Goal: Task Accomplishment & Management: Use online tool/utility

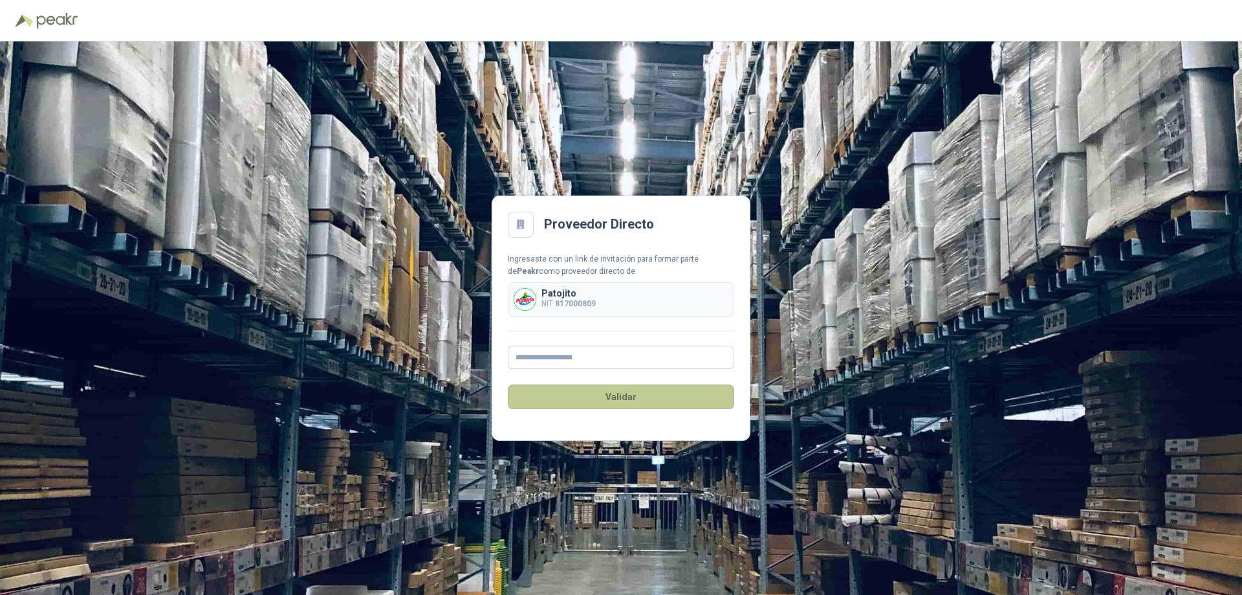
click at [616, 395] on button "Validar" at bounding box center [621, 396] width 226 height 25
click at [600, 353] on div "Ingresaste con un link de invitación para formar parte de [PERSON_NAME] como pr…" at bounding box center [621, 311] width 226 height 116
click at [602, 357] on input "text" at bounding box center [621, 357] width 226 height 23
type input "**********"
click at [641, 402] on button "Validar" at bounding box center [621, 396] width 226 height 25
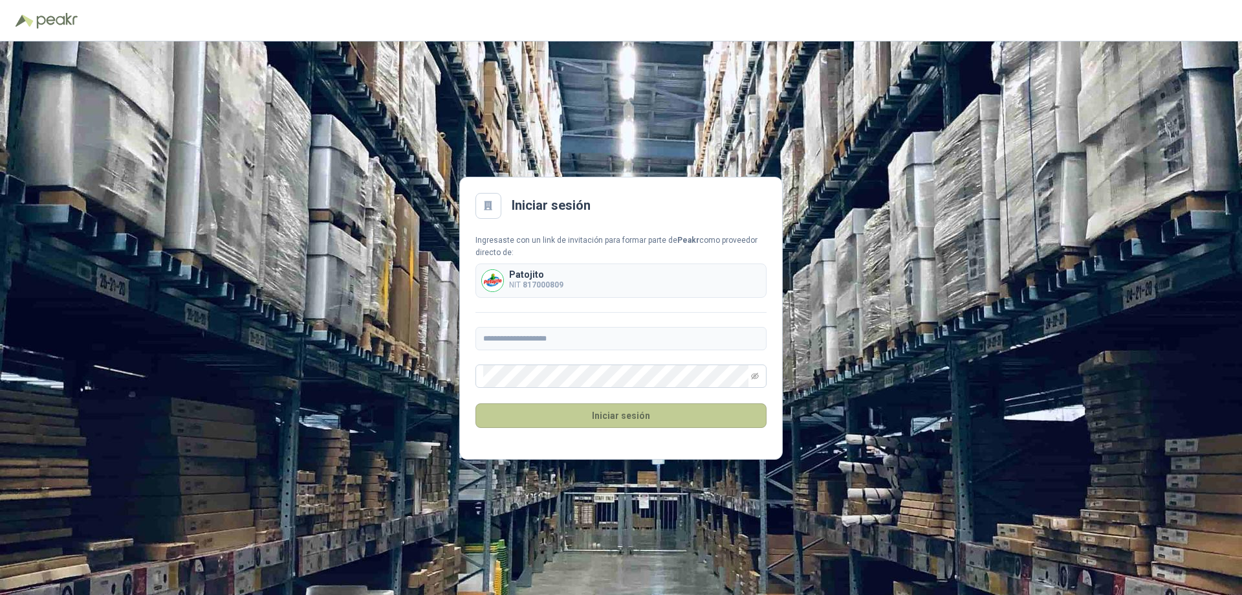
click at [595, 420] on button "Iniciar sesión" at bounding box center [621, 415] width 291 height 25
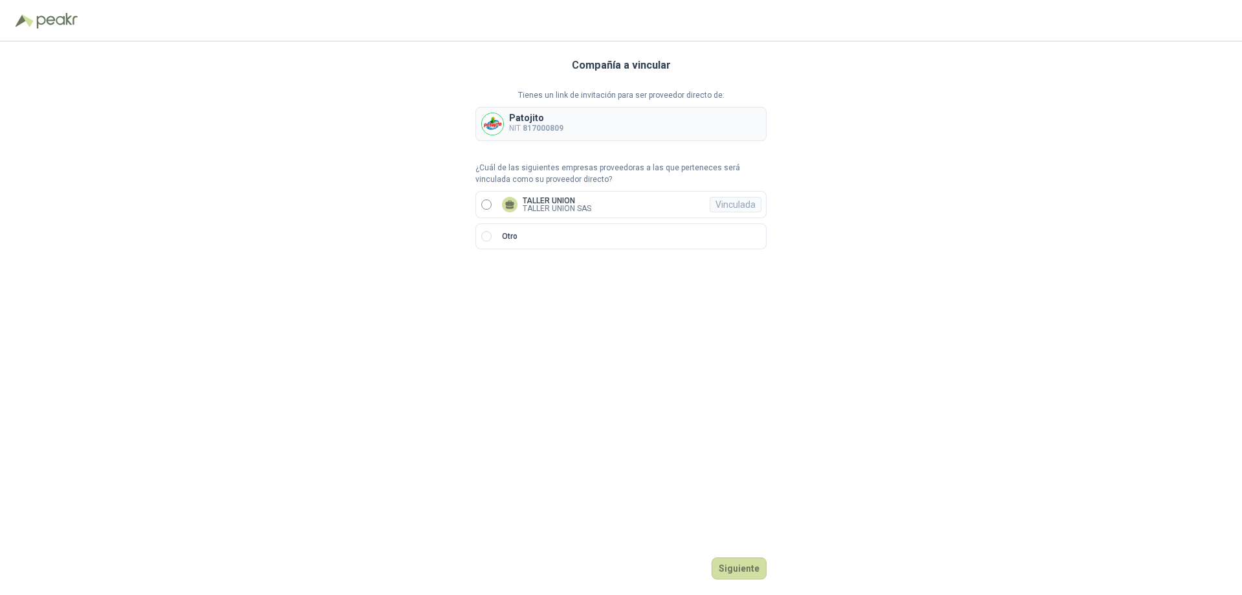
click at [537, 207] on p "TALLER UNION SAS" at bounding box center [557, 208] width 69 height 8
click at [757, 570] on button "Ingresar" at bounding box center [741, 568] width 51 height 22
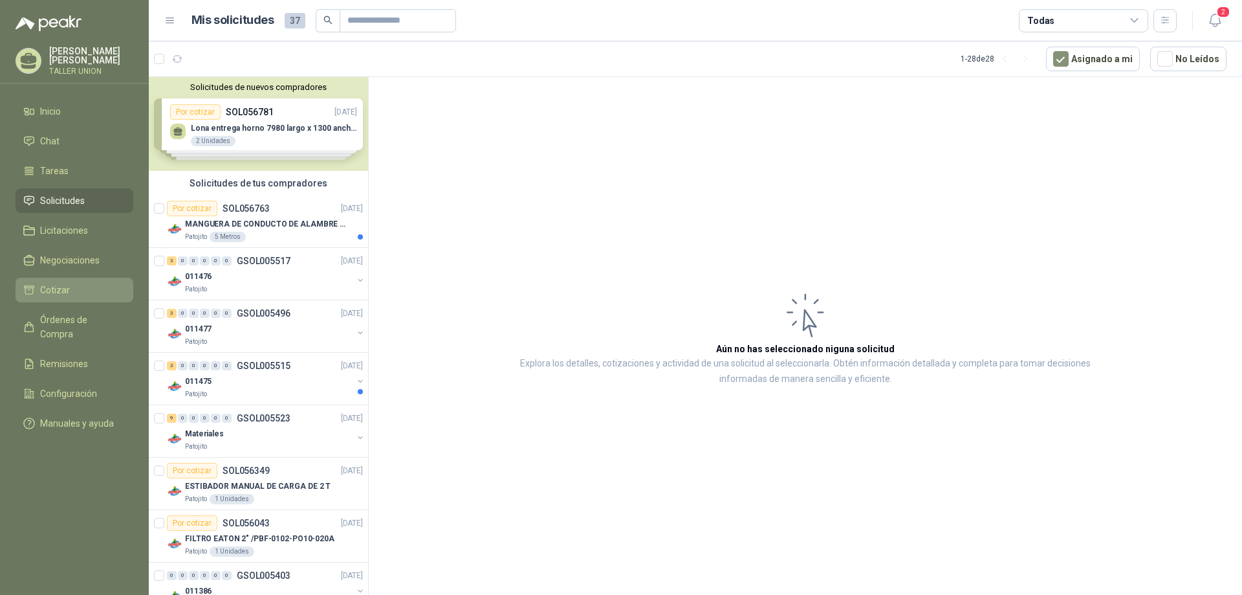
click at [74, 284] on li "Cotizar" at bounding box center [74, 290] width 102 height 14
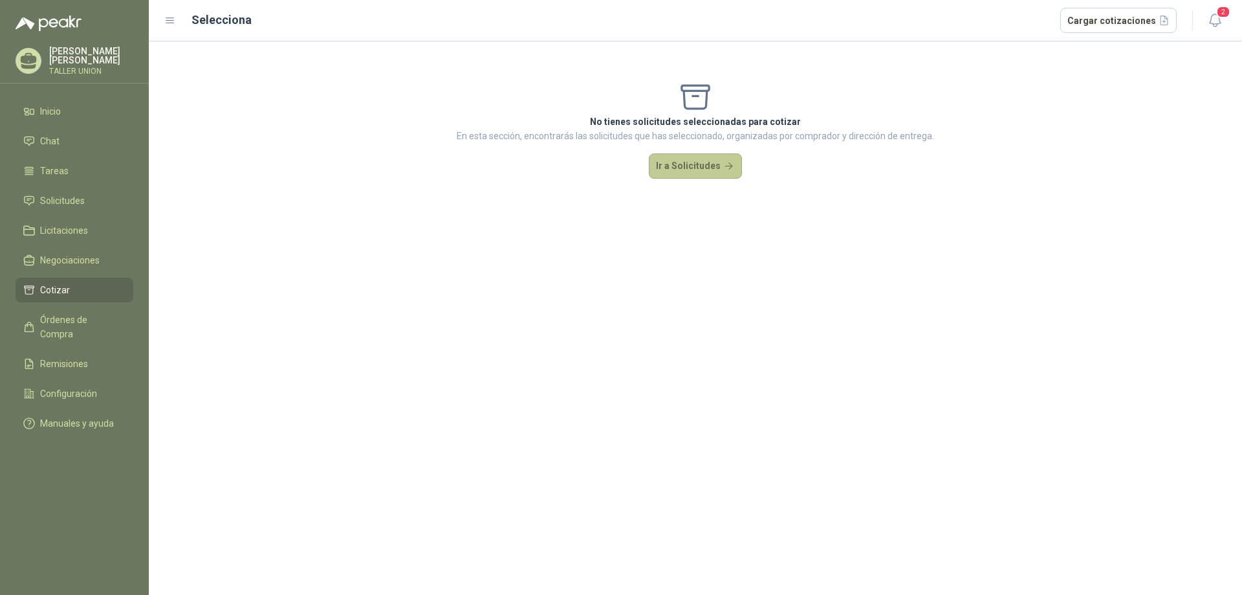
click at [694, 171] on button "Ir a Solicitudes" at bounding box center [695, 166] width 93 height 26
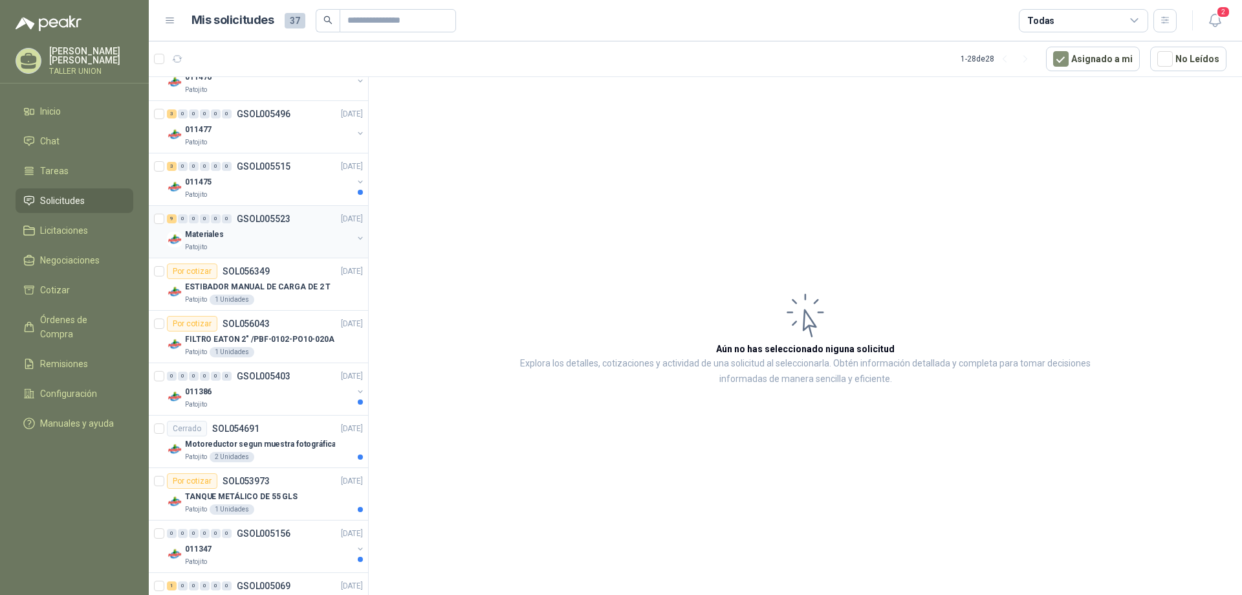
scroll to position [176, 0]
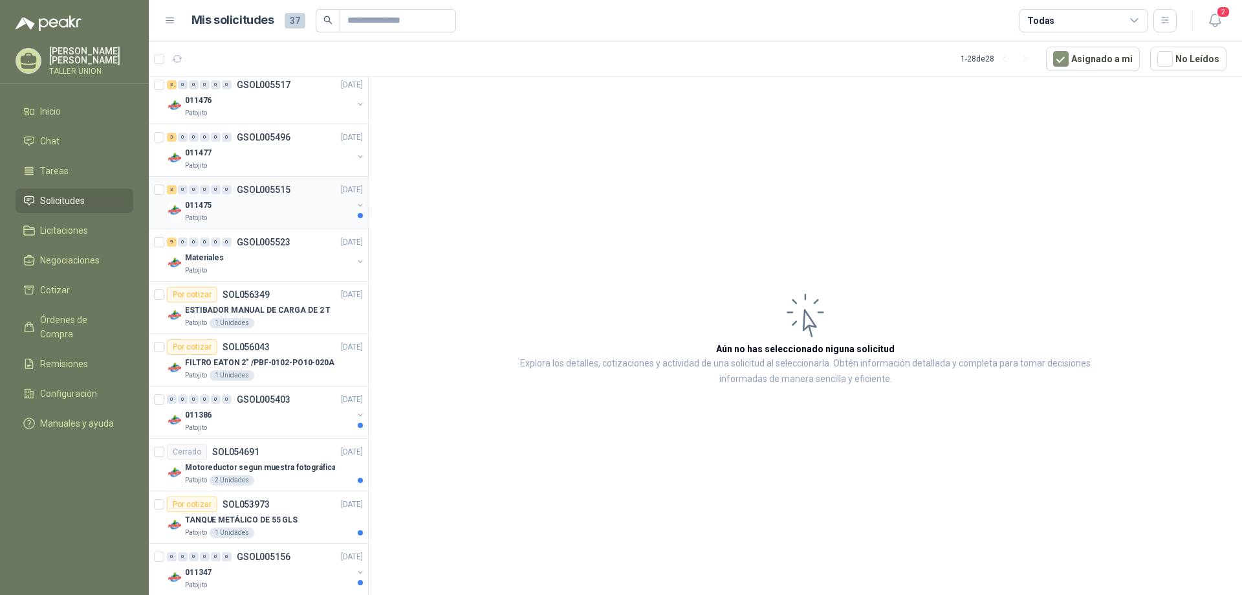
click at [247, 217] on div "Patojito" at bounding box center [269, 218] width 168 height 10
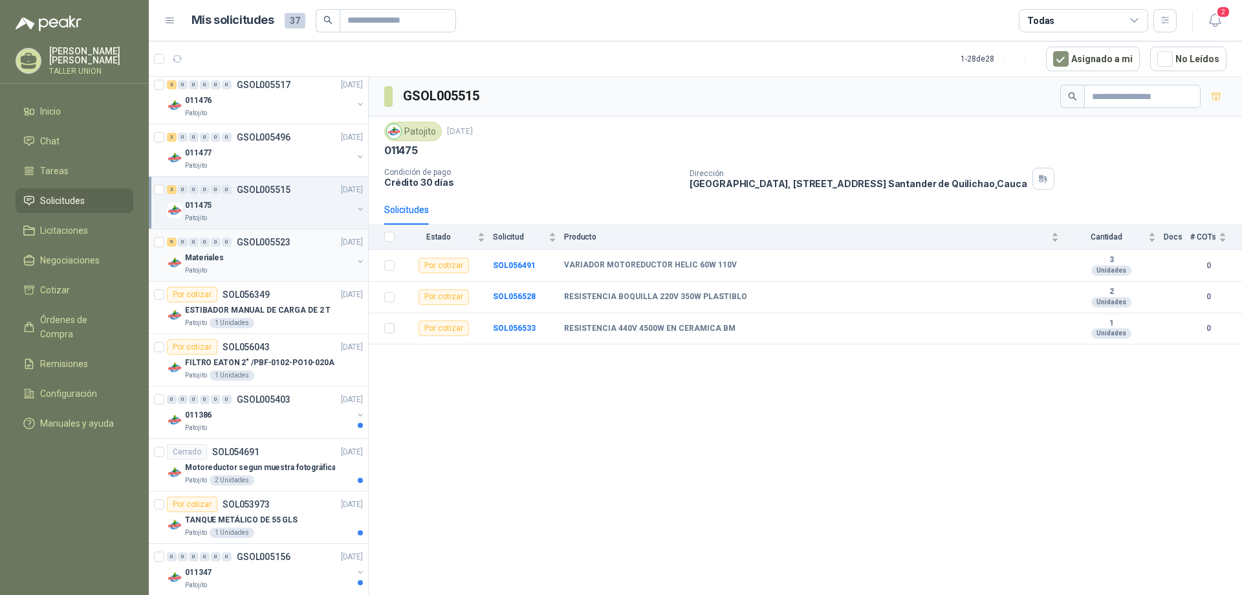
click at [251, 262] on div "Materiales" at bounding box center [269, 258] width 168 height 16
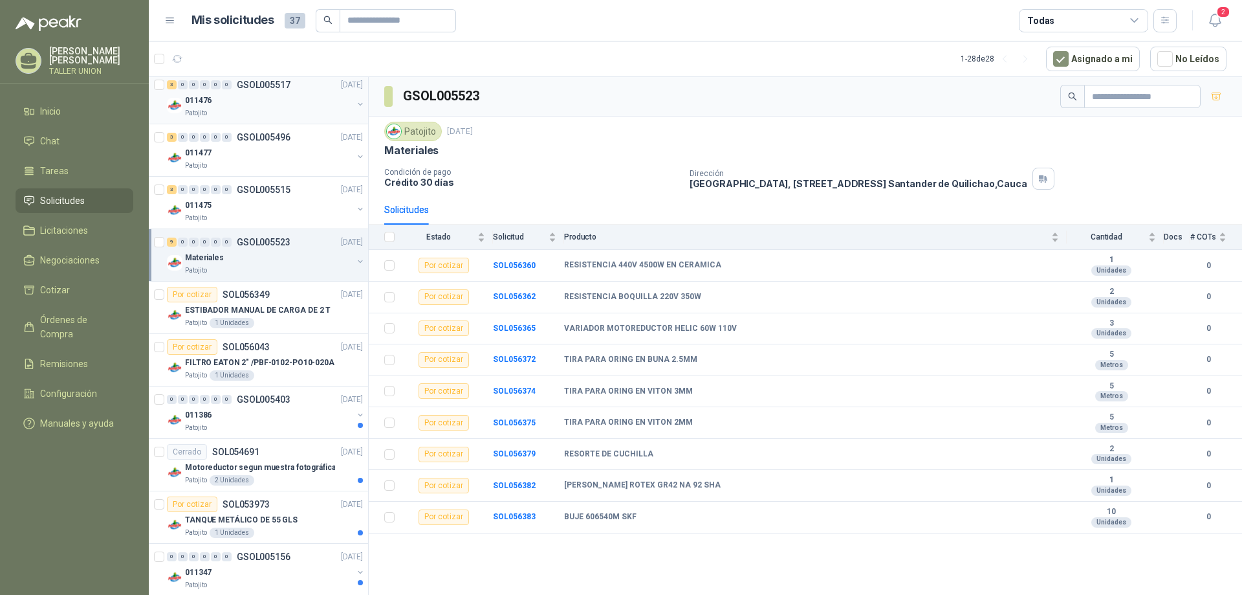
click at [278, 98] on div "011476" at bounding box center [269, 101] width 168 height 16
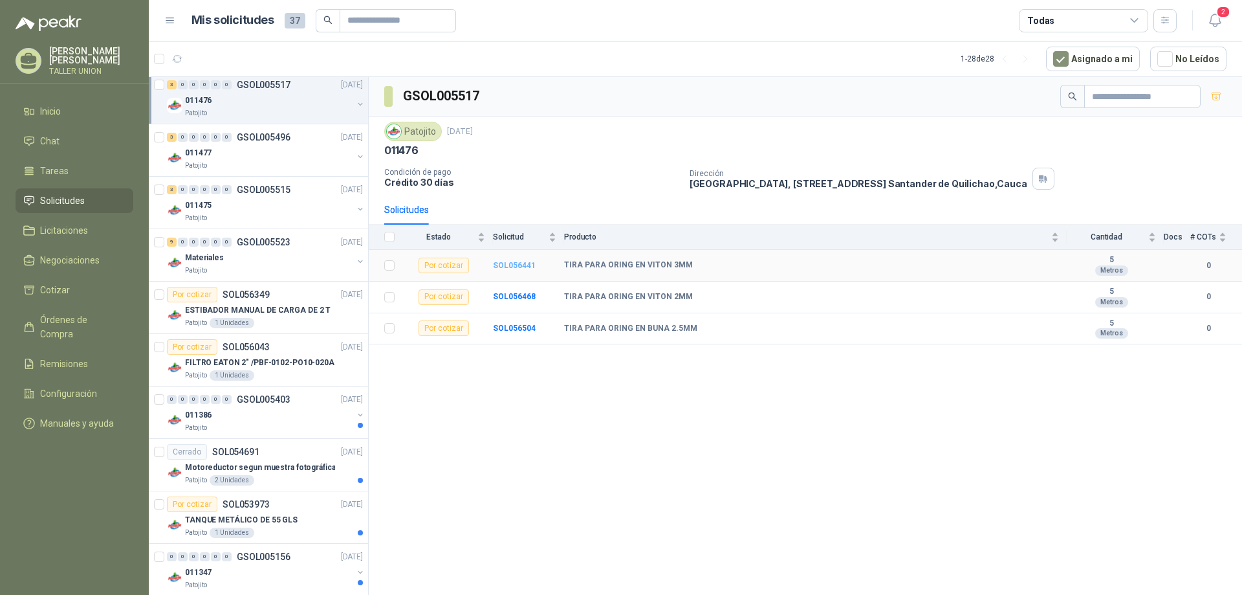
click at [525, 264] on b "SOL056441" at bounding box center [514, 265] width 43 height 9
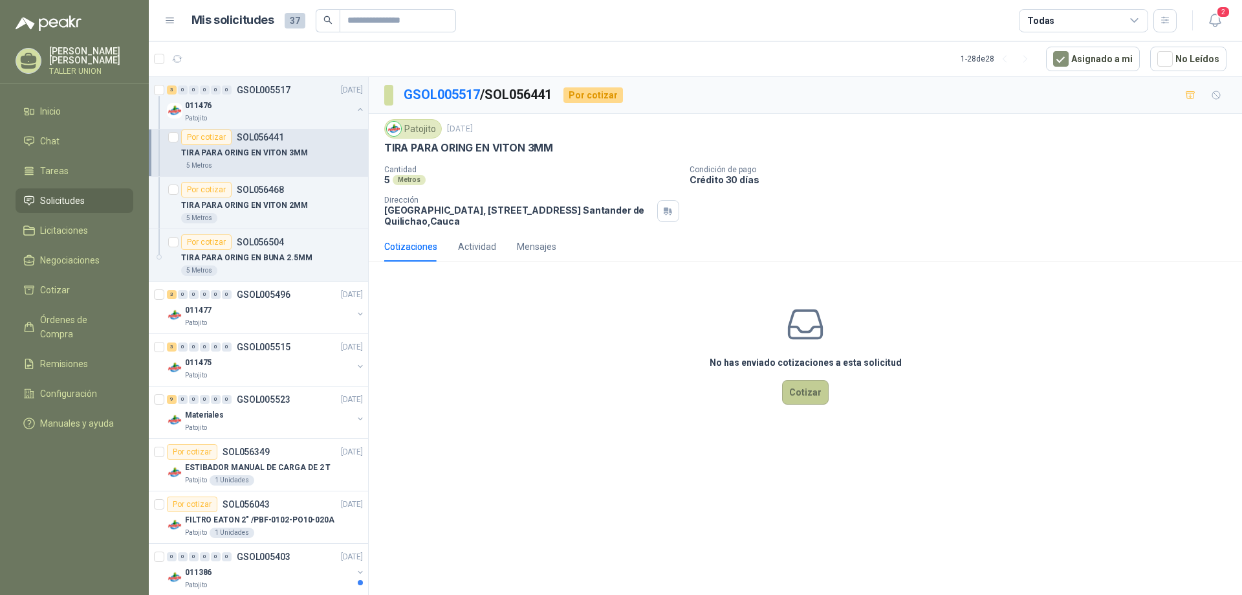
click at [806, 396] on button "Cotizar" at bounding box center [805, 392] width 47 height 25
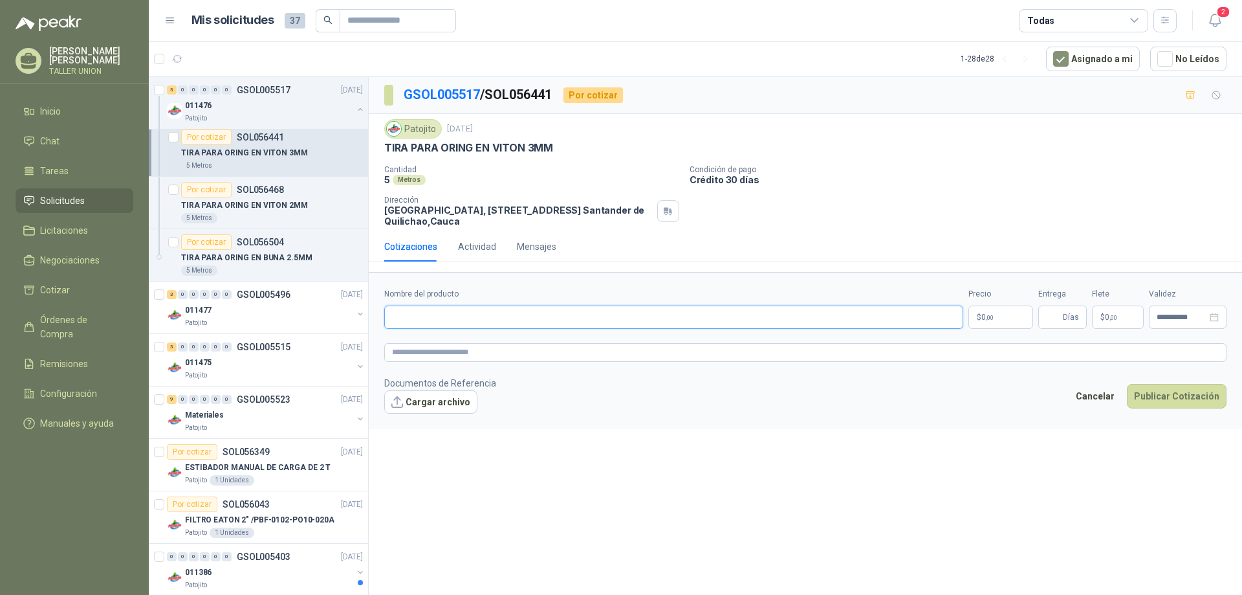
click at [423, 322] on input "Nombre del producto" at bounding box center [673, 316] width 579 height 23
drag, startPoint x: 387, startPoint y: 146, endPoint x: 597, endPoint y: 147, distance: 210.3
click at [597, 147] on div "TIRA PARA ORING EN VITON 3MM" at bounding box center [805, 148] width 842 height 14
copy p "TIRA PARA ORING EN VITON 3MM"
click at [452, 321] on input "Nombre del producto" at bounding box center [673, 316] width 579 height 23
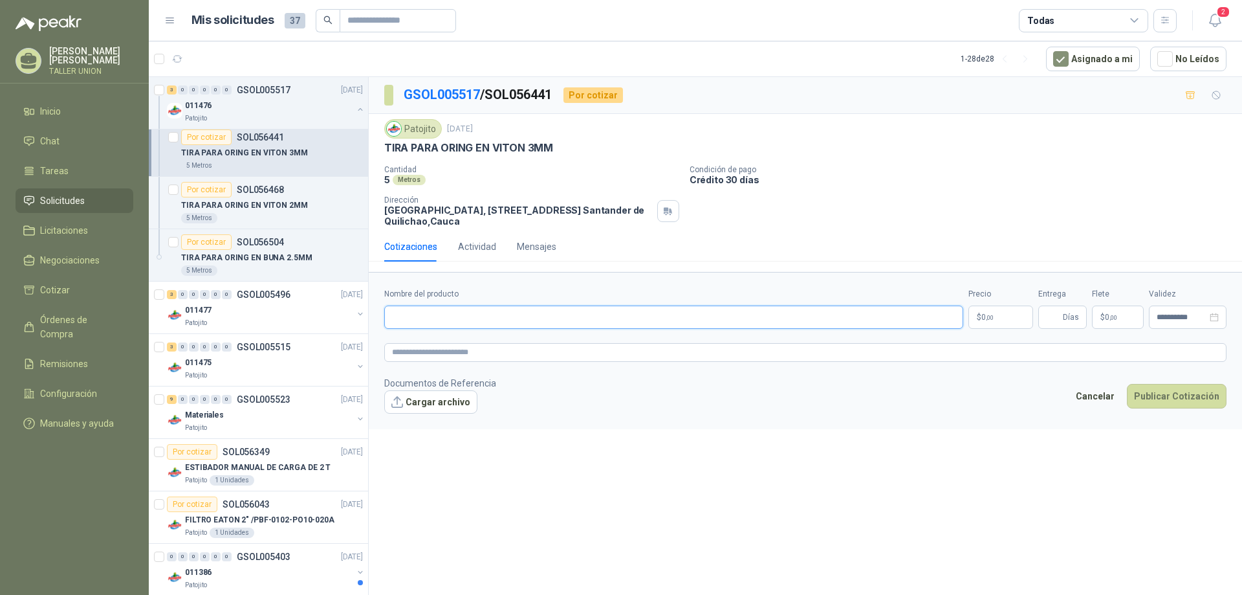
paste input "**********"
type input "**********"
click at [1011, 316] on p "$ 0 ,00" at bounding box center [1001, 316] width 65 height 23
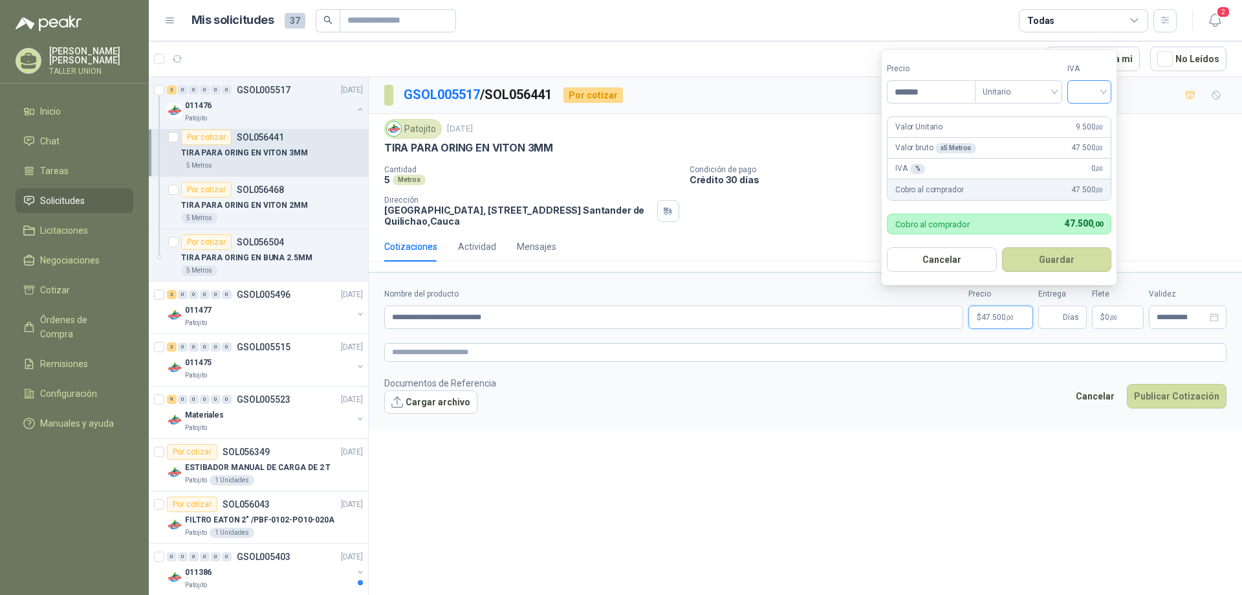
type input "*******"
click at [1081, 94] on input "search" at bounding box center [1089, 90] width 28 height 19
click at [1090, 121] on div "19%" at bounding box center [1093, 118] width 24 height 14
click at [974, 121] on div "Valor Unitario 9.500 ,00" at bounding box center [1001, 127] width 226 height 21
click at [1052, 265] on button "Guardar" at bounding box center [1059, 259] width 111 height 25
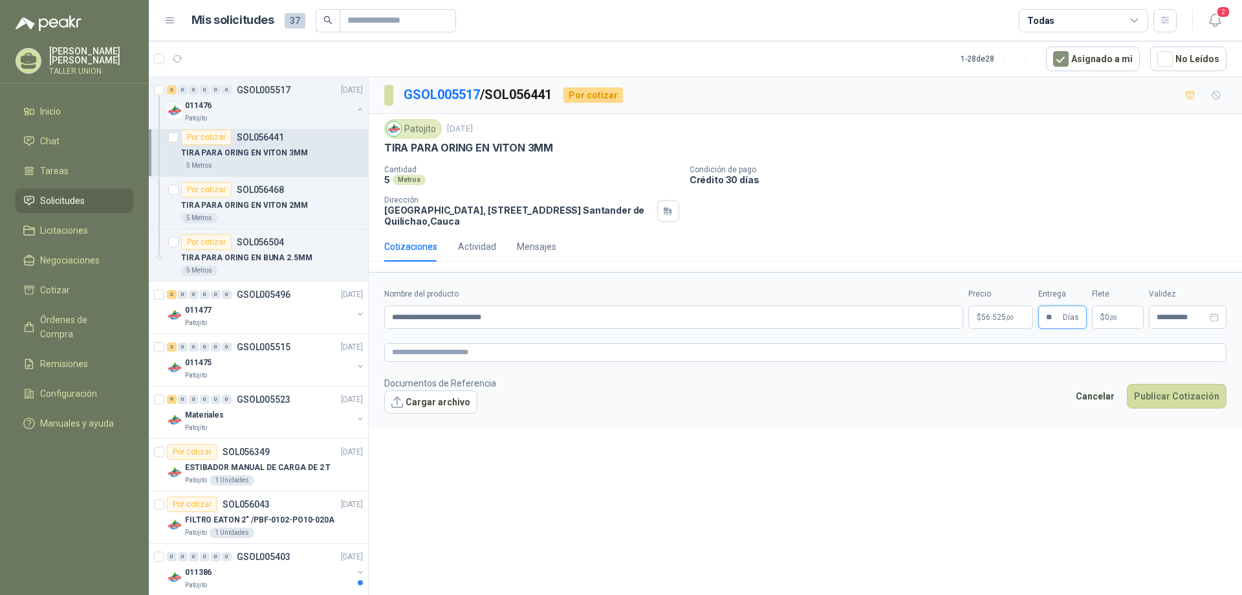
type input "**"
click at [1114, 320] on span ",00" at bounding box center [1114, 317] width 8 height 7
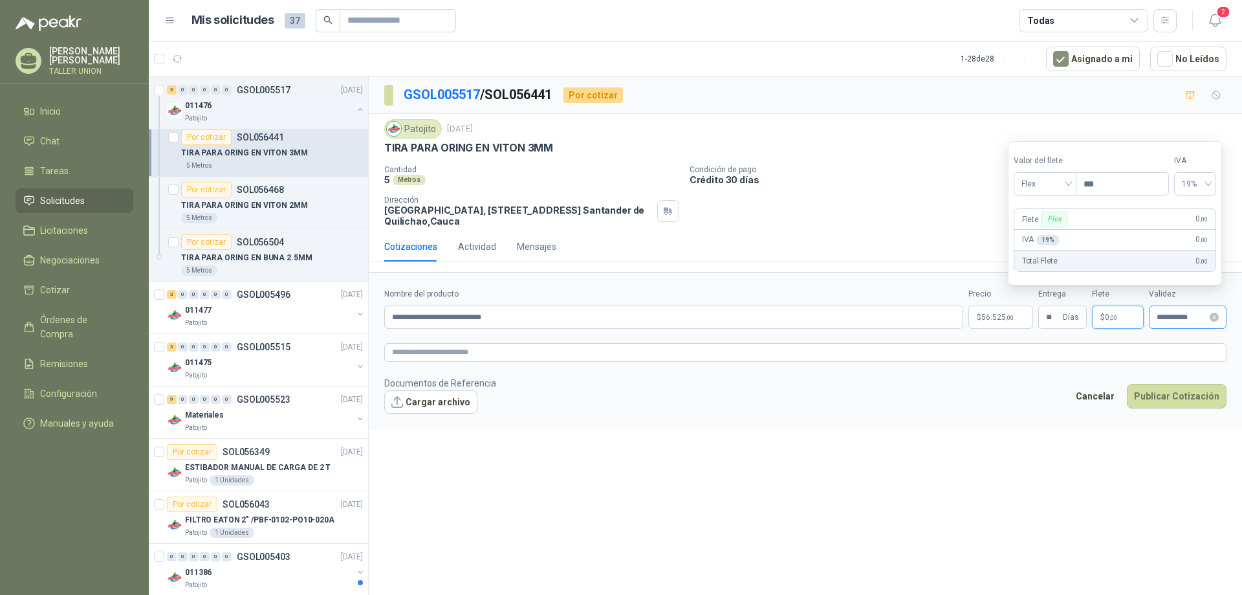
click at [1177, 324] on div "**********" at bounding box center [1188, 316] width 78 height 23
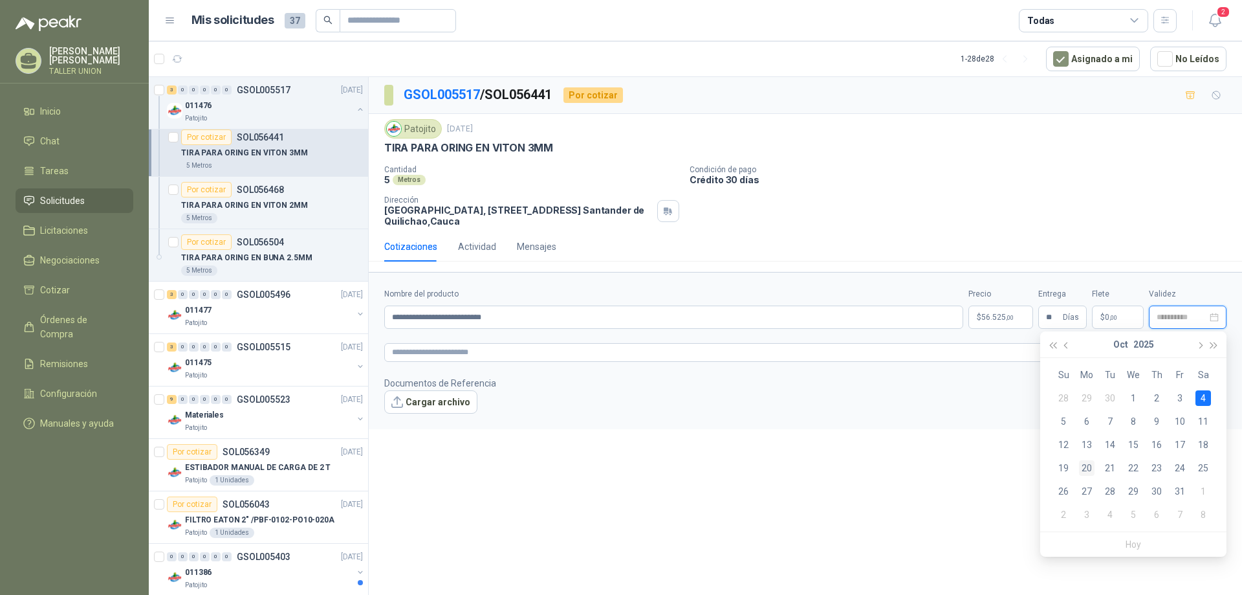
type input "**********"
click at [1084, 468] on div "20" at bounding box center [1087, 468] width 16 height 16
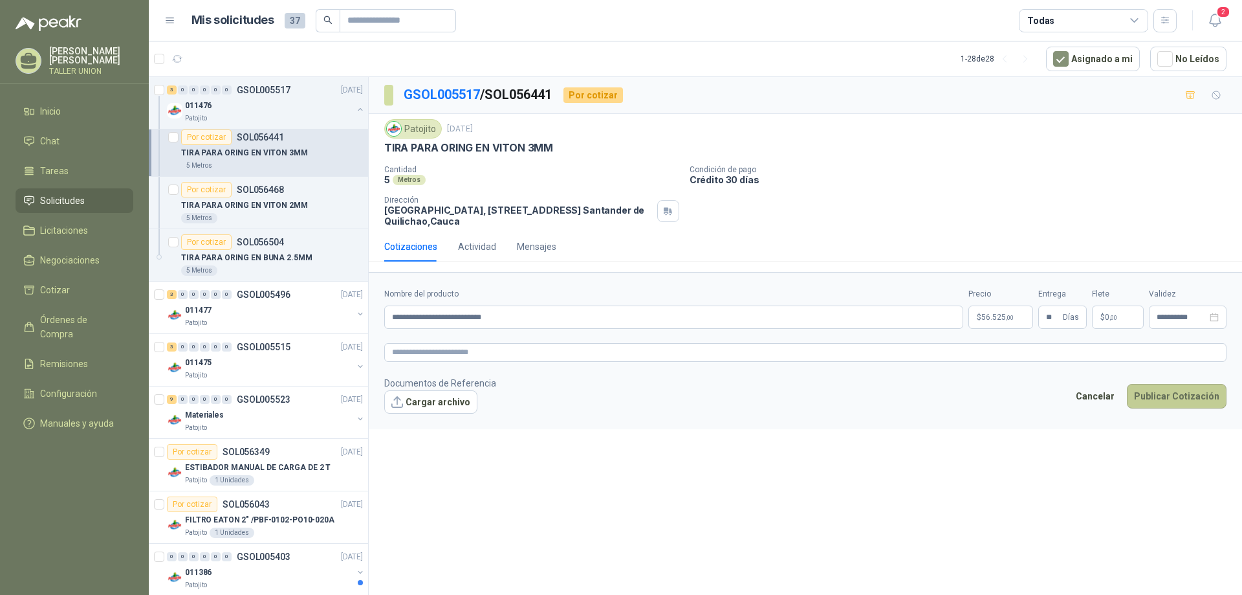
click at [1160, 397] on button "Publicar Cotización" at bounding box center [1177, 396] width 100 height 25
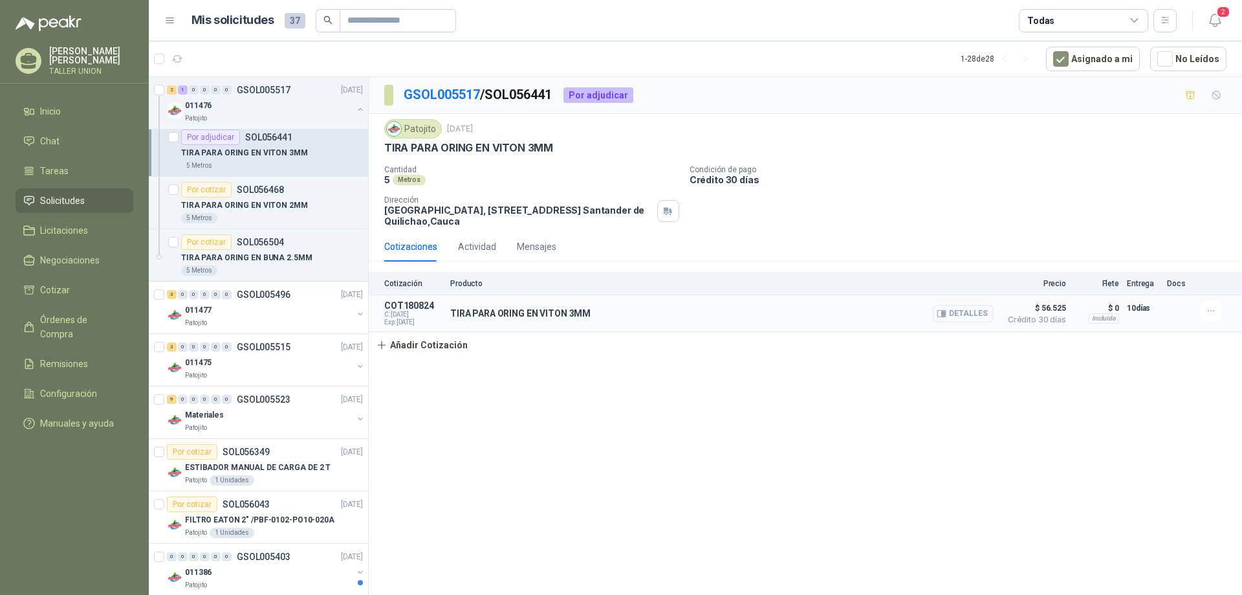
click at [675, 313] on div "TIRA PARA ORING EN VITON 3MM Detalles" at bounding box center [721, 313] width 543 height 26
click at [971, 311] on button "Detalles" at bounding box center [963, 313] width 61 height 17
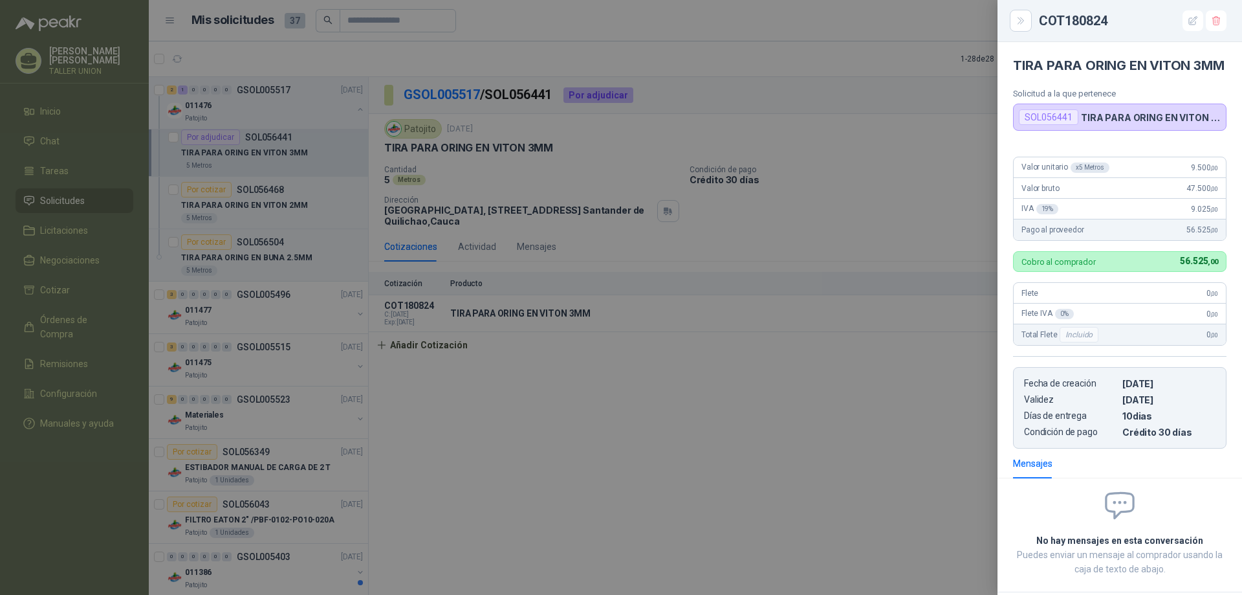
click at [943, 98] on div at bounding box center [621, 297] width 1242 height 595
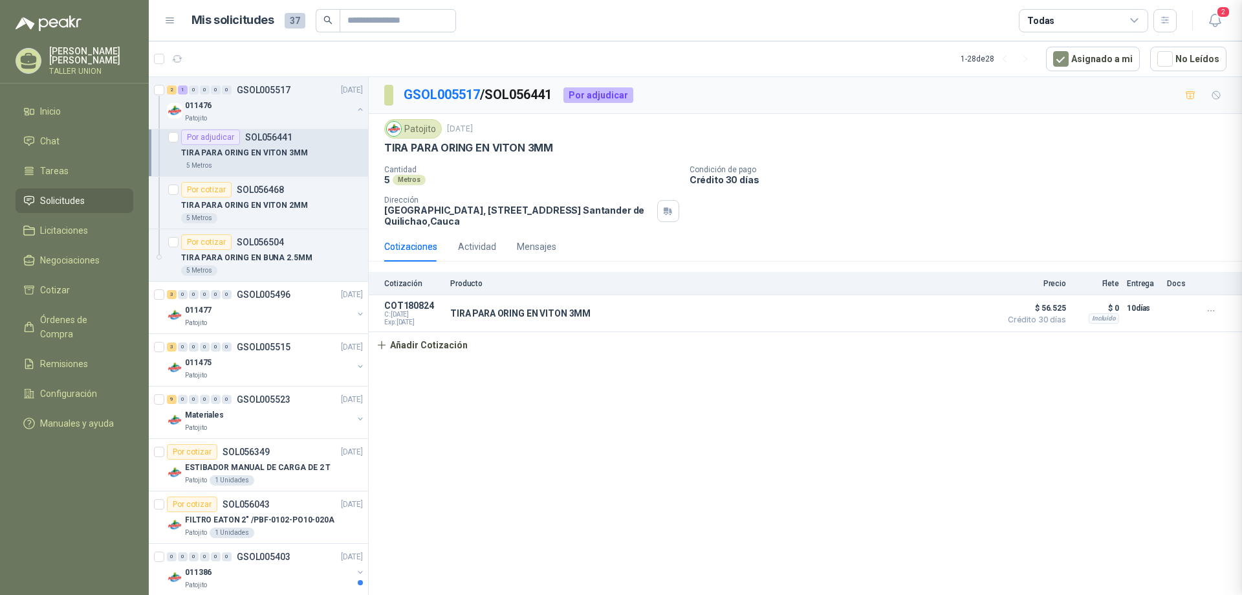
scroll to position [84, 0]
click at [284, 92] on p "GSOL005517" at bounding box center [264, 89] width 54 height 9
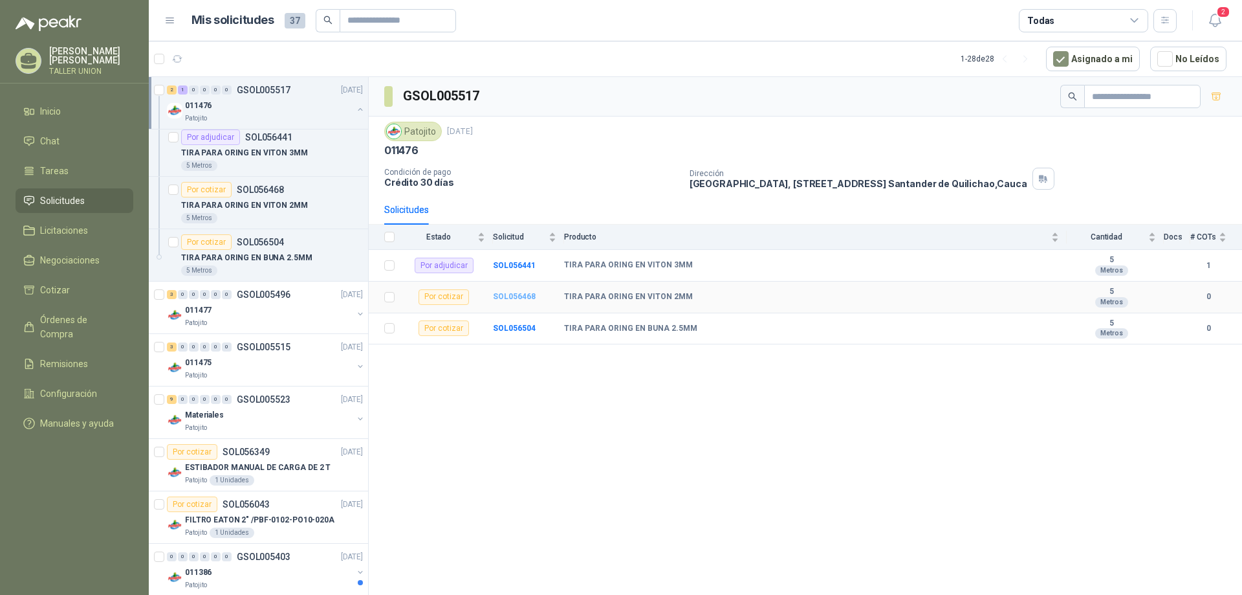
click at [522, 296] on b "SOL056468" at bounding box center [514, 296] width 43 height 9
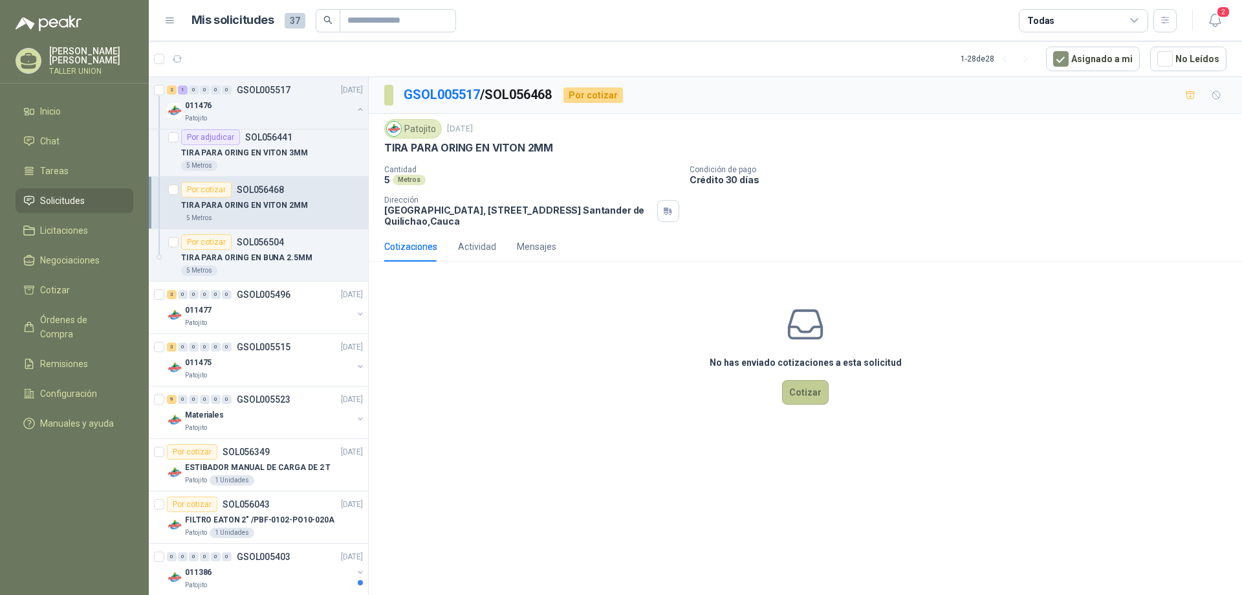
click at [800, 391] on button "Cotizar" at bounding box center [805, 392] width 47 height 25
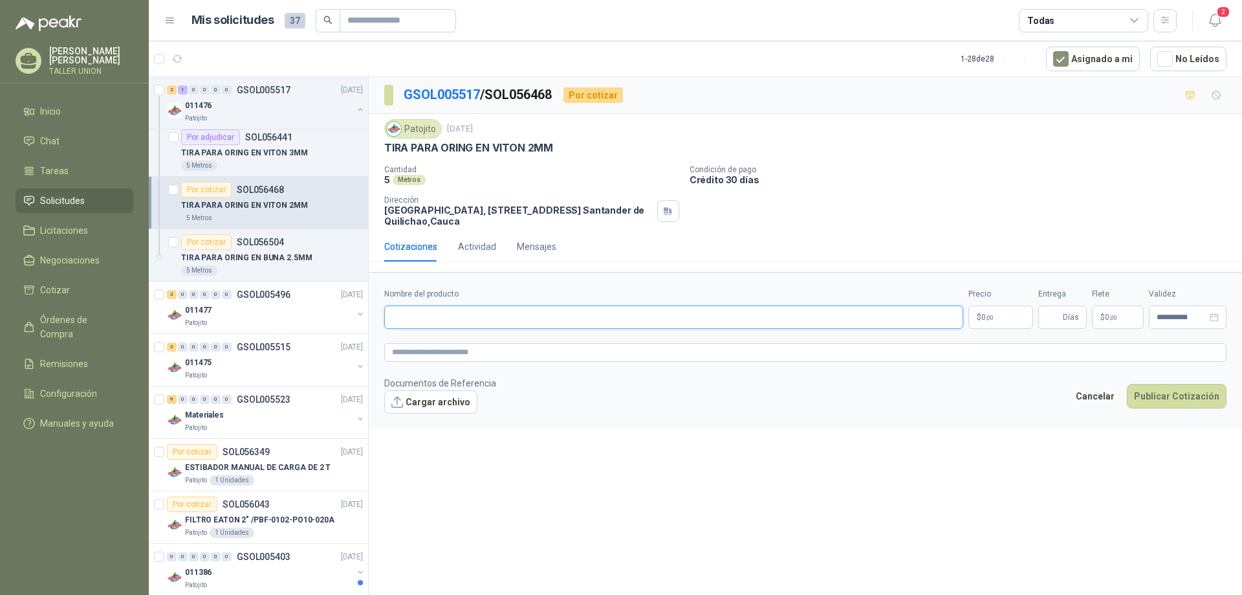
click at [586, 320] on input "Nombre del producto" at bounding box center [673, 316] width 579 height 23
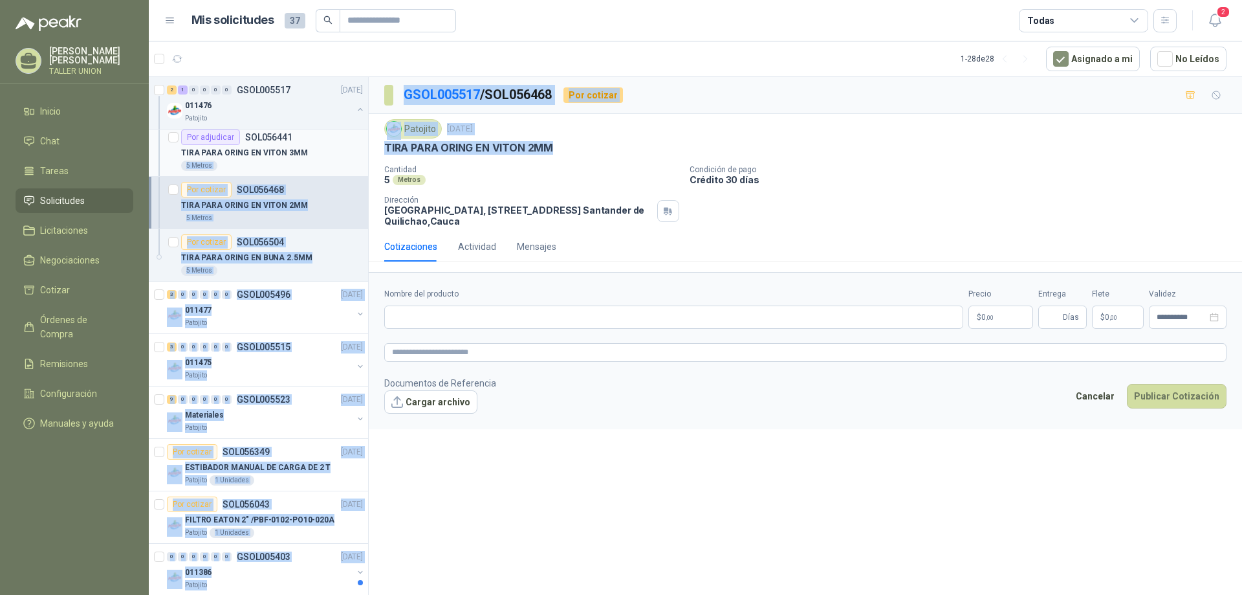
drag, startPoint x: 573, startPoint y: 155, endPoint x: 353, endPoint y: 152, distance: 219.4
click at [353, 152] on div "Solicitudes de nuevos compradores Por cotizar SOL056781 [DATE] Lona entrega hor…" at bounding box center [695, 337] width 1093 height 523
click at [431, 135] on div "Patojito" at bounding box center [413, 128] width 58 height 19
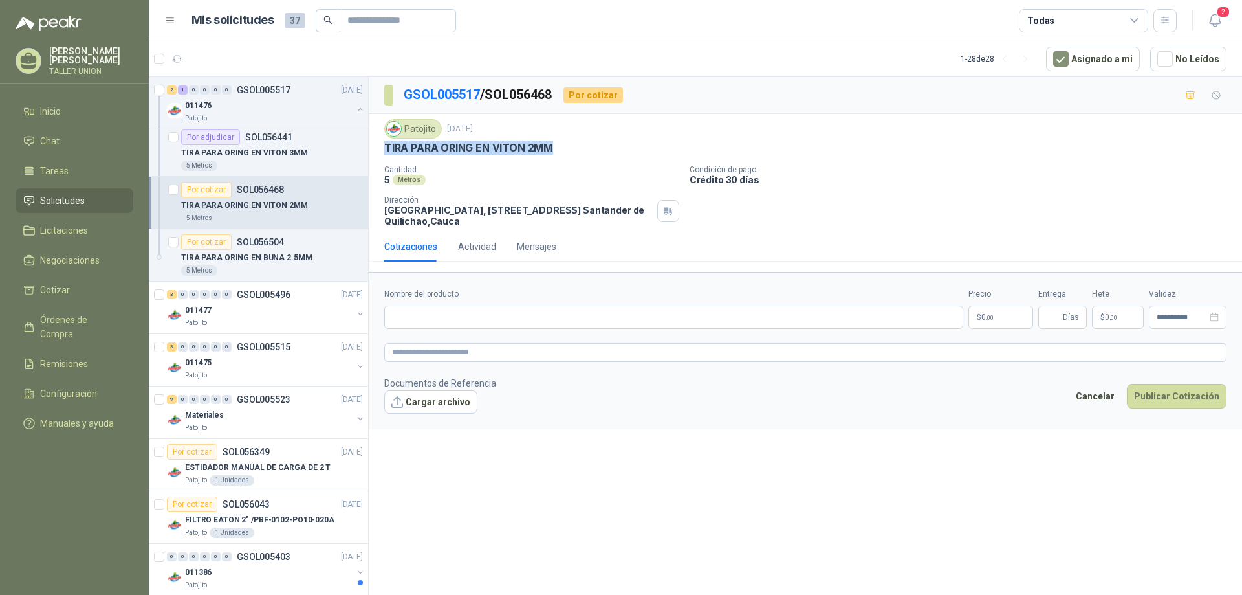
drag, startPoint x: 384, startPoint y: 147, endPoint x: 551, endPoint y: 147, distance: 167.6
click at [551, 147] on div "Patojito [DATE] TIRA PARA ORING EN VITON 2MM Cantidad 5 Metros Condición de pag…" at bounding box center [805, 173] width 873 height 118
copy p "TIRA PARA ORING EN VITON 2MM"
click at [447, 311] on input "Nombre del producto" at bounding box center [673, 316] width 579 height 23
paste input "**********"
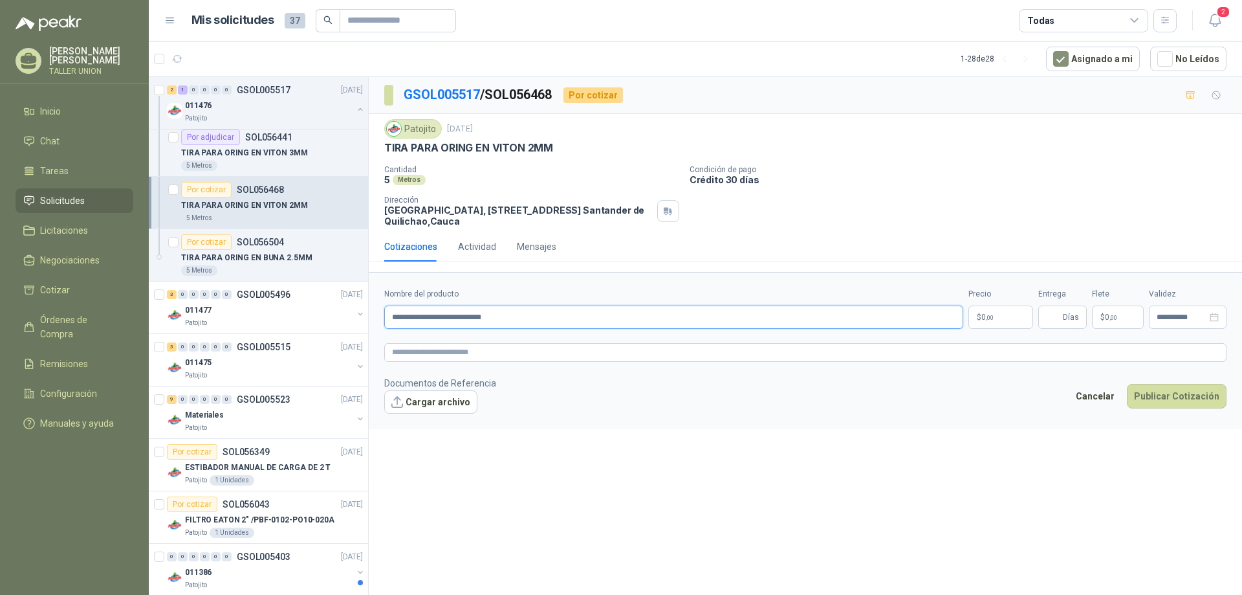
type input "**********"
click at [1018, 312] on p "$ 0 ,00" at bounding box center [1001, 316] width 65 height 23
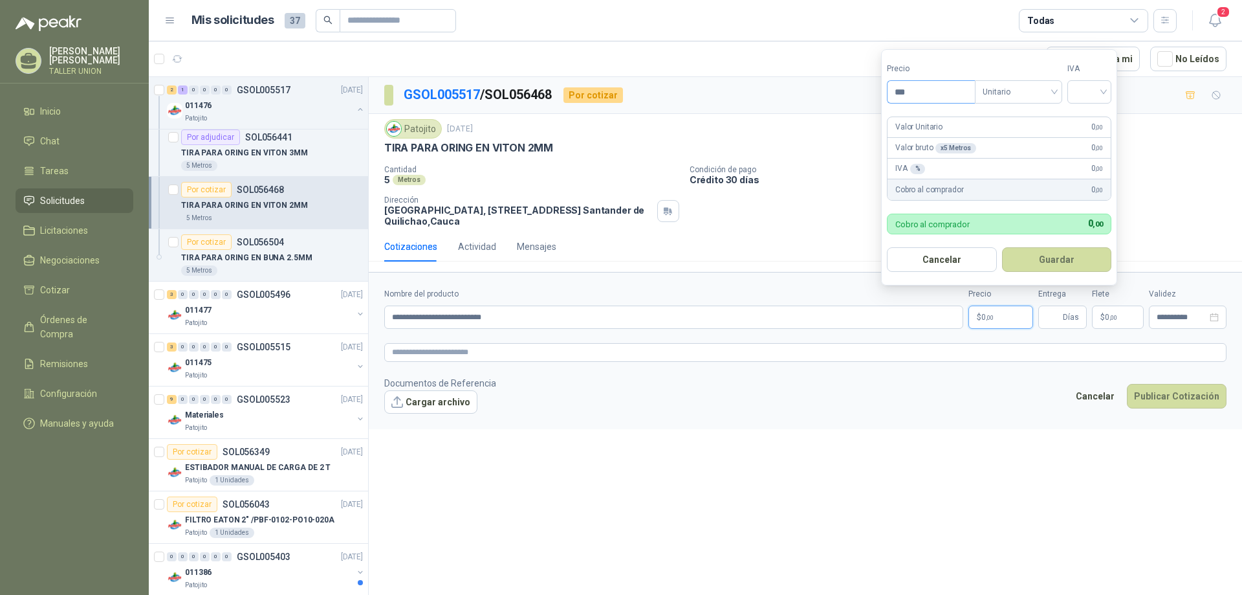
click at [923, 90] on input "***" at bounding box center [931, 92] width 87 height 22
click at [1015, 93] on span "Unitario" at bounding box center [1019, 91] width 72 height 19
type input "*******"
click at [1026, 89] on span "Unitario" at bounding box center [1019, 91] width 72 height 19
click at [1090, 90] on input "search" at bounding box center [1089, 90] width 28 height 19
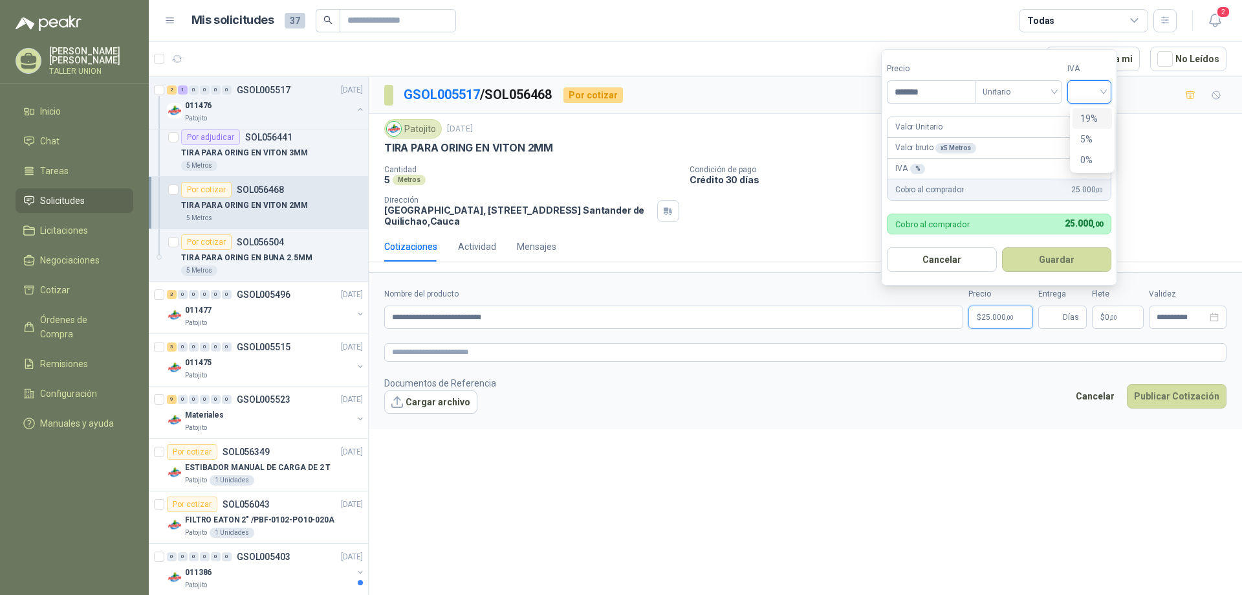
click at [1098, 122] on div "19%" at bounding box center [1093, 118] width 24 height 14
click at [932, 126] on p "Valor Unitario" at bounding box center [918, 127] width 47 height 12
click at [1064, 260] on button "Guardar" at bounding box center [1059, 259] width 111 height 25
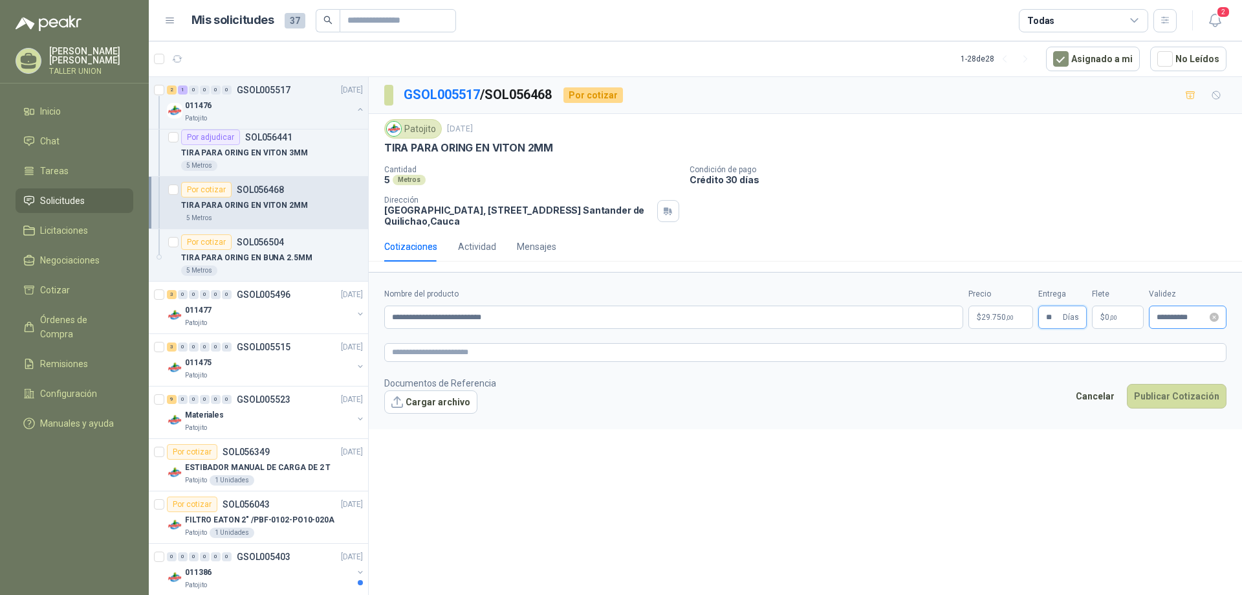
click at [1214, 324] on div "**********" at bounding box center [1188, 316] width 78 height 23
type input "**"
click at [1089, 465] on div "20" at bounding box center [1087, 468] width 16 height 16
type input "**********"
click at [1161, 402] on button "Publicar Cotización" at bounding box center [1177, 396] width 100 height 25
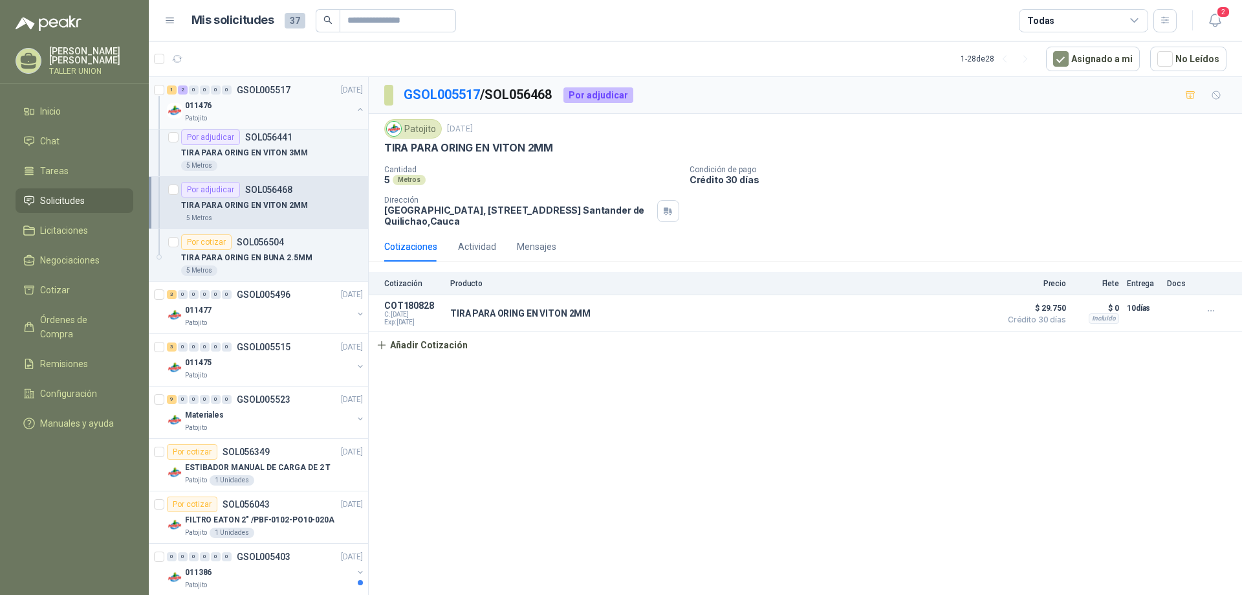
click at [274, 106] on div "011476" at bounding box center [269, 106] width 168 height 16
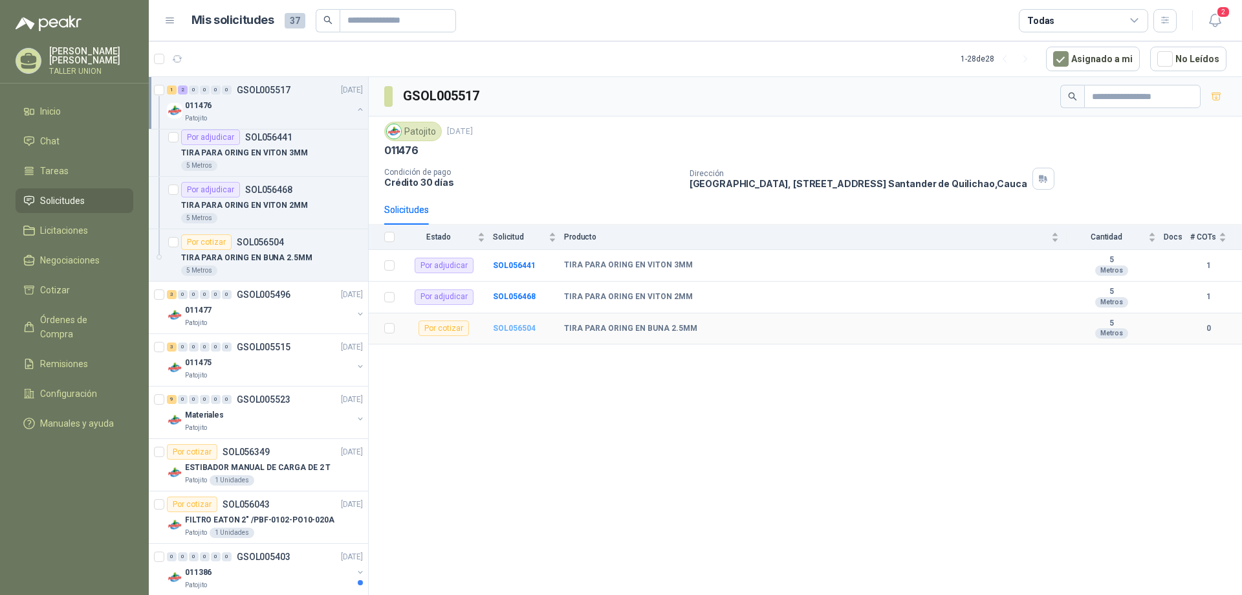
click at [529, 325] on b "SOL056504" at bounding box center [514, 328] width 43 height 9
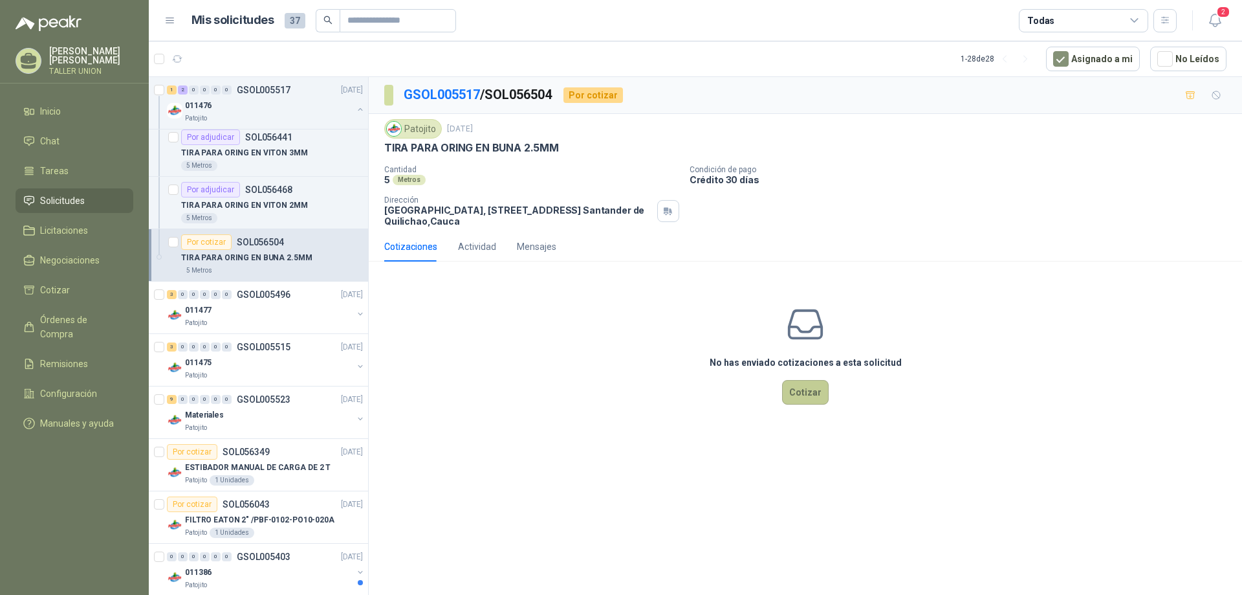
click at [795, 384] on button "Cotizar" at bounding box center [805, 392] width 47 height 25
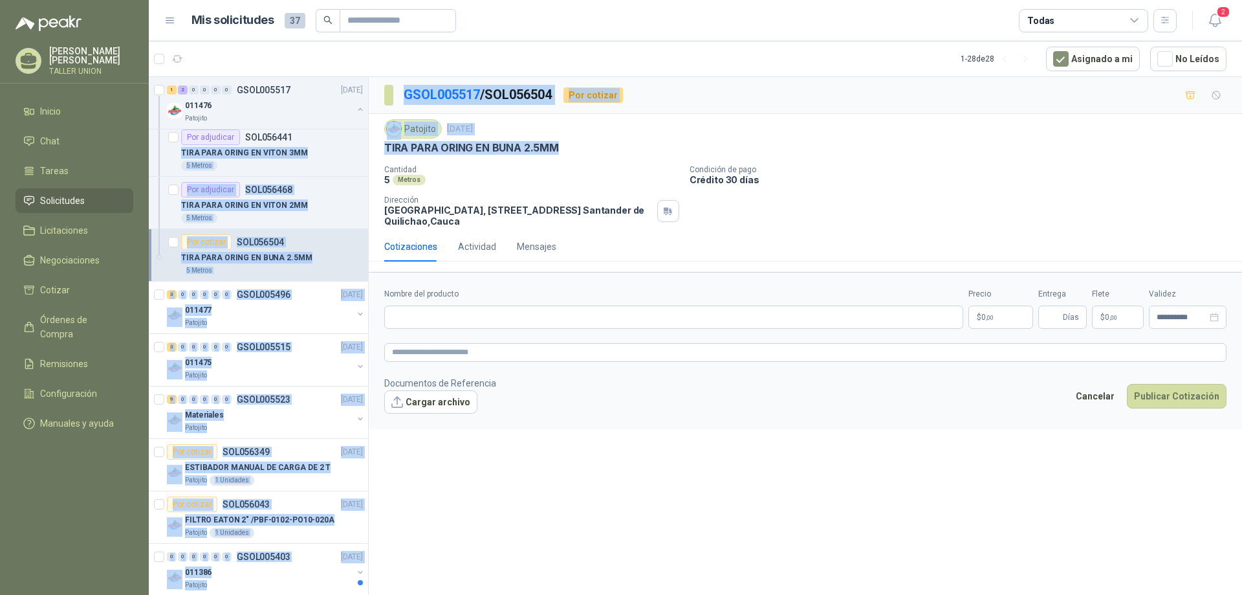
drag, startPoint x: 564, startPoint y: 147, endPoint x: 362, endPoint y: 144, distance: 201.9
click at [362, 144] on div "Solicitudes de nuevos compradores Por cotizar SOL056781 [DATE] Lona entrega hor…" at bounding box center [695, 337] width 1093 height 523
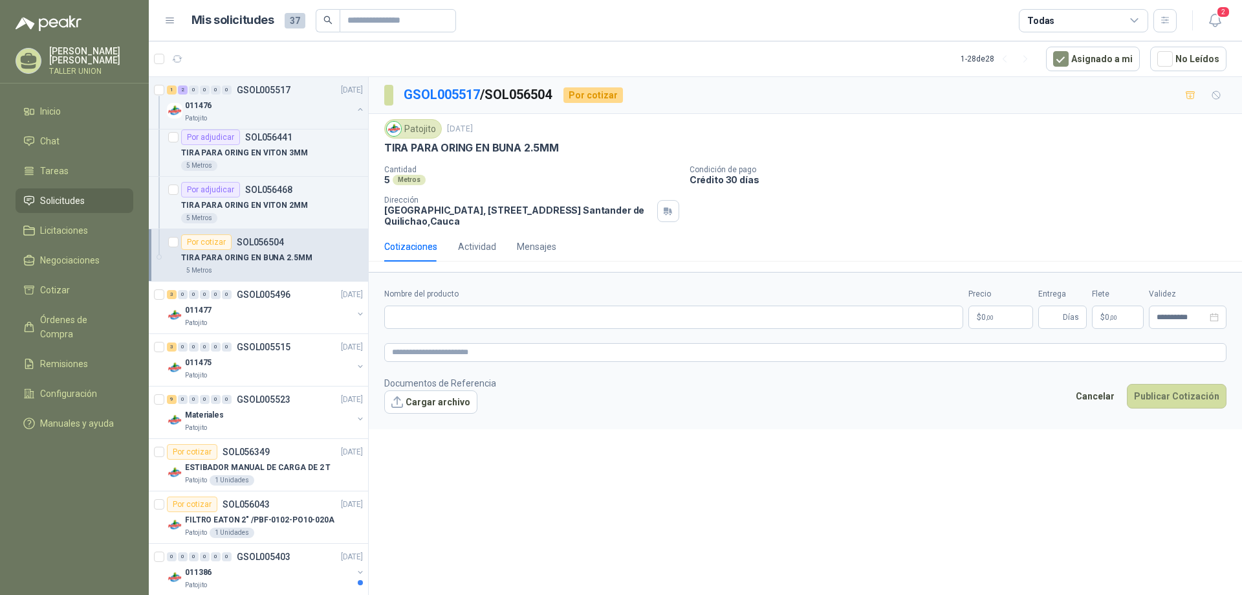
click at [631, 187] on div "Cantidad 5 Metros Condición de pago Crédito 30 días Dirección Parque Industrial…" at bounding box center [805, 195] width 842 height 61
drag, startPoint x: 385, startPoint y: 145, endPoint x: 565, endPoint y: 145, distance: 179.9
click at [565, 145] on div "TIRA PARA ORING EN BUNA 2.5MM" at bounding box center [805, 148] width 842 height 14
copy p "TIRA PARA ORING EN BUNA 2.5MM"
drag, startPoint x: 404, startPoint y: 346, endPoint x: 402, endPoint y: 324, distance: 22.8
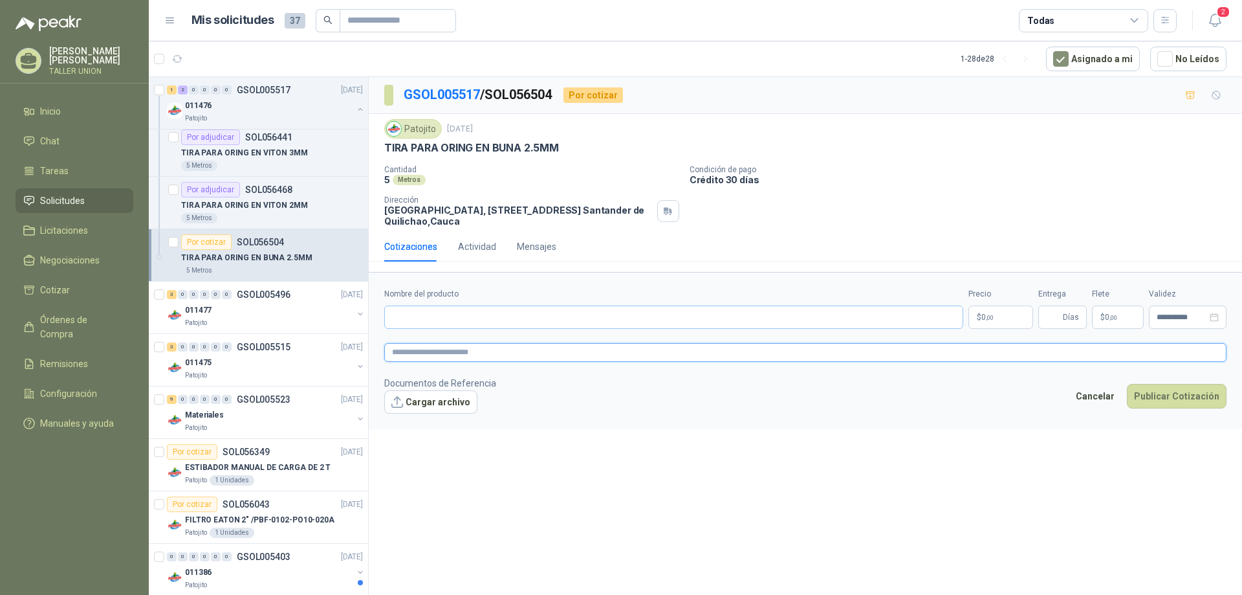
click at [402, 340] on form "**********" at bounding box center [805, 350] width 873 height 157
click at [402, 315] on input "Nombre del producto" at bounding box center [673, 316] width 579 height 23
paste input "**********"
type input "**********"
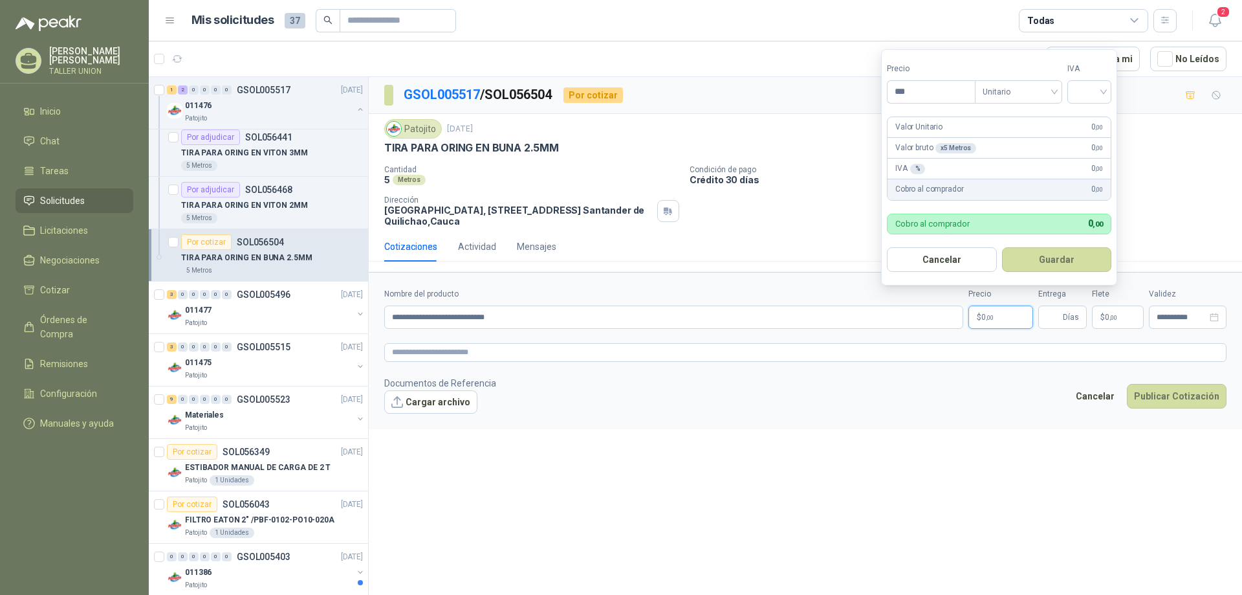
click at [989, 314] on span ",00" at bounding box center [990, 317] width 8 height 7
type input "*******"
click at [1079, 85] on input "search" at bounding box center [1089, 90] width 28 height 19
click at [1091, 110] on div "19%" at bounding box center [1092, 118] width 39 height 21
click at [1040, 254] on button "Guardar" at bounding box center [1059, 259] width 111 height 25
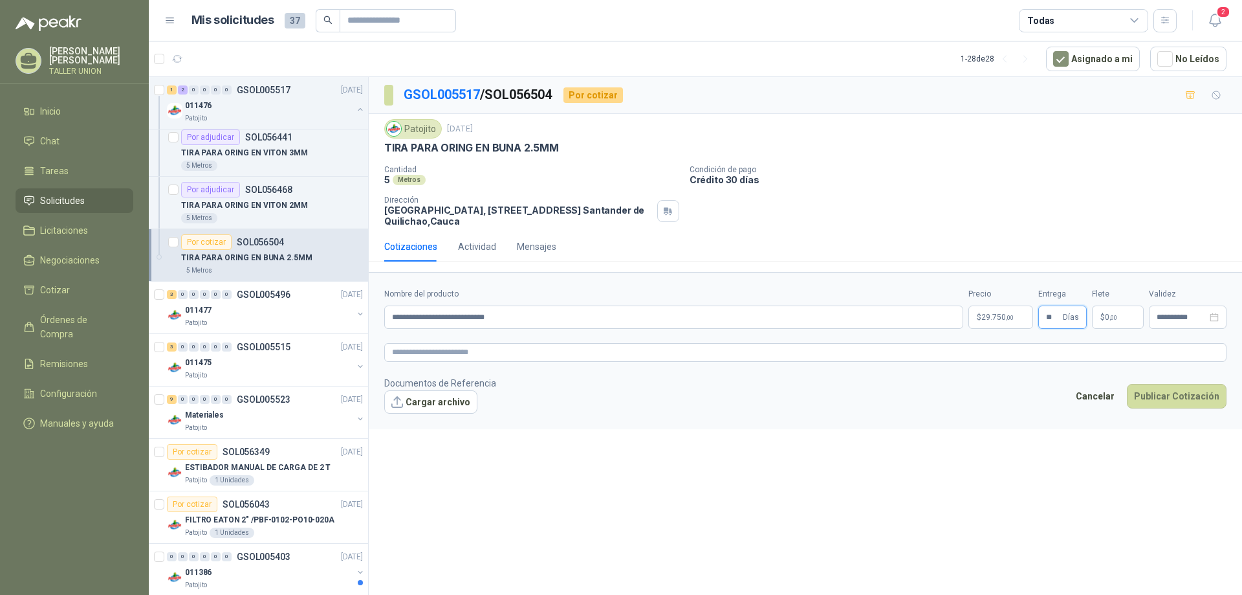
type input "**"
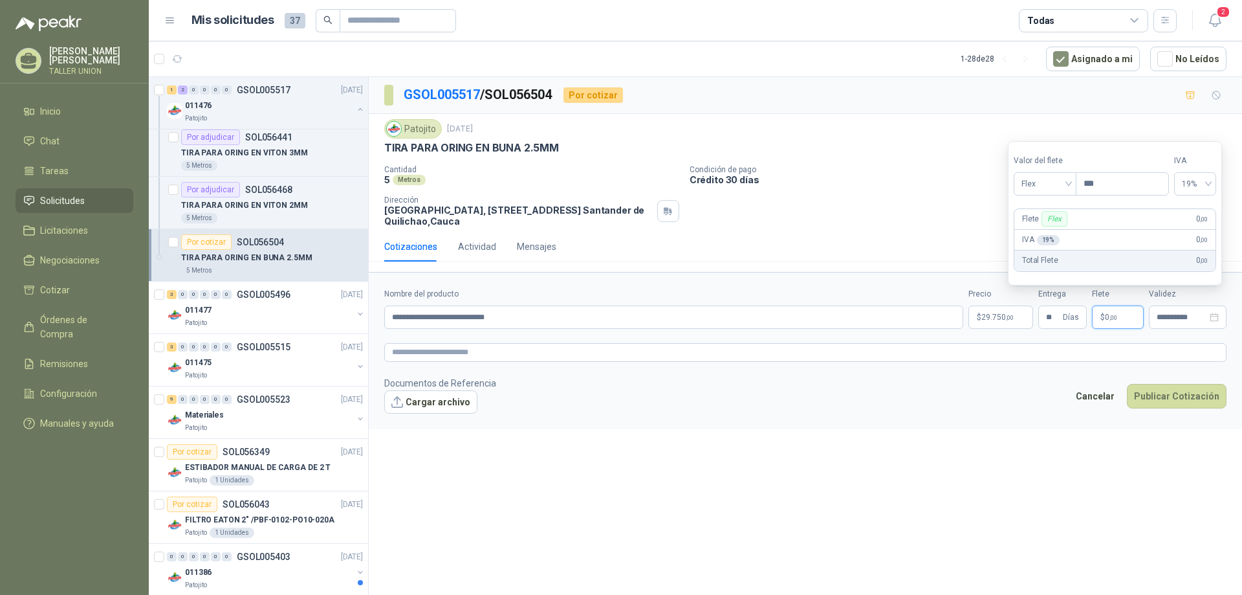
click at [1108, 322] on p "$ 0 ,00" at bounding box center [1118, 316] width 52 height 23
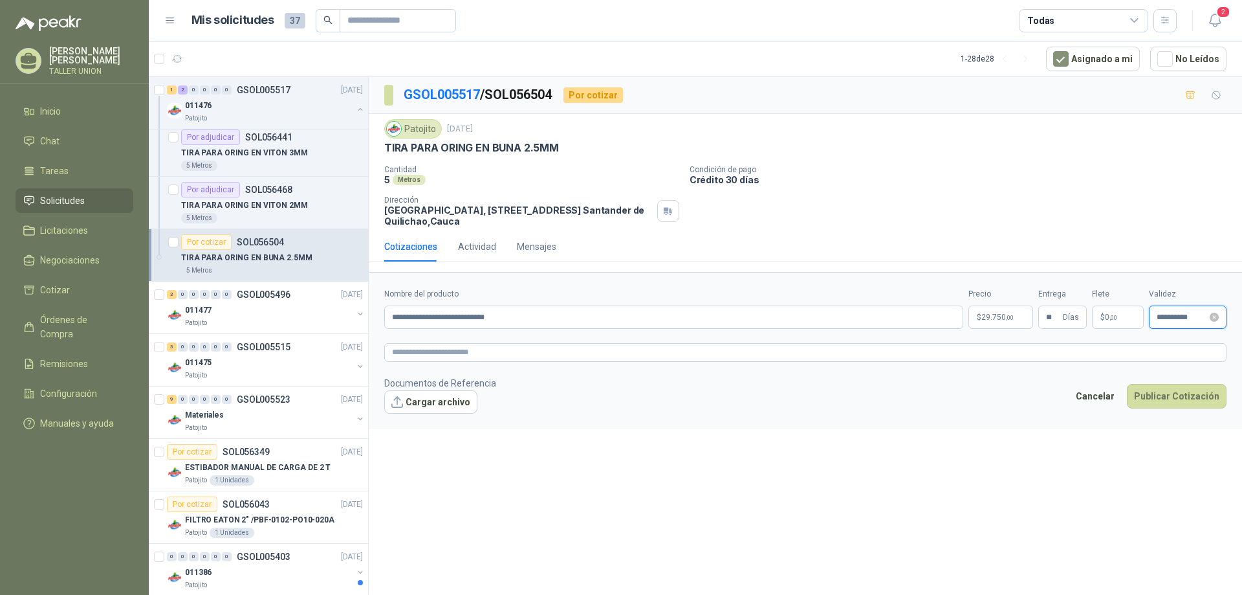
click at [1176, 320] on input "**********" at bounding box center [1182, 317] width 50 height 8
type input "**********"
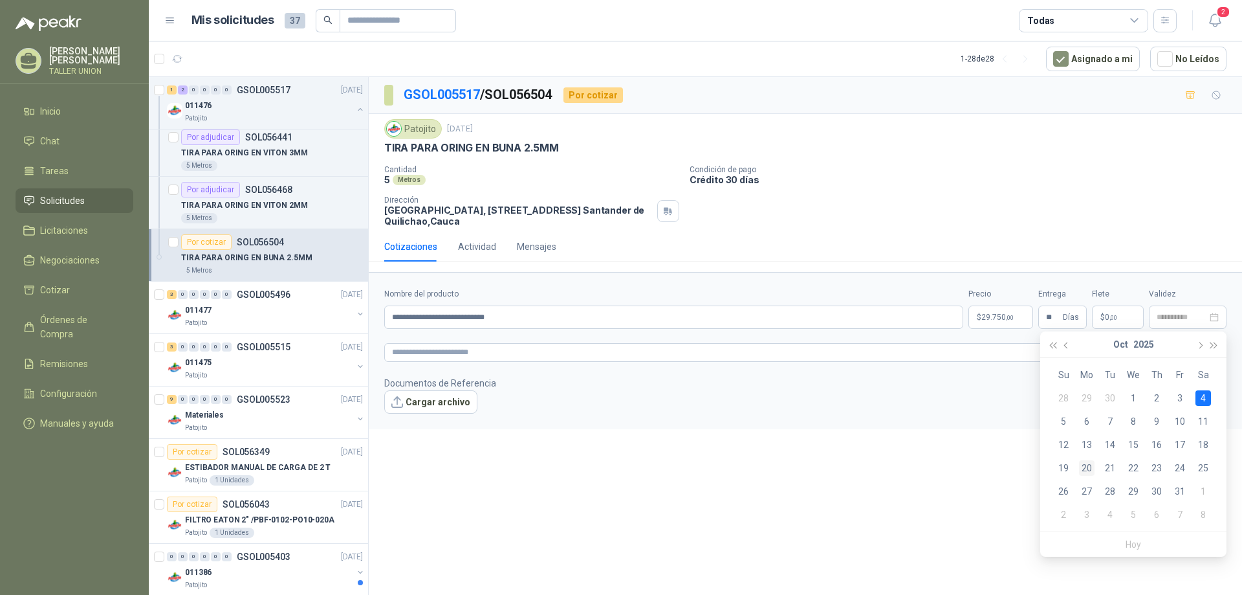
click at [1088, 468] on div "20" at bounding box center [1087, 468] width 16 height 16
click at [1164, 392] on button "Publicar Cotización" at bounding box center [1177, 396] width 100 height 25
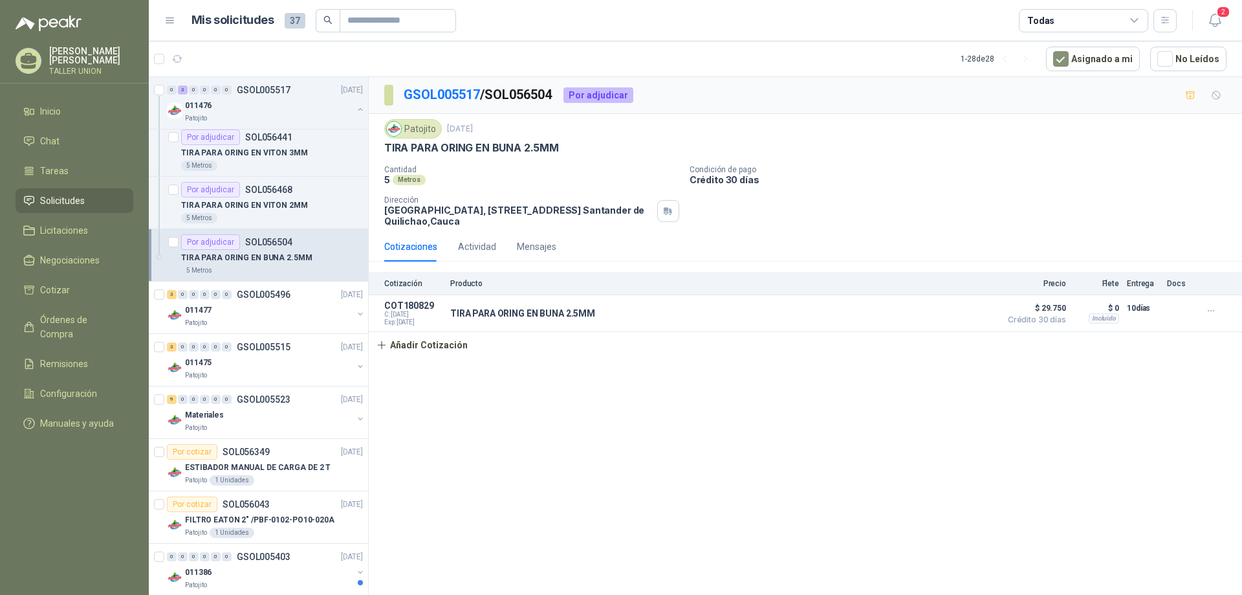
click at [1033, 168] on p "Condición de pago" at bounding box center [963, 169] width 547 height 9
click at [289, 113] on div "011476" at bounding box center [269, 106] width 168 height 16
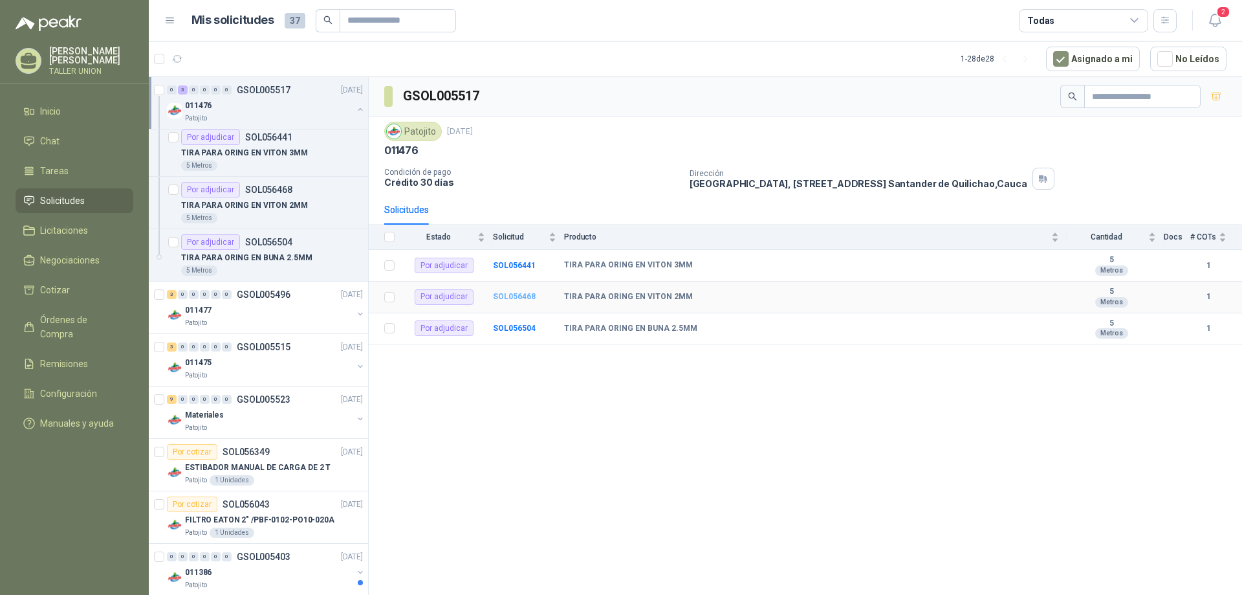
click at [523, 296] on b "SOL056468" at bounding box center [514, 296] width 43 height 9
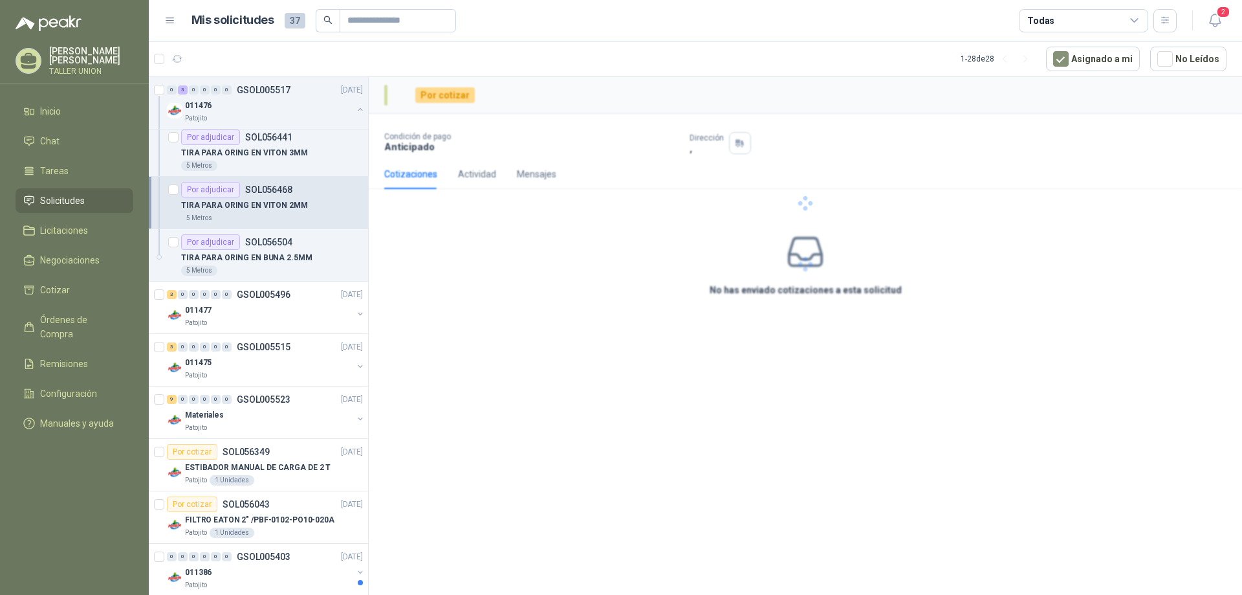
click at [523, 296] on div at bounding box center [805, 203] width 873 height 252
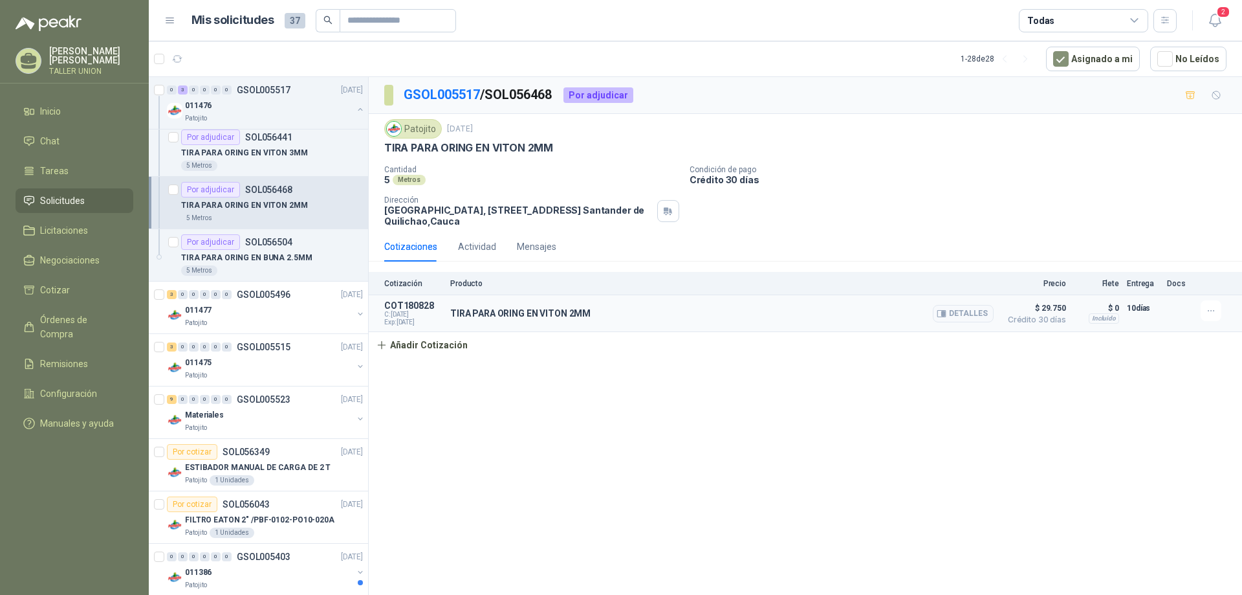
click at [1035, 316] on span "Crédito 30 días" at bounding box center [1034, 320] width 65 height 8
click at [1042, 305] on span "$ 29.750" at bounding box center [1034, 308] width 65 height 16
click at [488, 307] on div "TIRA PARA ORING EN VITON 2MM Detalles" at bounding box center [721, 313] width 543 height 26
click at [664, 307] on div "TIRA PARA ORING EN VITON 2MM Detalles" at bounding box center [721, 313] width 543 height 26
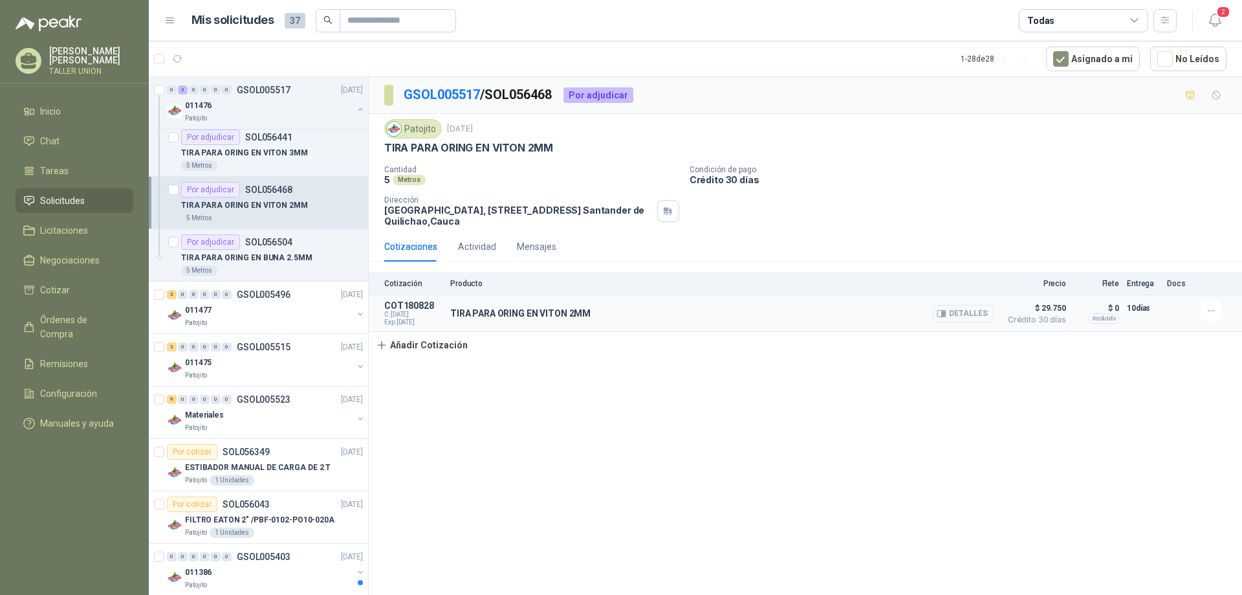
click at [947, 310] on icon "button" at bounding box center [942, 314] width 10 height 10
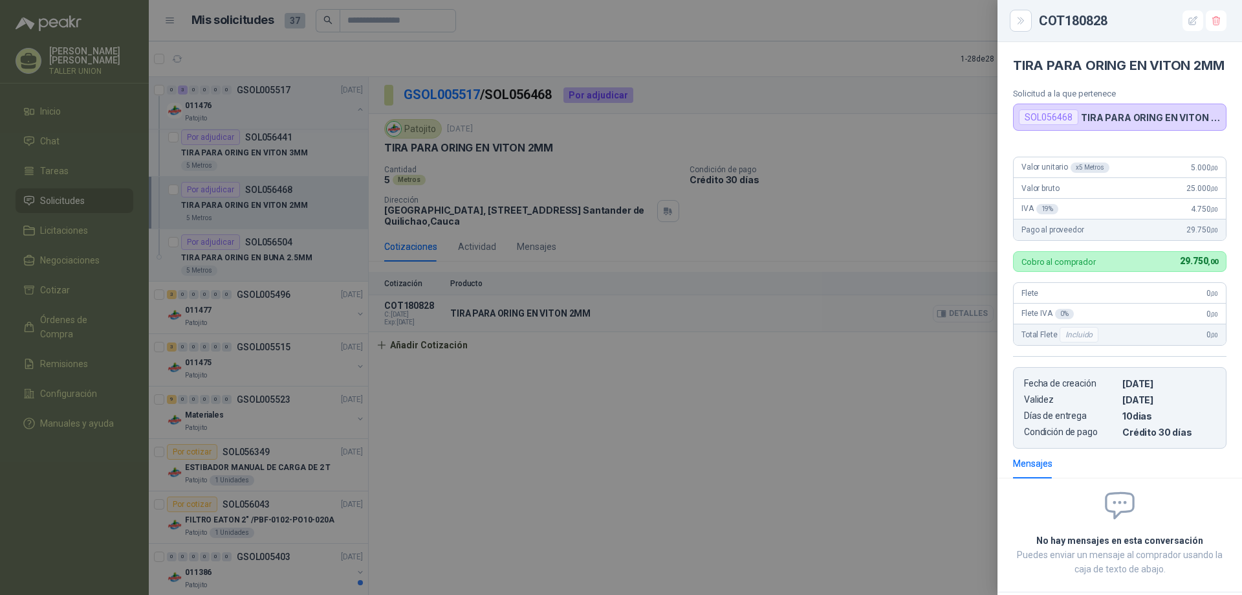
scroll to position [78, 0]
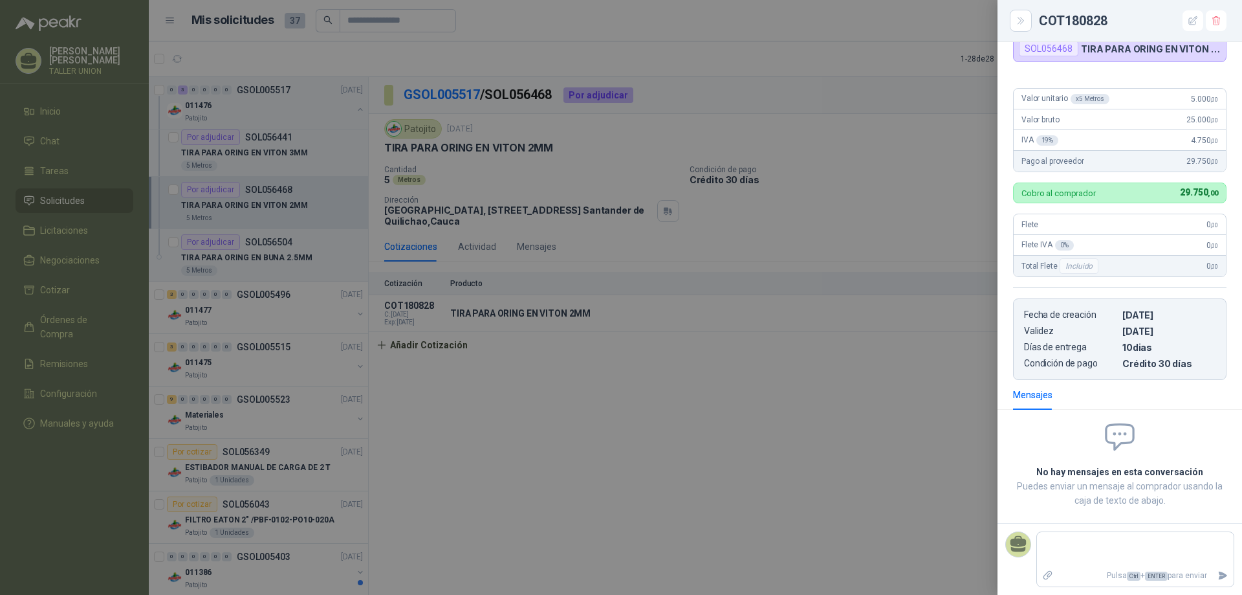
click at [885, 379] on div at bounding box center [621, 297] width 1242 height 595
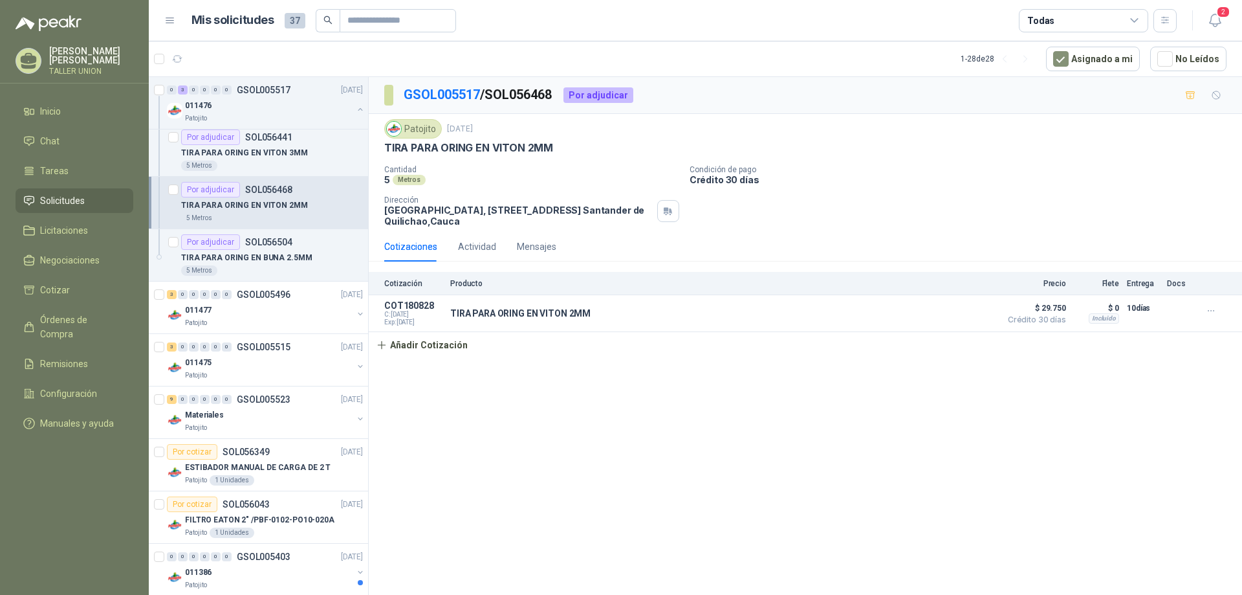
drag, startPoint x: 898, startPoint y: 441, endPoint x: 816, endPoint y: 427, distance: 83.4
click at [897, 441] on div "GSOL005517 / SOL056468 Por adjudicar Patojito [DATE] TIRA PARA ORING EN VITON 2…" at bounding box center [805, 338] width 873 height 522
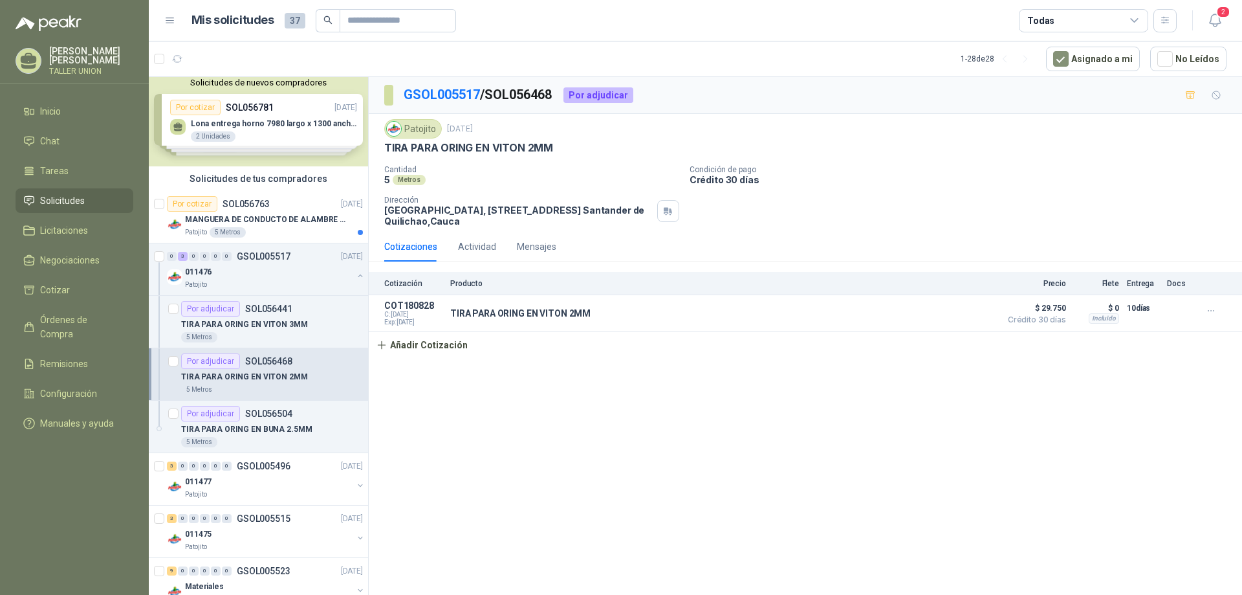
scroll to position [0, 0]
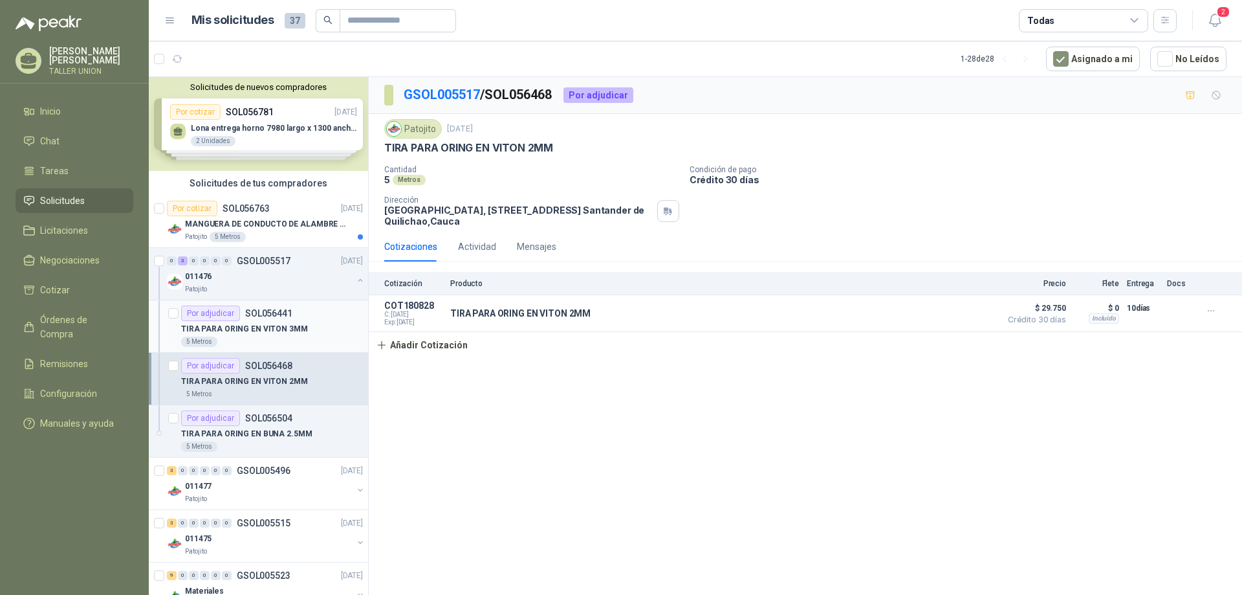
click at [277, 335] on div "TIRA PARA ORING EN VITON 3MM" at bounding box center [272, 329] width 182 height 16
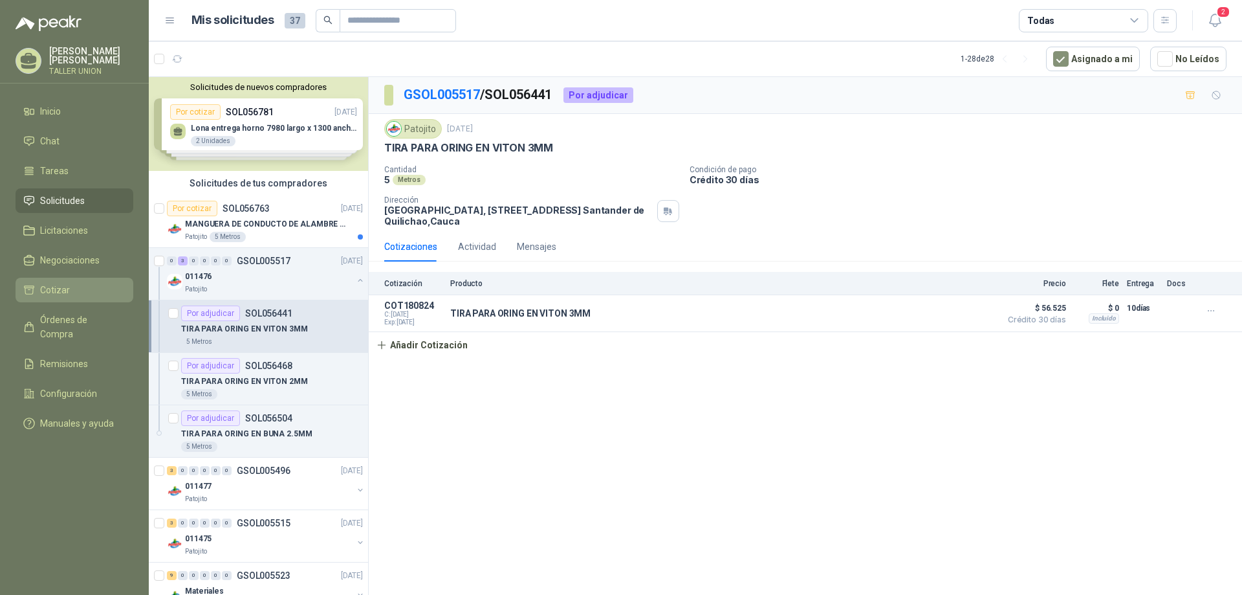
click at [58, 289] on span "Cotizar" at bounding box center [55, 290] width 30 height 14
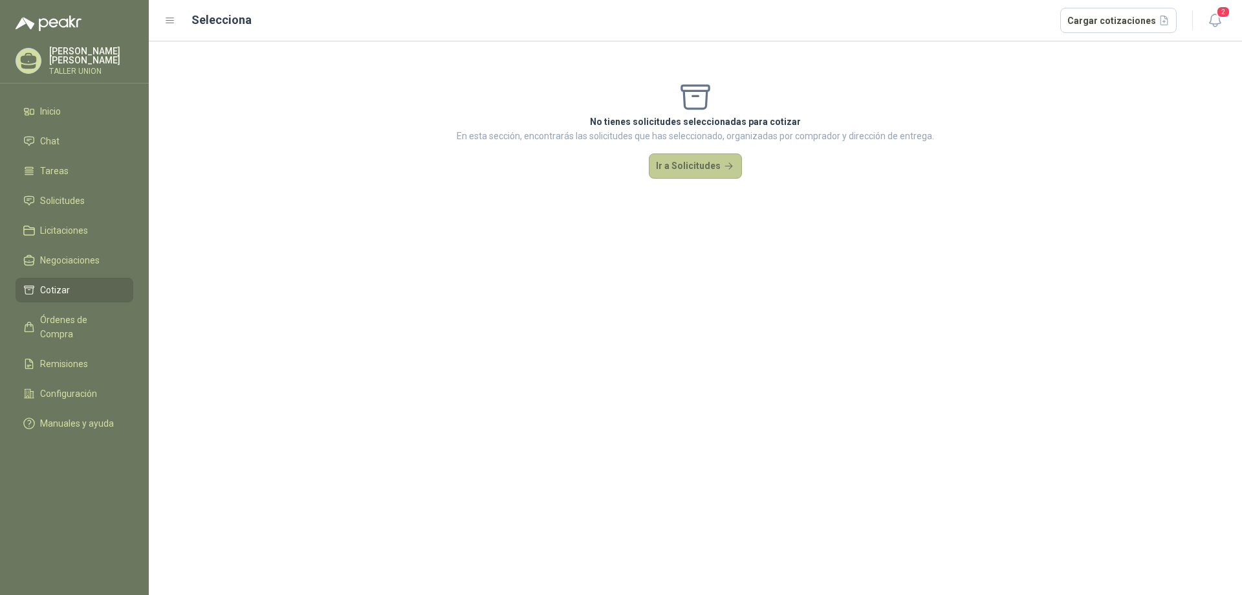
click at [707, 166] on button "Ir a Solicitudes" at bounding box center [695, 166] width 93 height 26
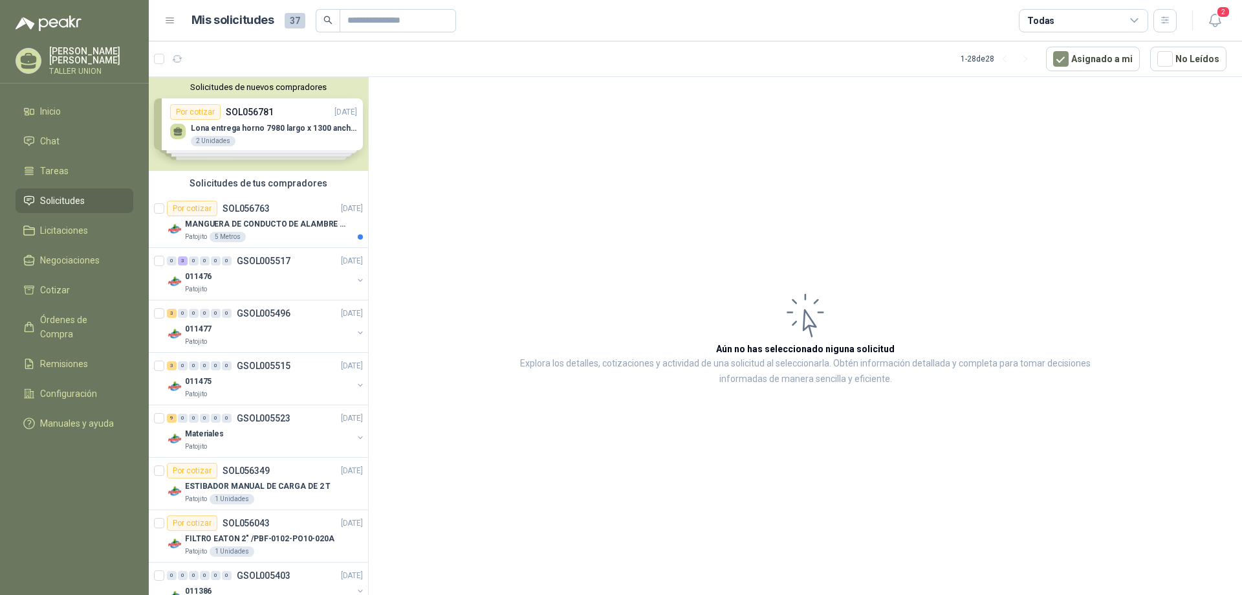
click at [259, 139] on div "Solicitudes de nuevos compradores Por cotizar SOL056781 [DATE] Lona entrega hor…" at bounding box center [258, 124] width 219 height 94
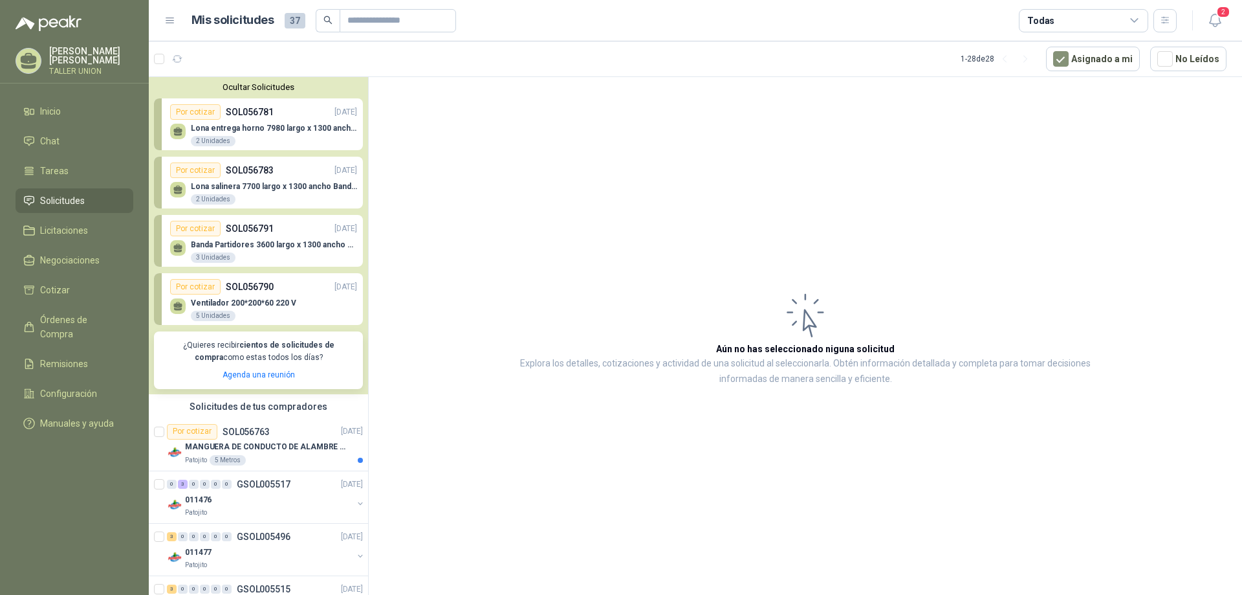
click at [280, 117] on div "Por cotizar SOL056781 [DATE]" at bounding box center [263, 112] width 187 height 16
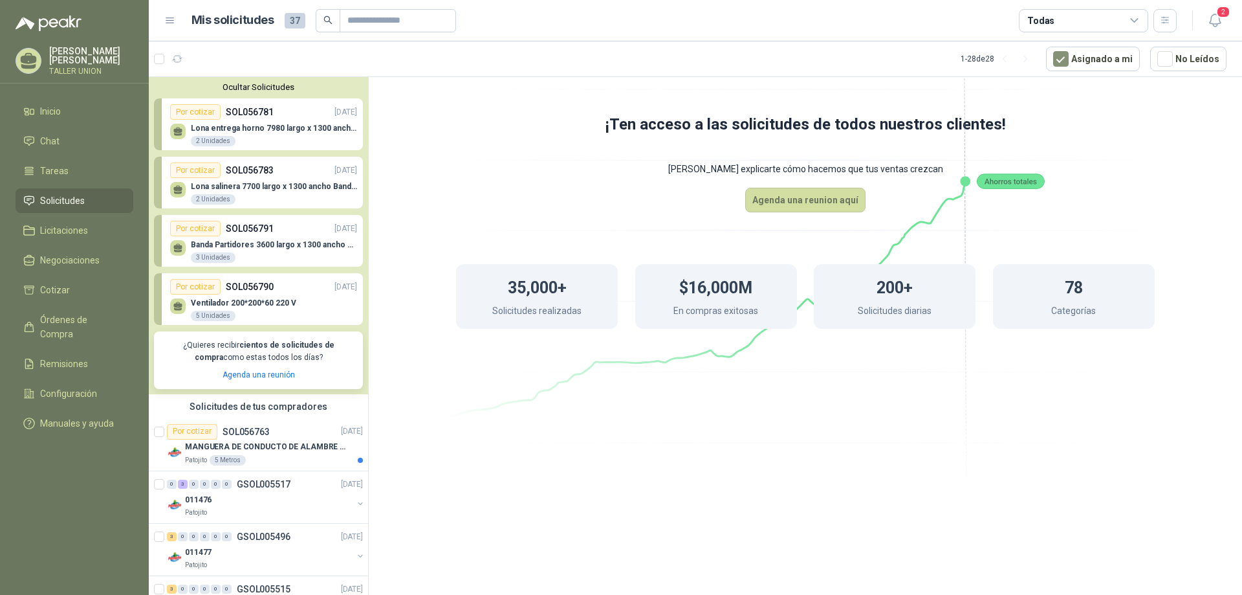
click at [280, 117] on div "Por cotizar SOL056781 [DATE]" at bounding box center [263, 112] width 187 height 16
click at [279, 124] on div "Lona entrega horno 7980 largo x 1300 ancho Banda tipo wafer  2 Unidades" at bounding box center [263, 133] width 187 height 27
click at [286, 117] on div "Por cotizar SOL056781 [DATE]" at bounding box center [263, 112] width 187 height 16
click at [281, 445] on p "MANGUERA DE CONDUCTO DE ALAMBRE DE ACERO PU" at bounding box center [265, 447] width 161 height 12
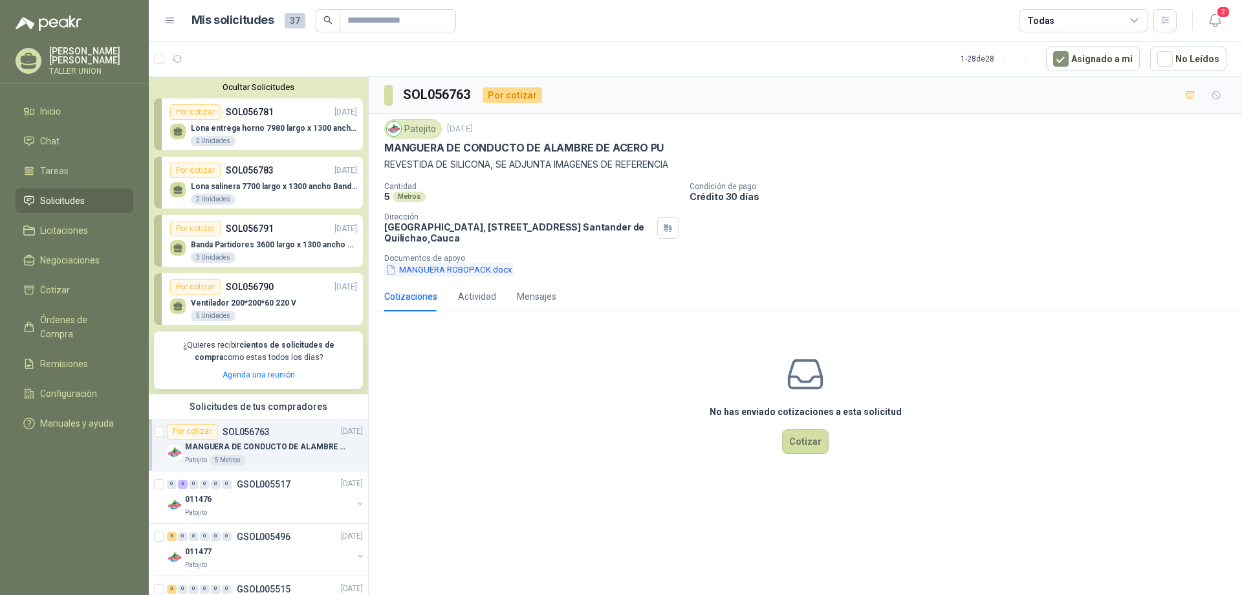
click at [411, 270] on button "MANGUERA ROBOPACK.docx" at bounding box center [448, 270] width 129 height 14
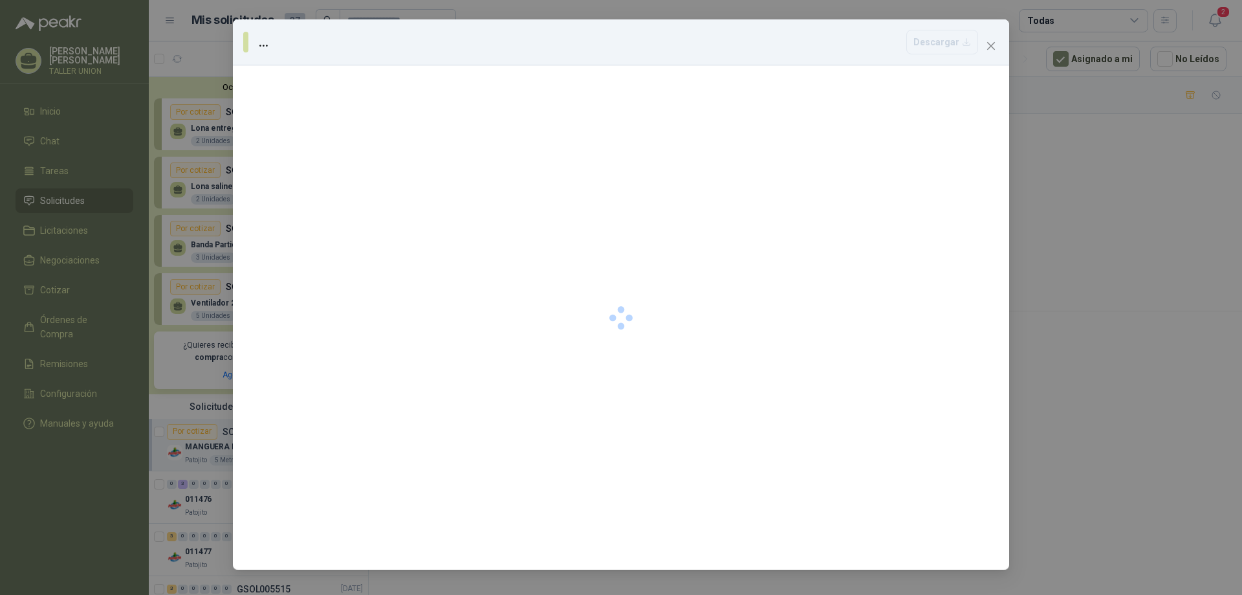
click at [411, 270] on div at bounding box center [621, 317] width 776 height 504
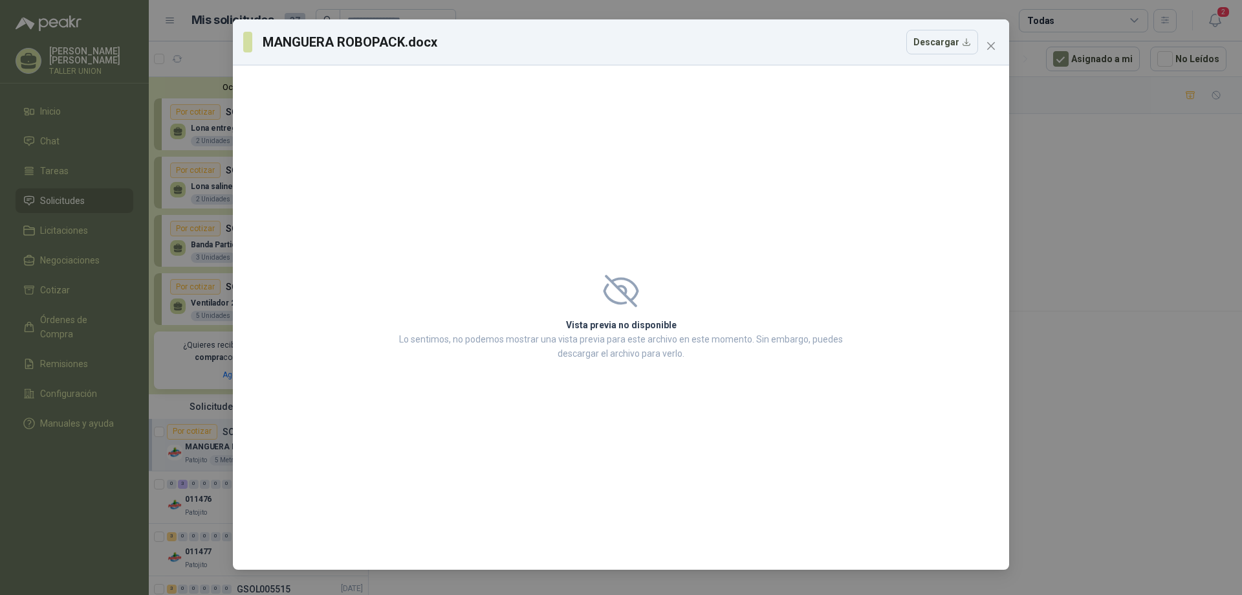
click at [630, 291] on icon at bounding box center [621, 290] width 36 height 32
click at [945, 47] on button "Descargar" at bounding box center [942, 42] width 72 height 25
click at [992, 50] on icon "close" at bounding box center [991, 46] width 10 height 10
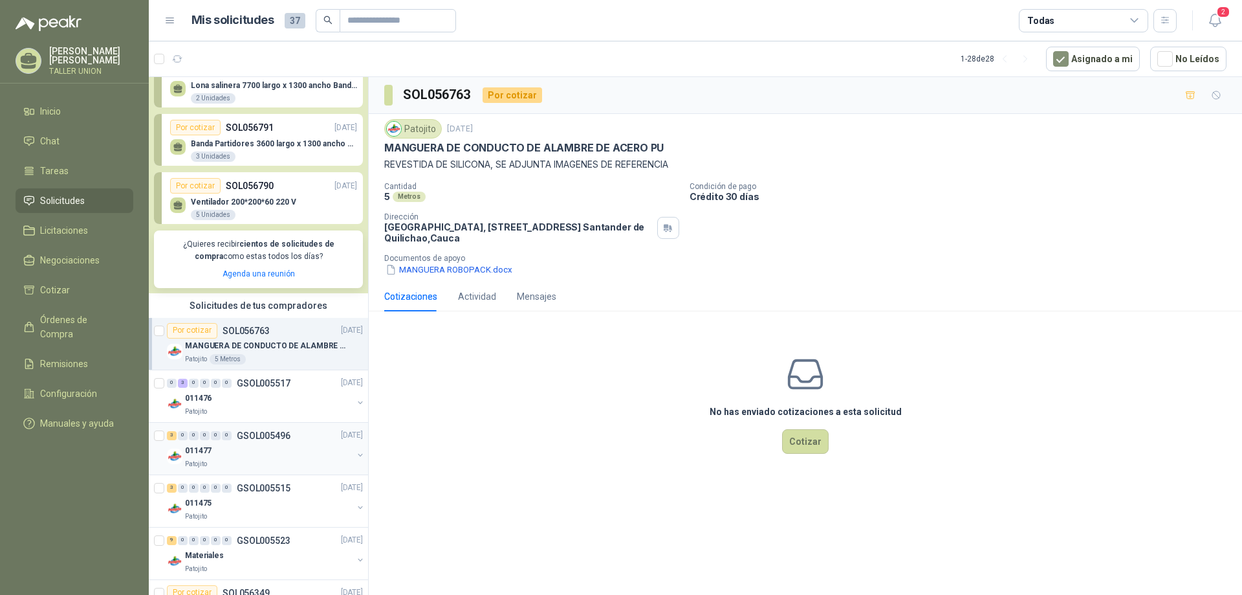
scroll to position [129, 0]
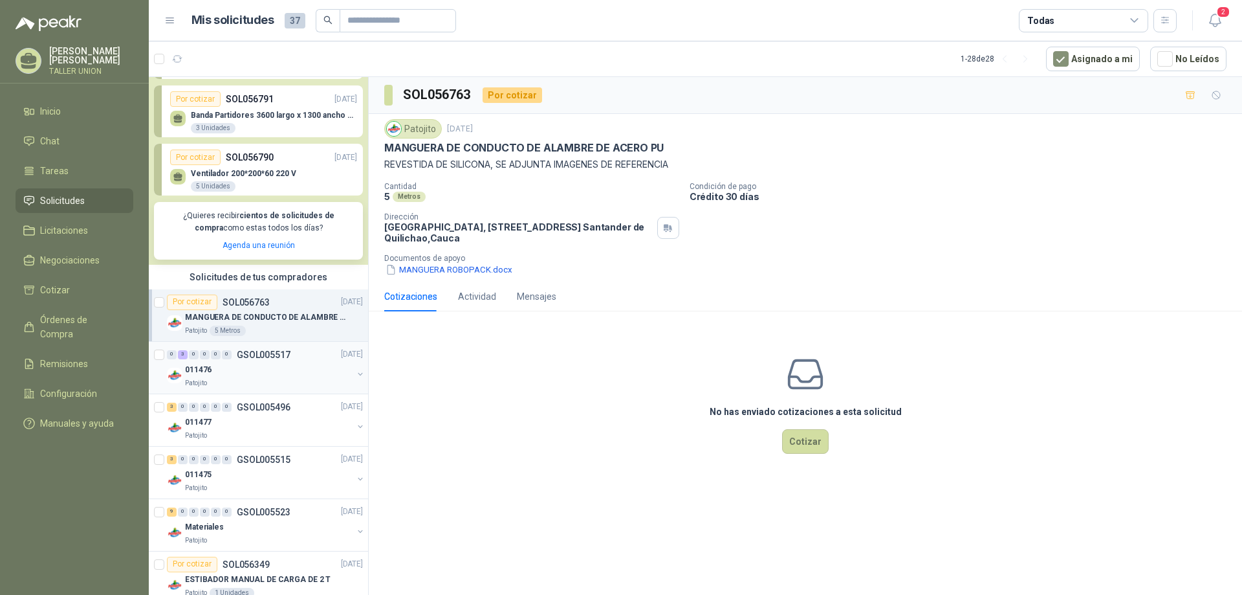
click at [274, 374] on div "011476" at bounding box center [269, 370] width 168 height 16
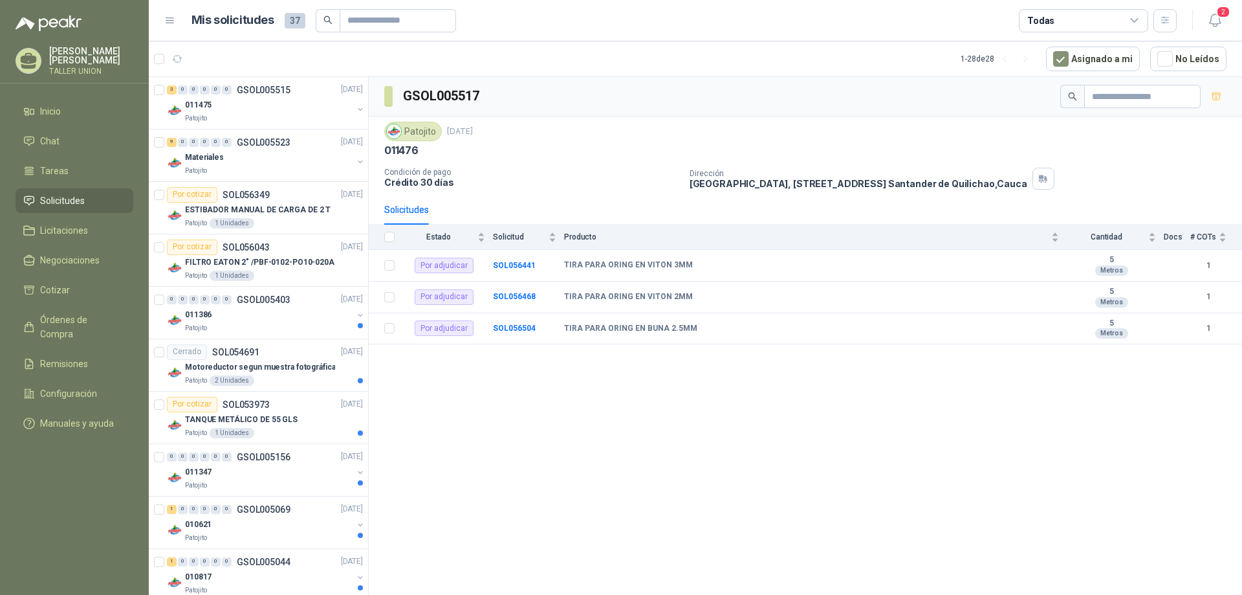
scroll to position [518, 0]
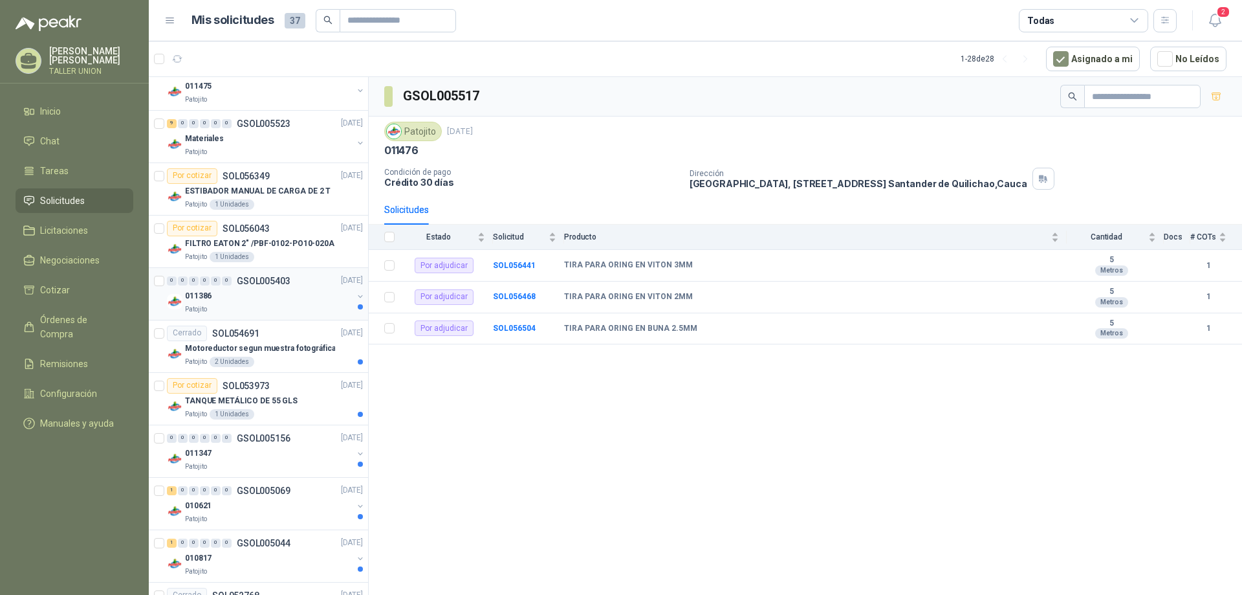
click at [278, 303] on div "011386" at bounding box center [269, 297] width 168 height 16
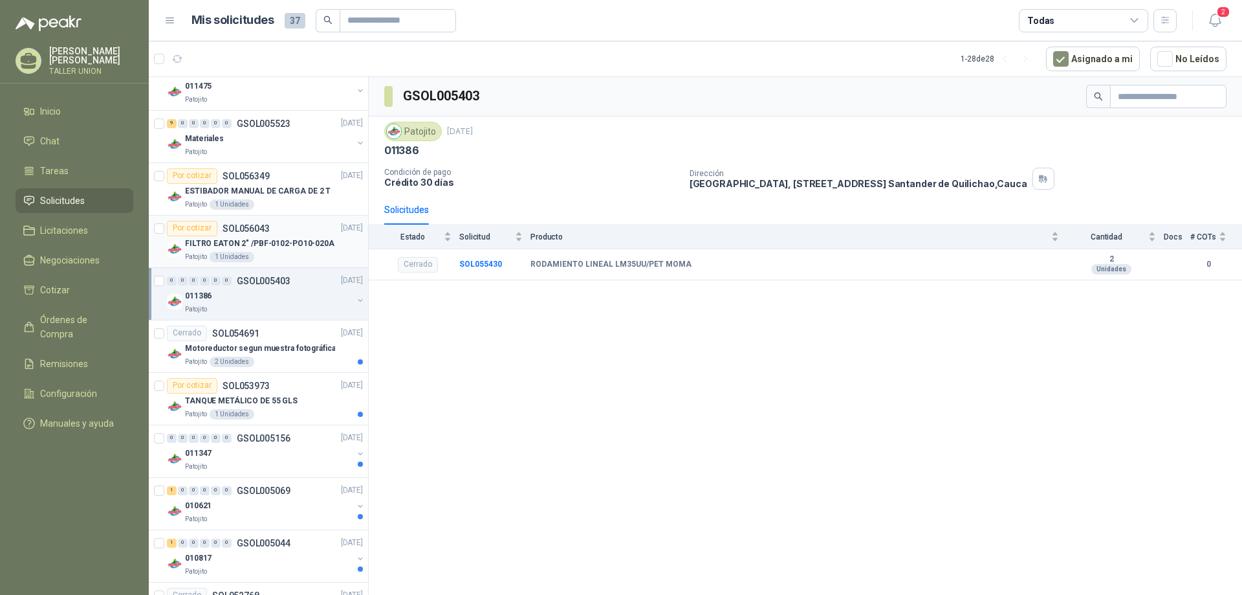
click at [279, 241] on p "FILTRO EATON 2" /PBF-0102-PO10-020A" at bounding box center [259, 243] width 149 height 12
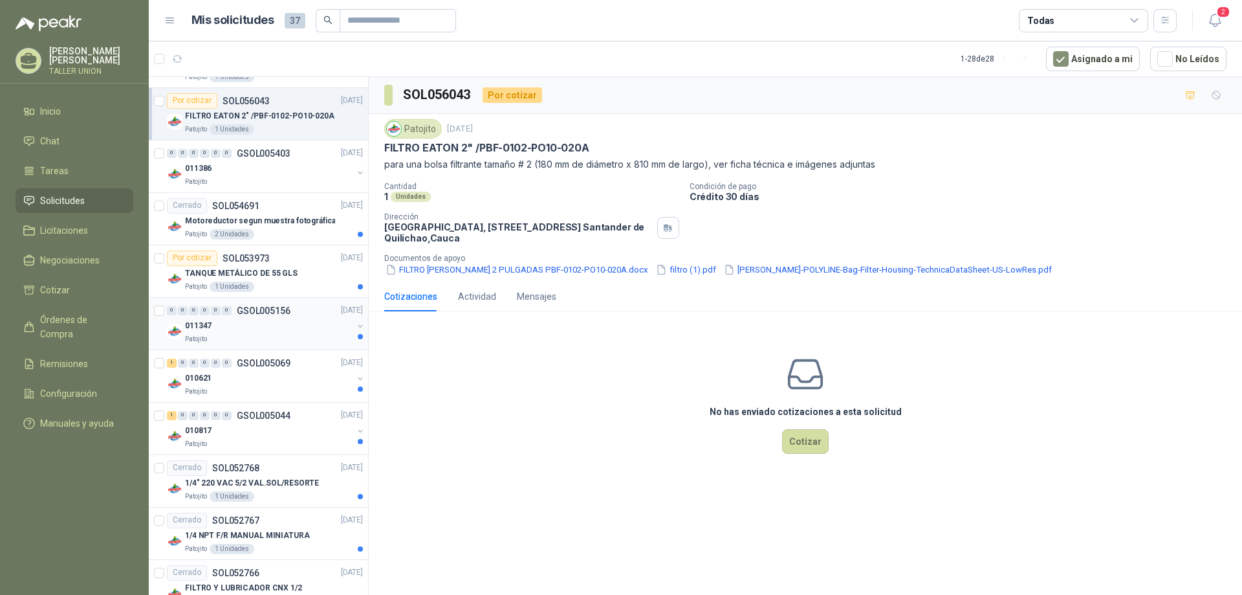
scroll to position [647, 0]
click at [290, 377] on div "010621" at bounding box center [269, 377] width 168 height 16
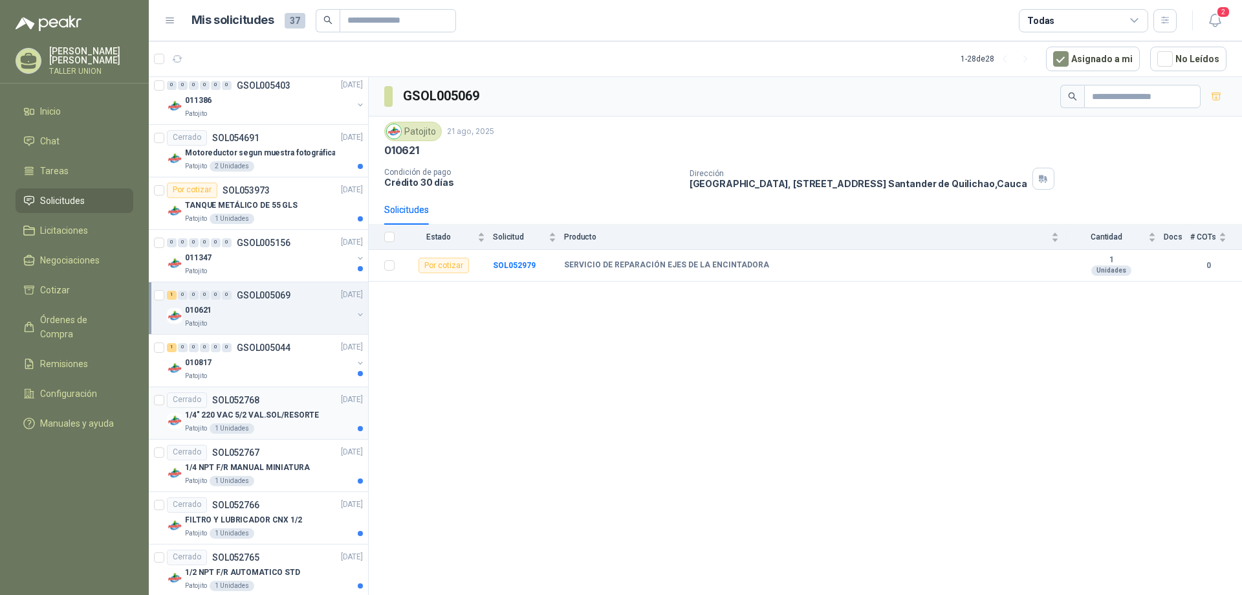
scroll to position [841, 0]
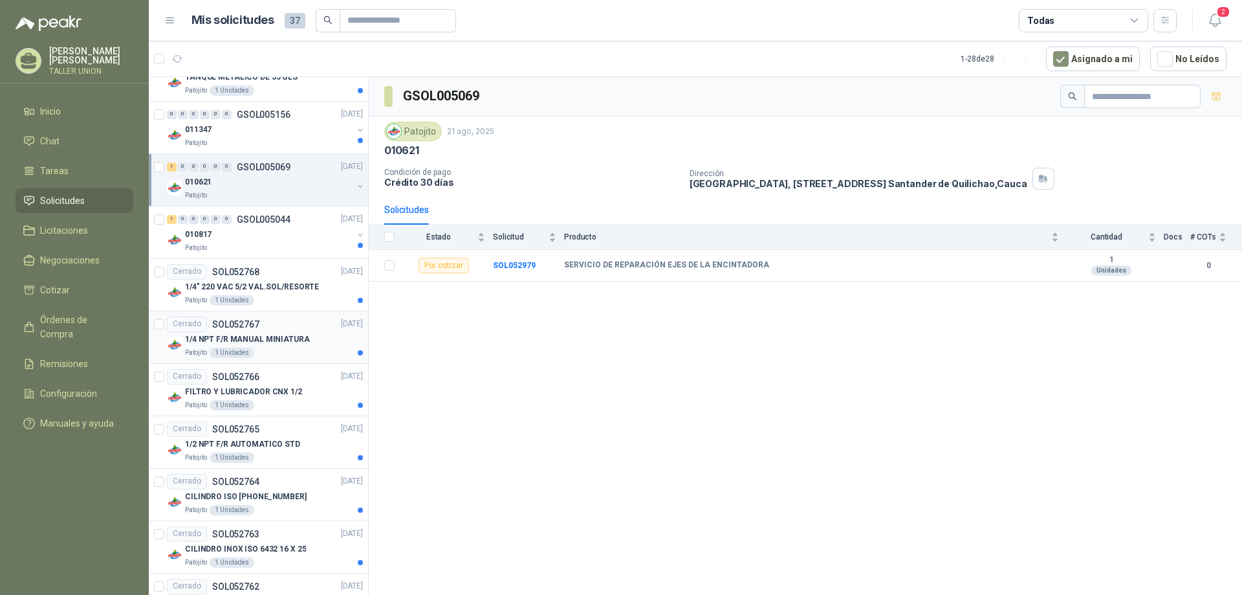
click at [295, 344] on p "1/4 NPT F/R MANUAL MINIATURA" at bounding box center [247, 339] width 125 height 12
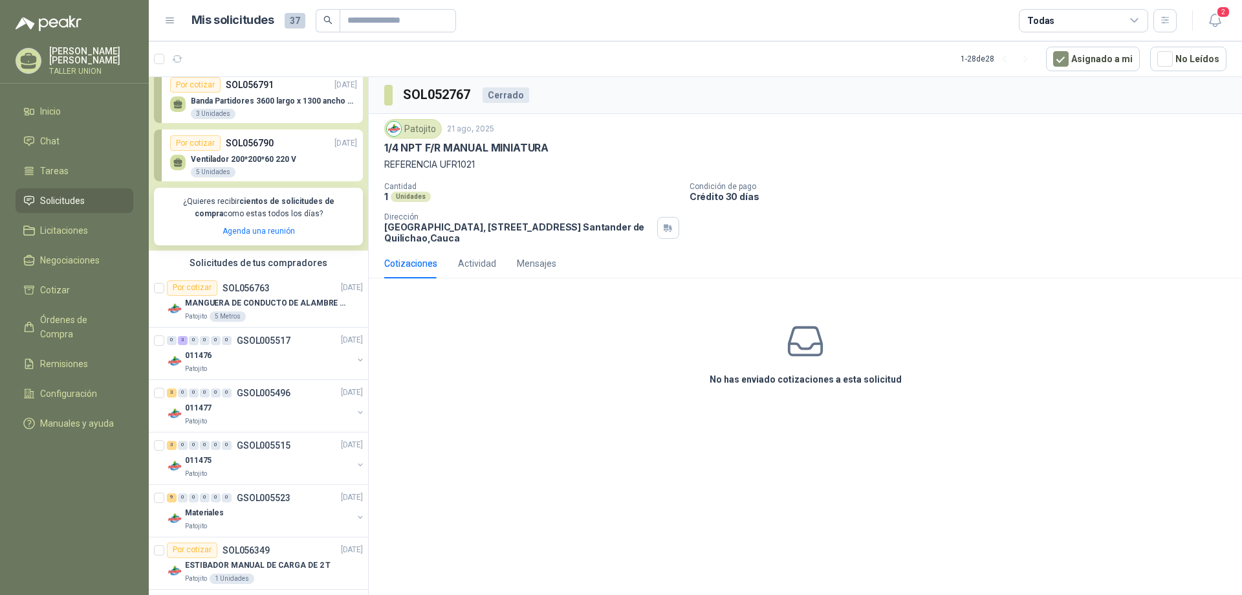
scroll to position [453, 0]
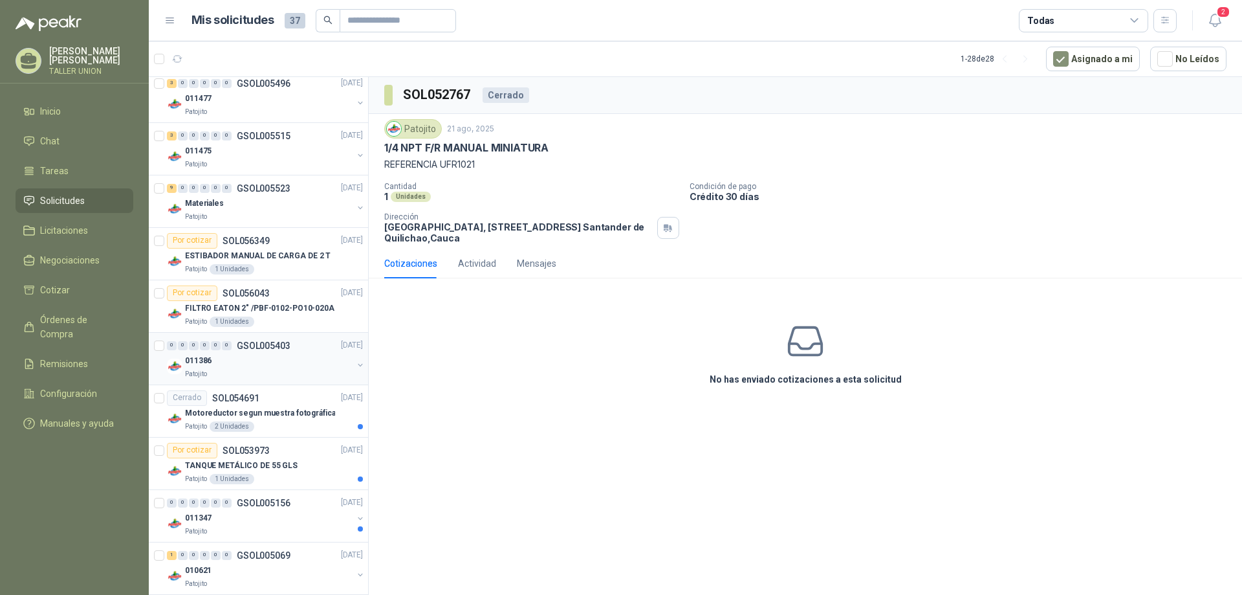
click at [302, 351] on div "0 0 0 0 0 0 GSOL005403 [DATE]" at bounding box center [266, 346] width 199 height 16
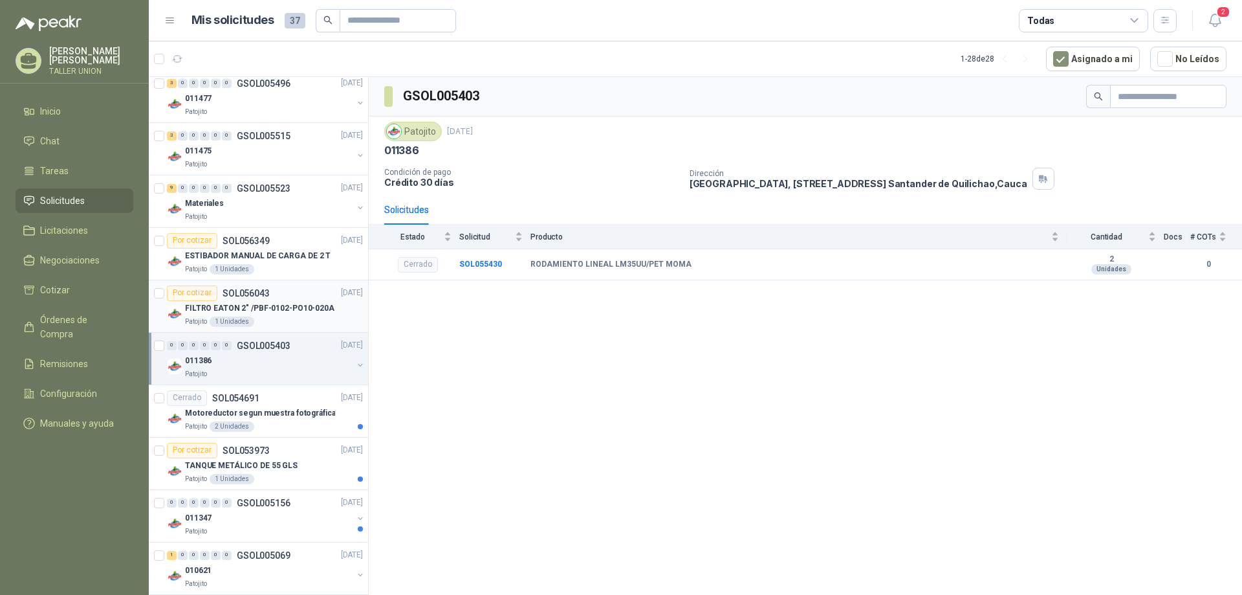
click at [303, 303] on p "FILTRO EATON 2" /PBF-0102-PO10-020A" at bounding box center [259, 308] width 149 height 12
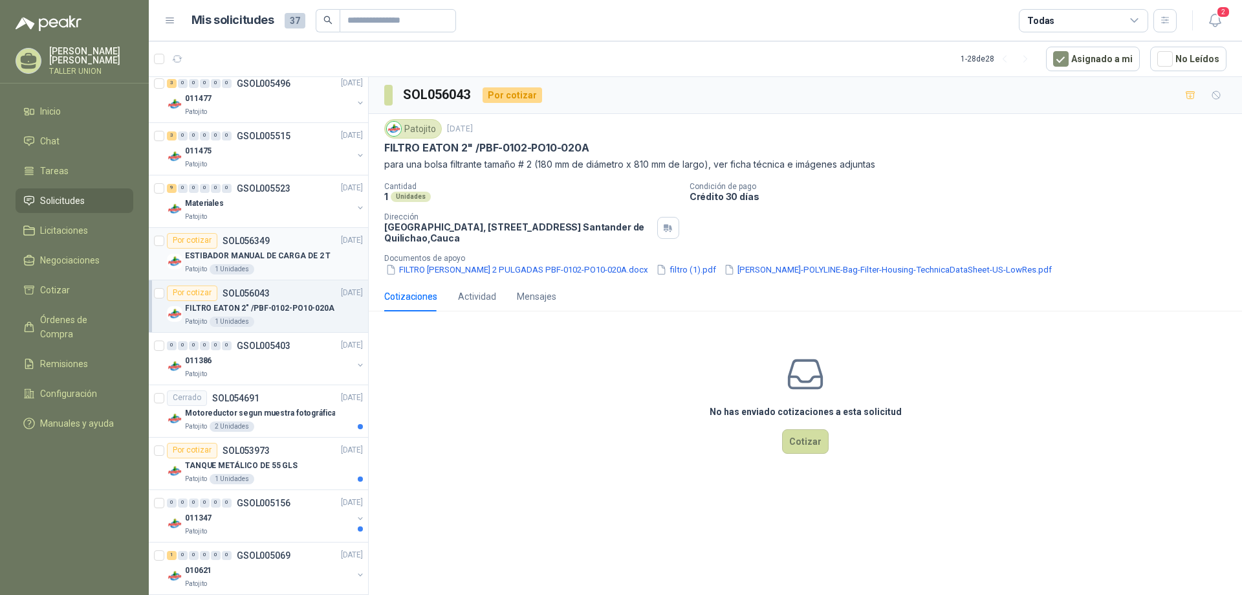
click at [283, 273] on div "Patojito 1 Unidades" at bounding box center [274, 269] width 178 height 10
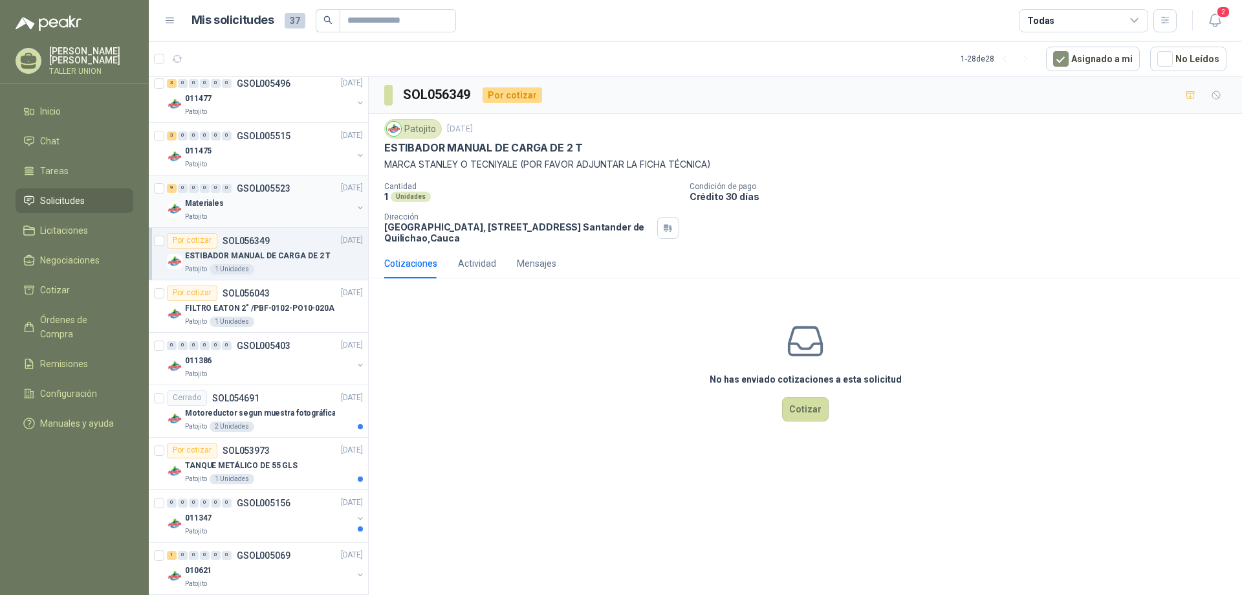
click at [285, 212] on div "Patojito" at bounding box center [269, 217] width 168 height 10
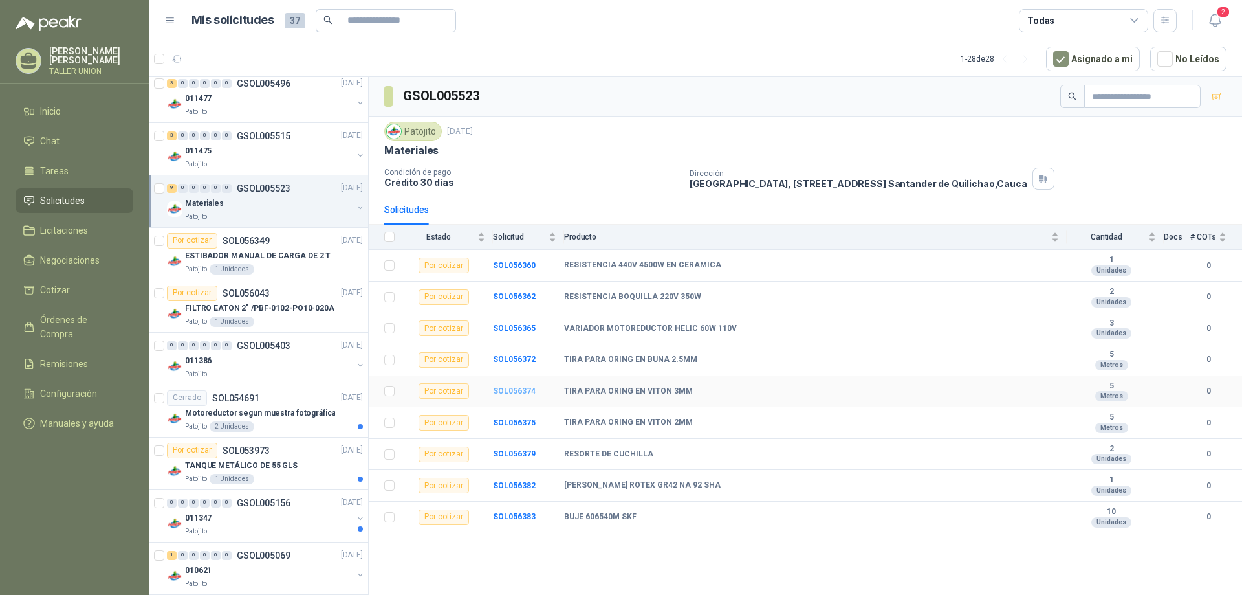
click at [516, 386] on b "SOL056374" at bounding box center [514, 390] width 43 height 9
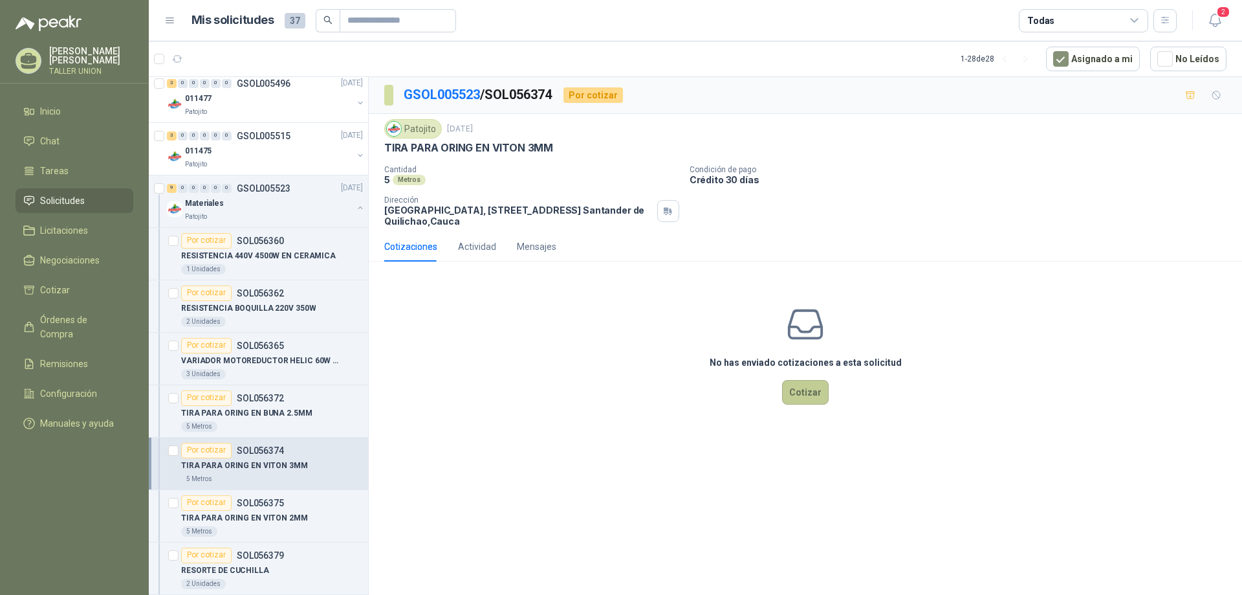
click at [804, 395] on button "Cotizar" at bounding box center [805, 392] width 47 height 25
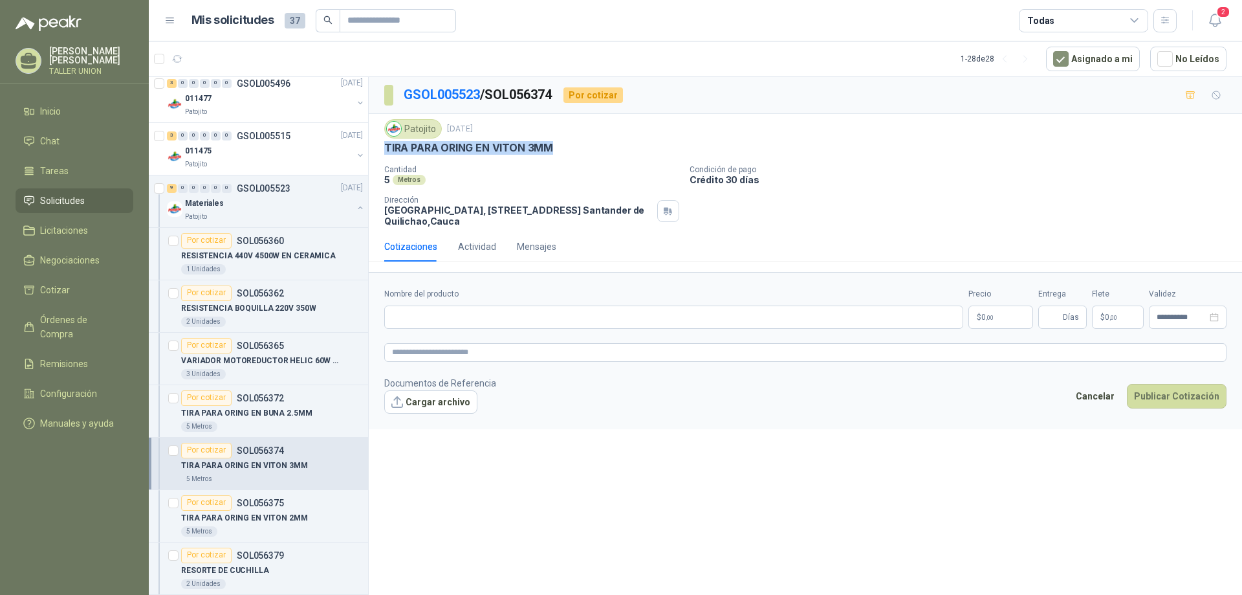
drag, startPoint x: 387, startPoint y: 149, endPoint x: 568, endPoint y: 153, distance: 181.2
click at [568, 153] on div "TIRA PARA ORING EN VITON 3MM" at bounding box center [805, 148] width 842 height 14
copy p "TIRA PARA ORING EN VITON 3MM"
click at [424, 315] on input "Nombre del producto" at bounding box center [673, 316] width 579 height 23
paste input "**********"
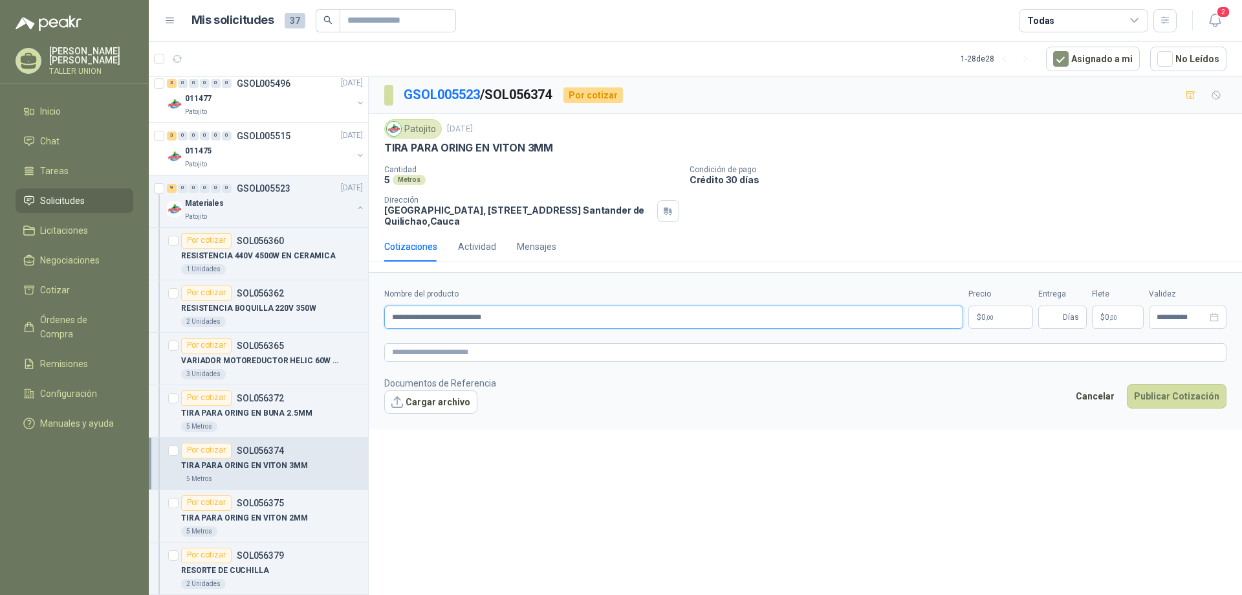
type input "**********"
click at [1007, 311] on p "$ 0 ,00" at bounding box center [1001, 316] width 65 height 23
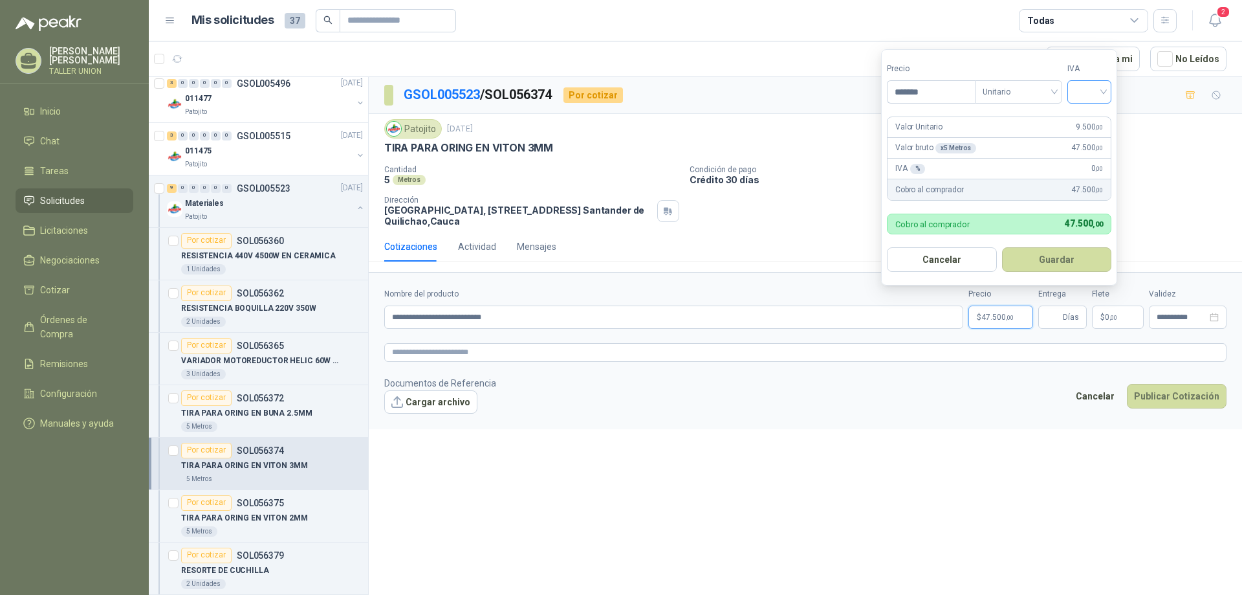
type input "*******"
click at [1083, 92] on input "search" at bounding box center [1089, 90] width 28 height 19
click at [1094, 121] on div "19%" at bounding box center [1093, 118] width 24 height 14
click at [1055, 256] on button "Guardar" at bounding box center [1059, 259] width 111 height 25
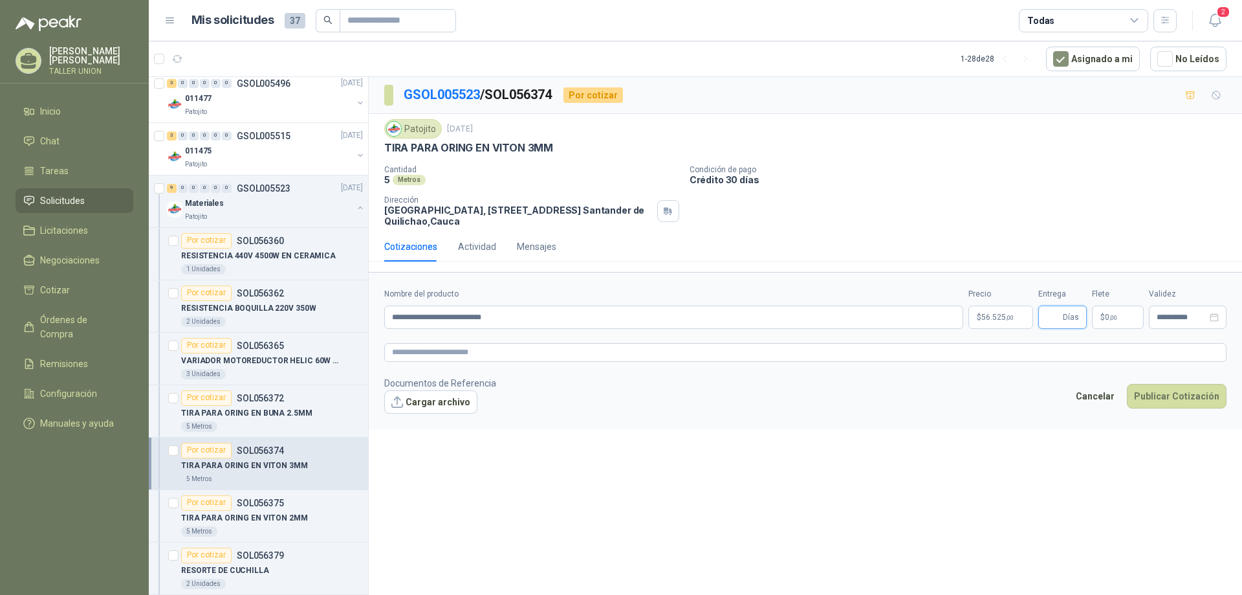
click at [1055, 313] on input "Entrega" at bounding box center [1053, 317] width 14 height 22
type input "**"
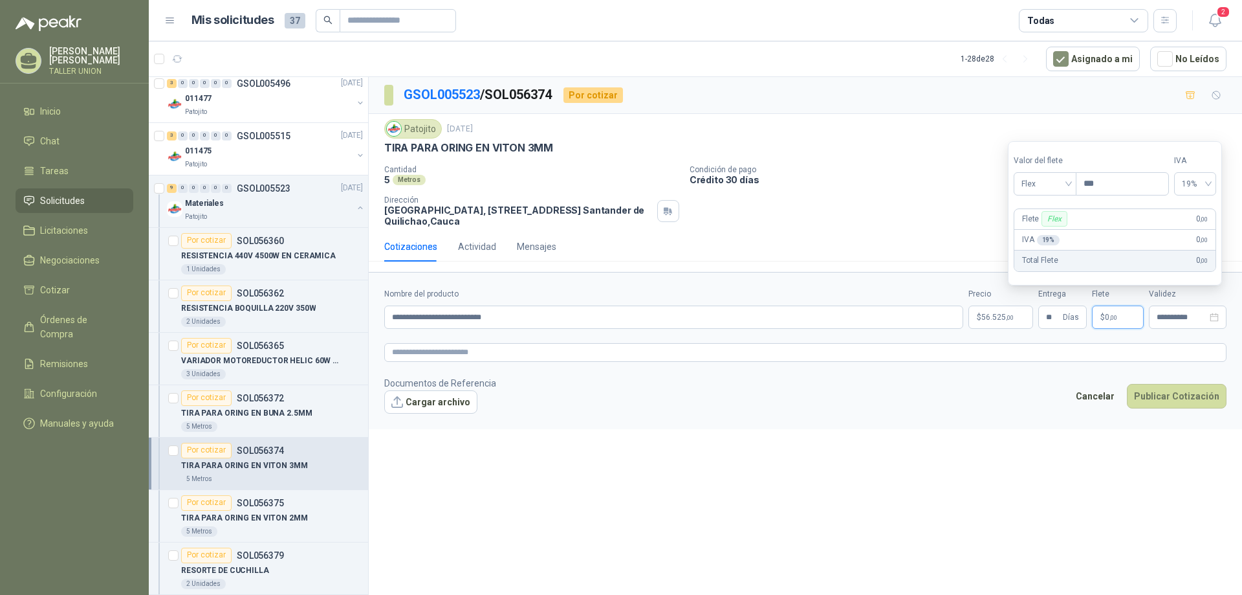
click at [1121, 314] on p "$ 0 ,00" at bounding box center [1118, 316] width 52 height 23
click at [1197, 315] on input "**********" at bounding box center [1182, 317] width 50 height 8
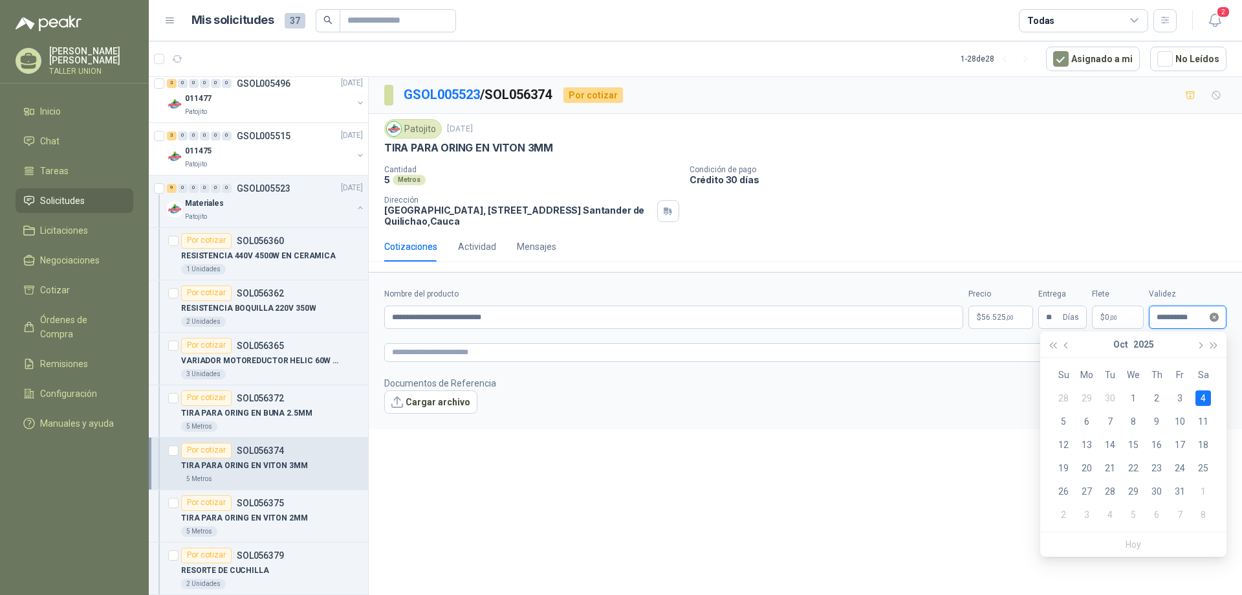
click at [1212, 315] on icon "close-circle" at bounding box center [1214, 317] width 9 height 9
click at [1181, 311] on div at bounding box center [1188, 316] width 78 height 23
click at [1187, 320] on input at bounding box center [1182, 317] width 50 height 8
click at [1200, 347] on span "button" at bounding box center [1199, 345] width 6 height 6
click at [1085, 462] on div "20" at bounding box center [1087, 468] width 16 height 16
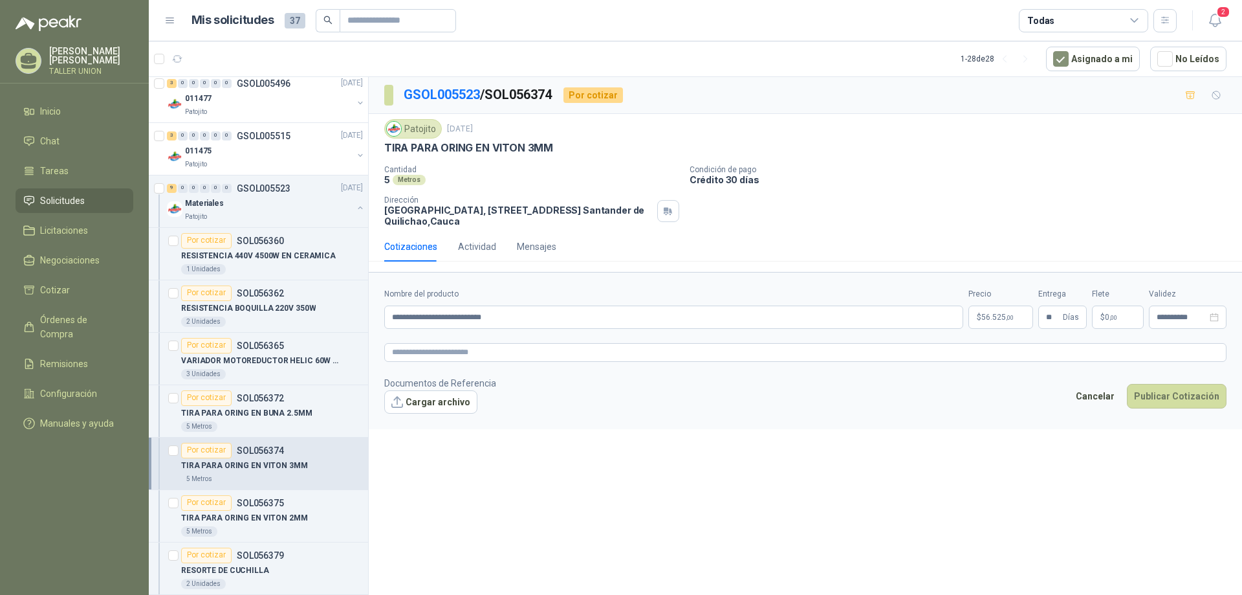
type input "**********"
click at [1182, 399] on button "Publicar Cotización" at bounding box center [1177, 396] width 100 height 25
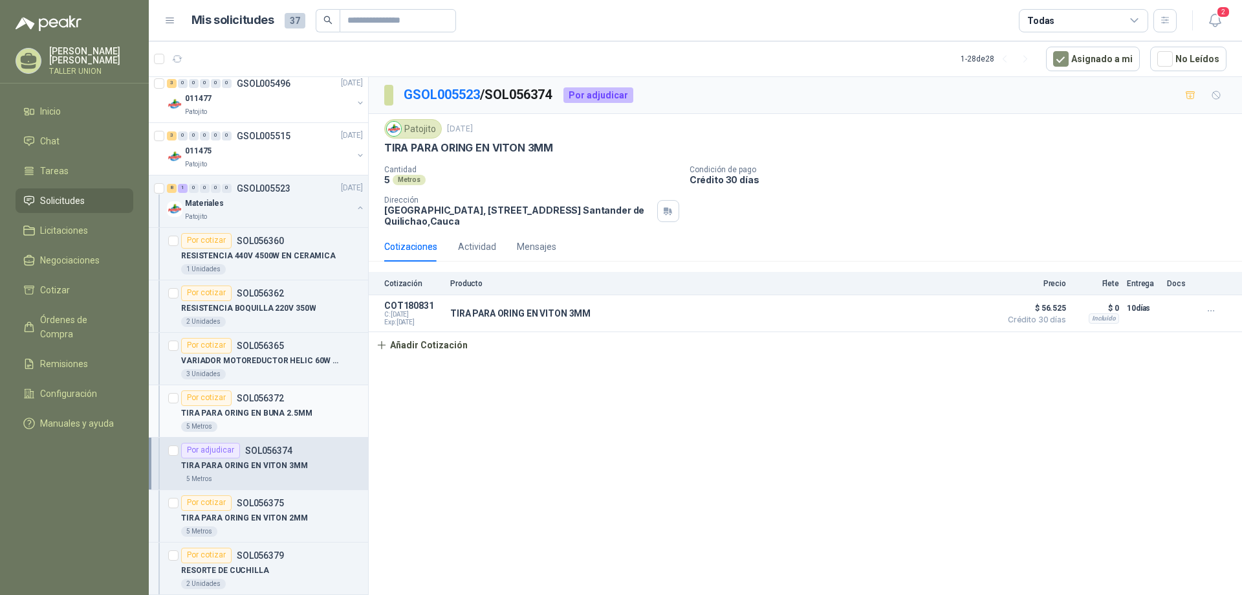
click at [288, 410] on p "TIRA PARA ORING EN BUNA 2.5MM" at bounding box center [246, 413] width 131 height 12
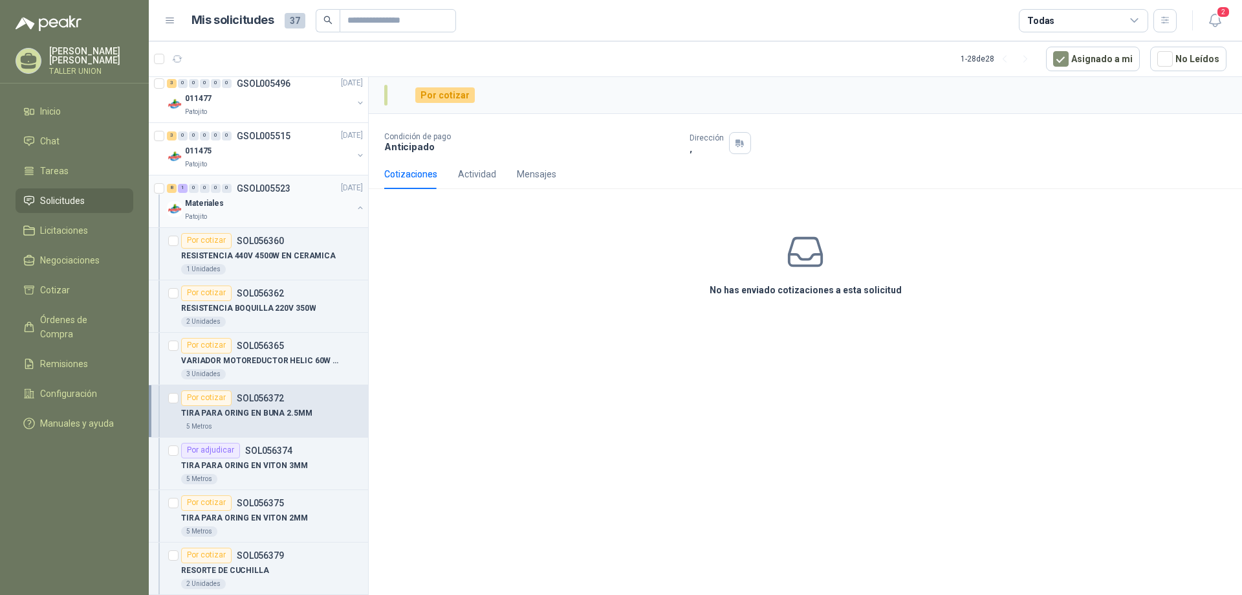
click at [296, 219] on div "Patojito" at bounding box center [269, 217] width 168 height 10
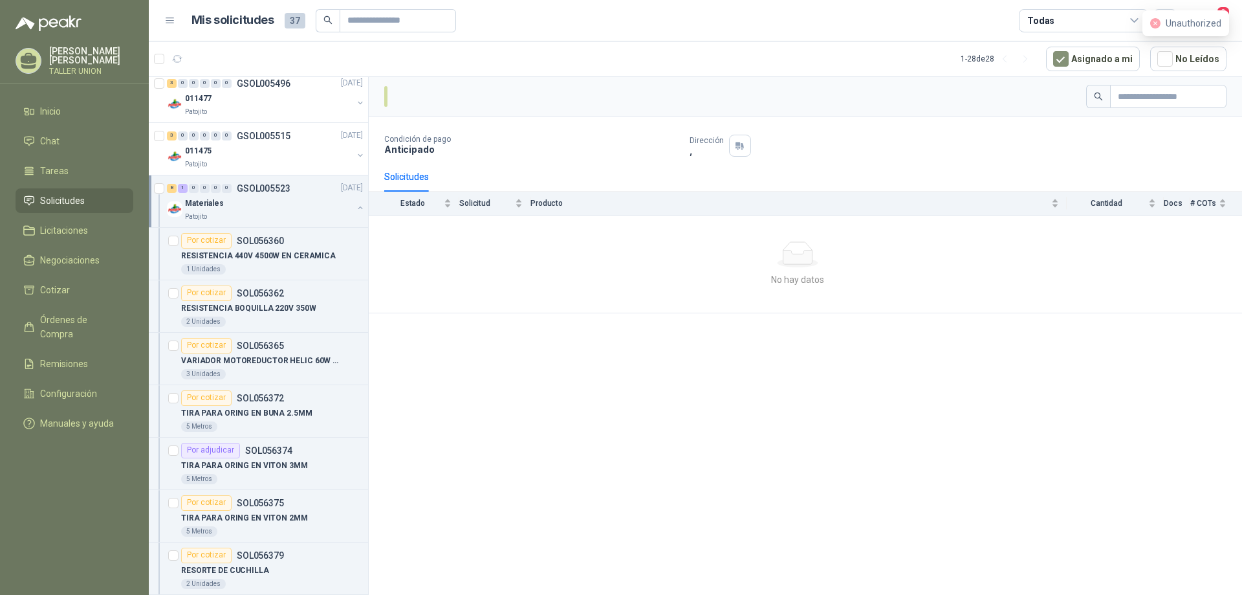
click at [290, 206] on div "Materiales" at bounding box center [269, 204] width 168 height 16
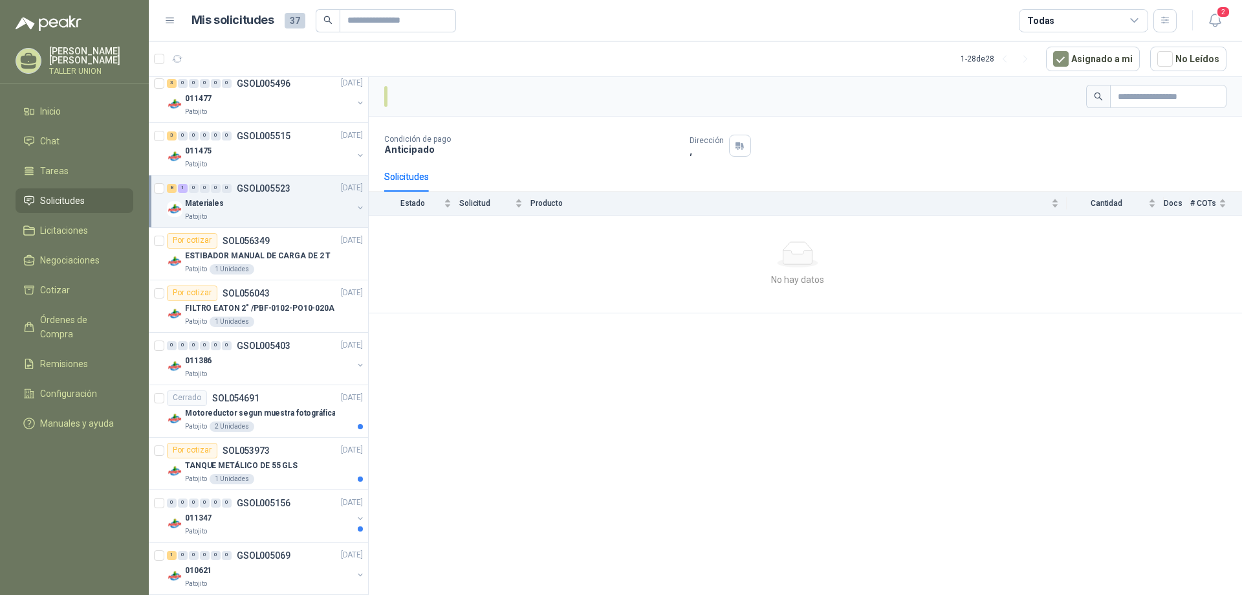
click at [290, 206] on div "Materiales" at bounding box center [269, 204] width 168 height 16
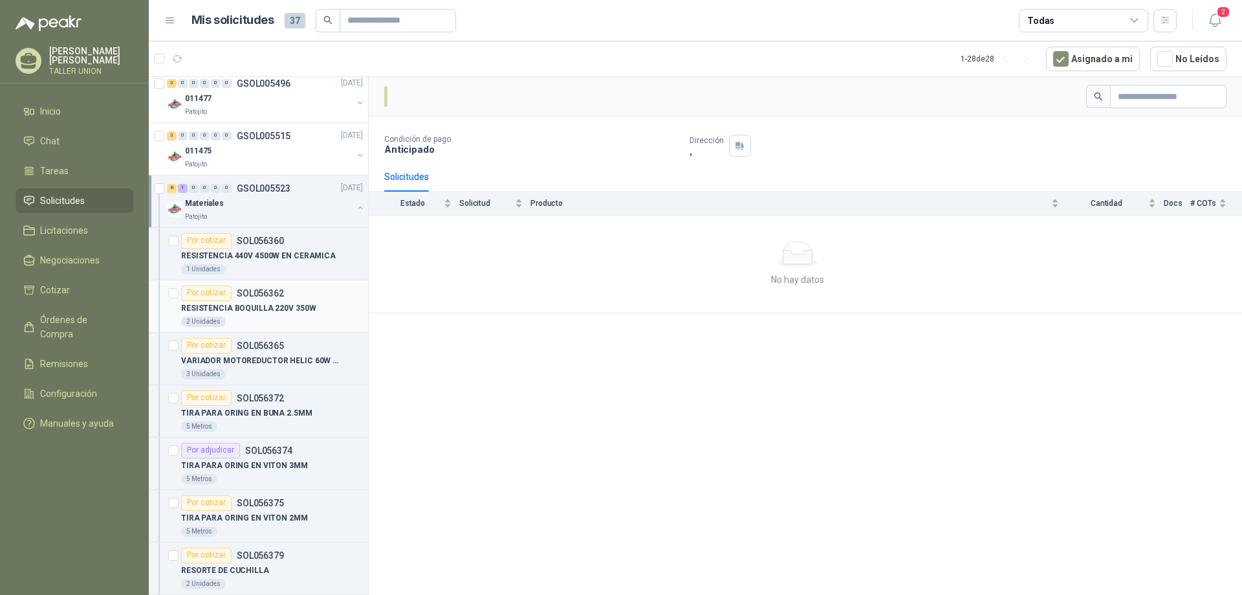
scroll to position [518, 0]
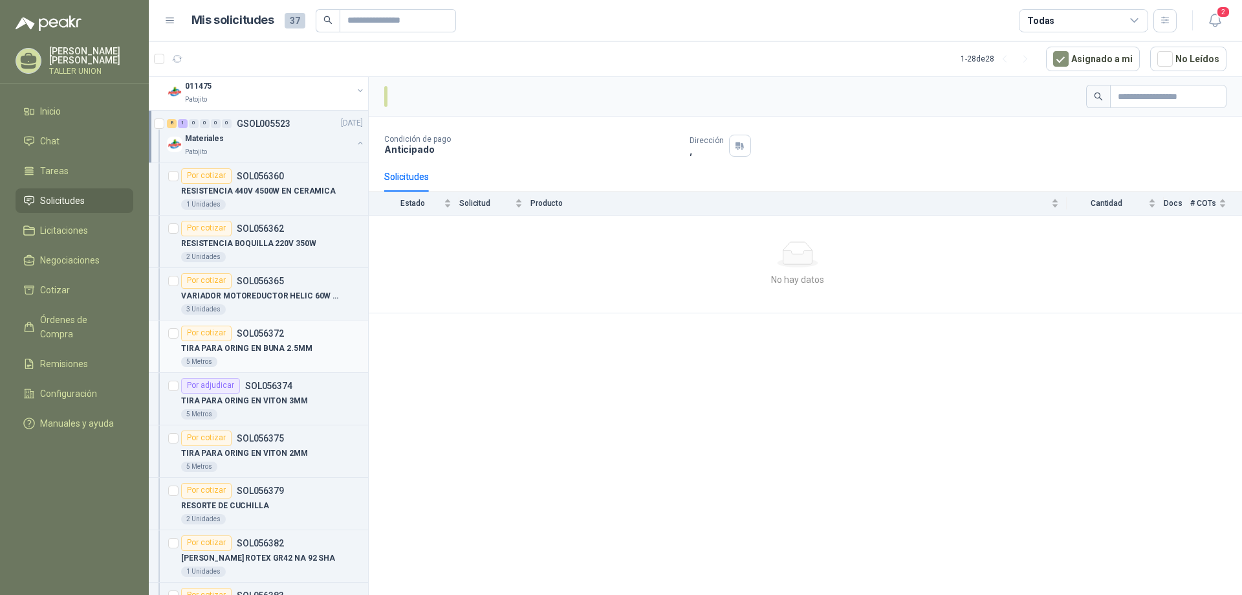
click at [296, 345] on p "TIRA PARA ORING EN BUNA 2.5MM" at bounding box center [246, 348] width 131 height 12
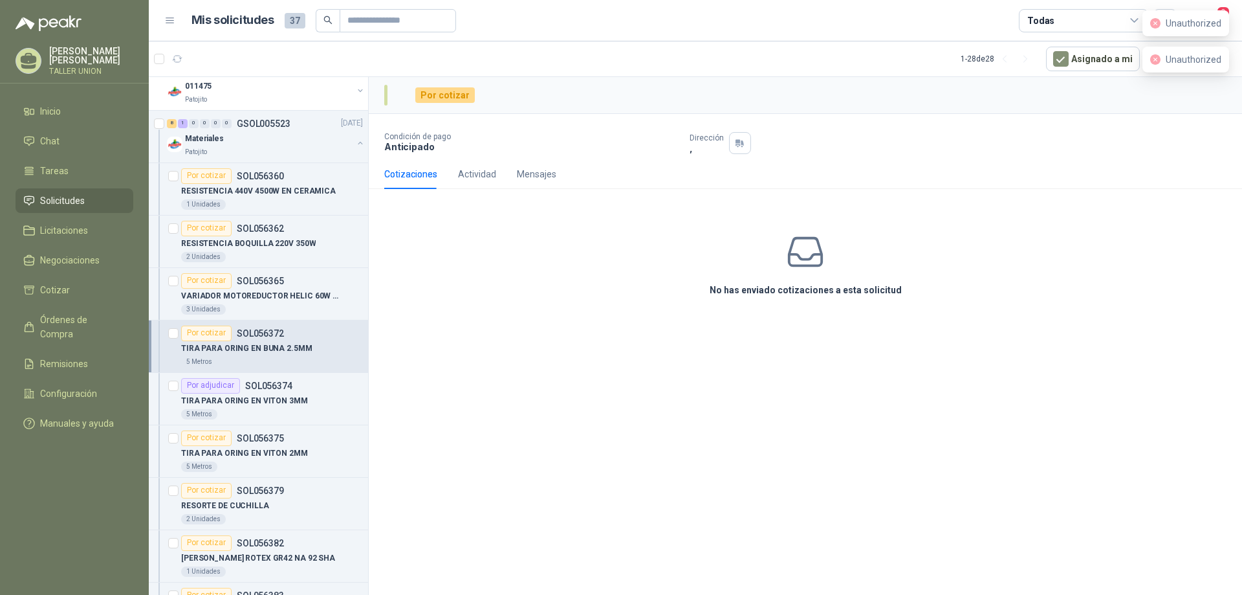
click at [269, 342] on div "TIRA PARA ORING EN BUNA 2.5MM" at bounding box center [272, 349] width 182 height 16
click at [417, 181] on div "Cotizaciones" at bounding box center [410, 174] width 53 height 14
click at [450, 100] on div "Por cotizar" at bounding box center [445, 95] width 60 height 16
click at [275, 387] on p "SOL056374" at bounding box center [268, 385] width 47 height 9
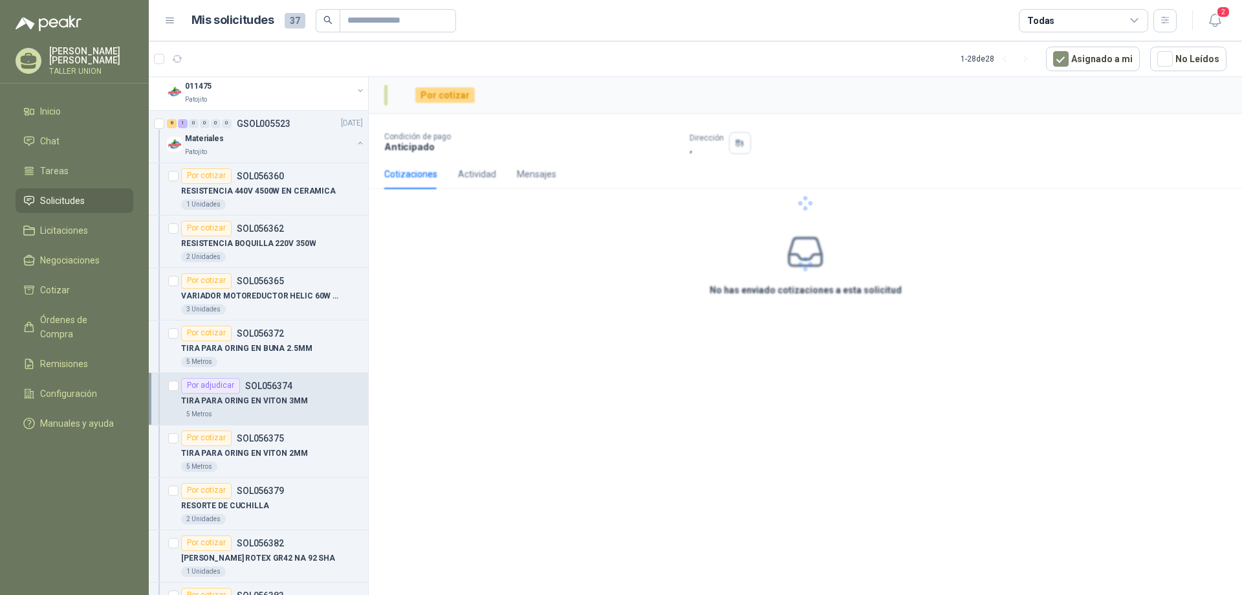
click at [275, 387] on p "SOL056374" at bounding box center [268, 385] width 47 height 9
click at [272, 325] on div "Por cotizar SOL056372" at bounding box center [232, 333] width 103 height 16
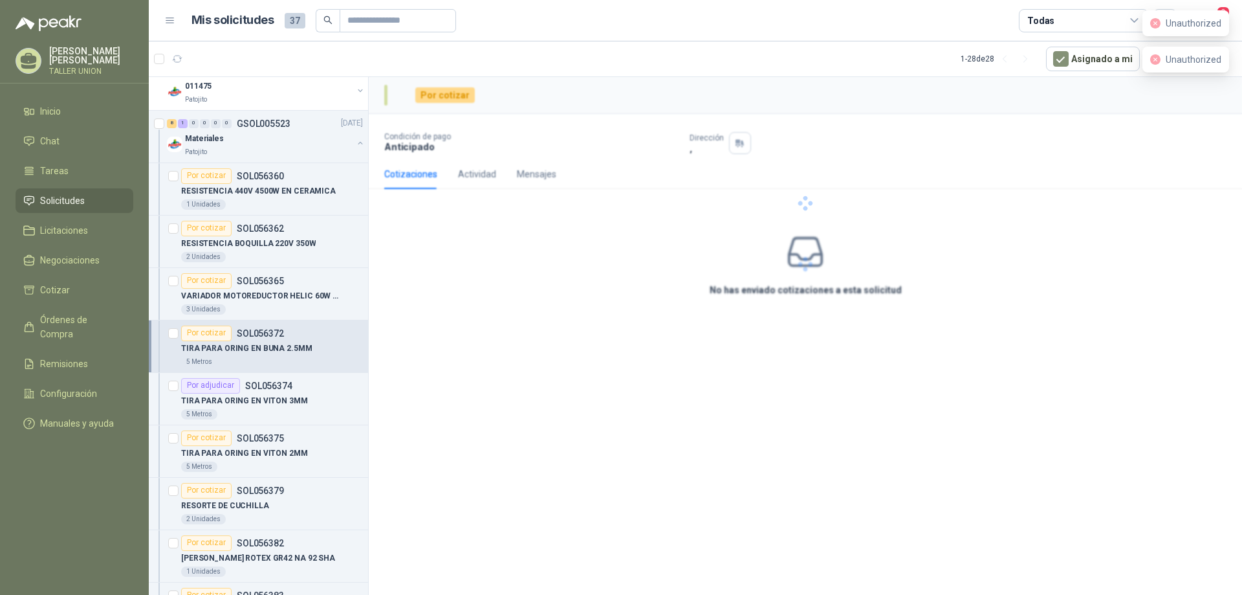
click at [276, 330] on p "SOL056372" at bounding box center [260, 333] width 47 height 9
click at [292, 137] on div "Materiales" at bounding box center [269, 139] width 168 height 16
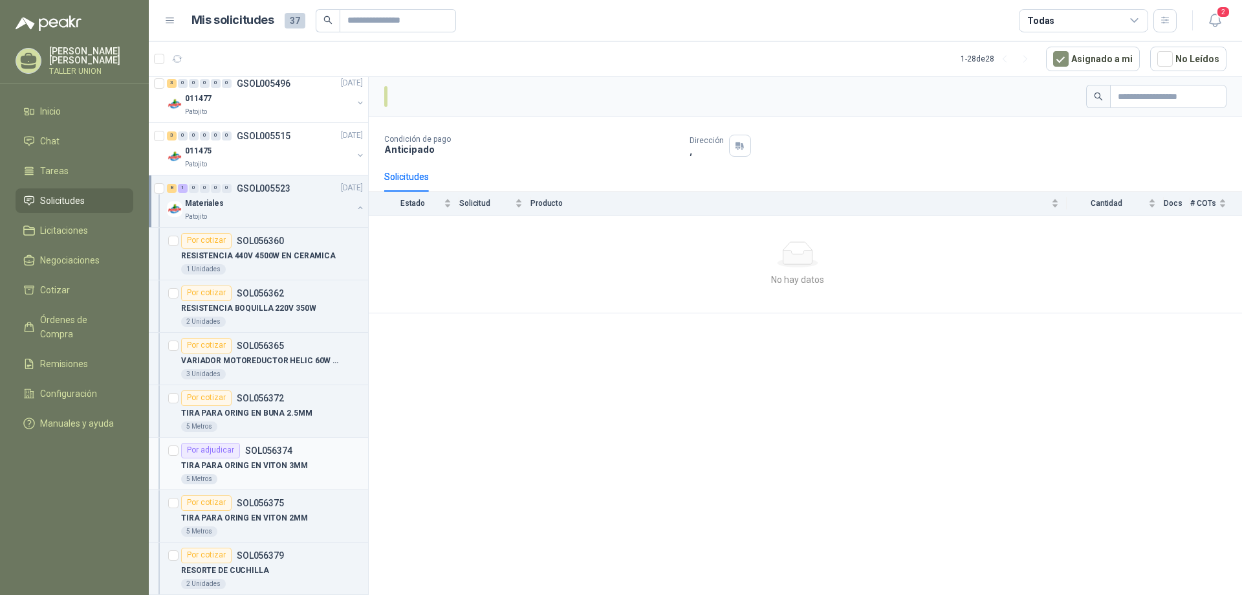
scroll to position [388, 0]
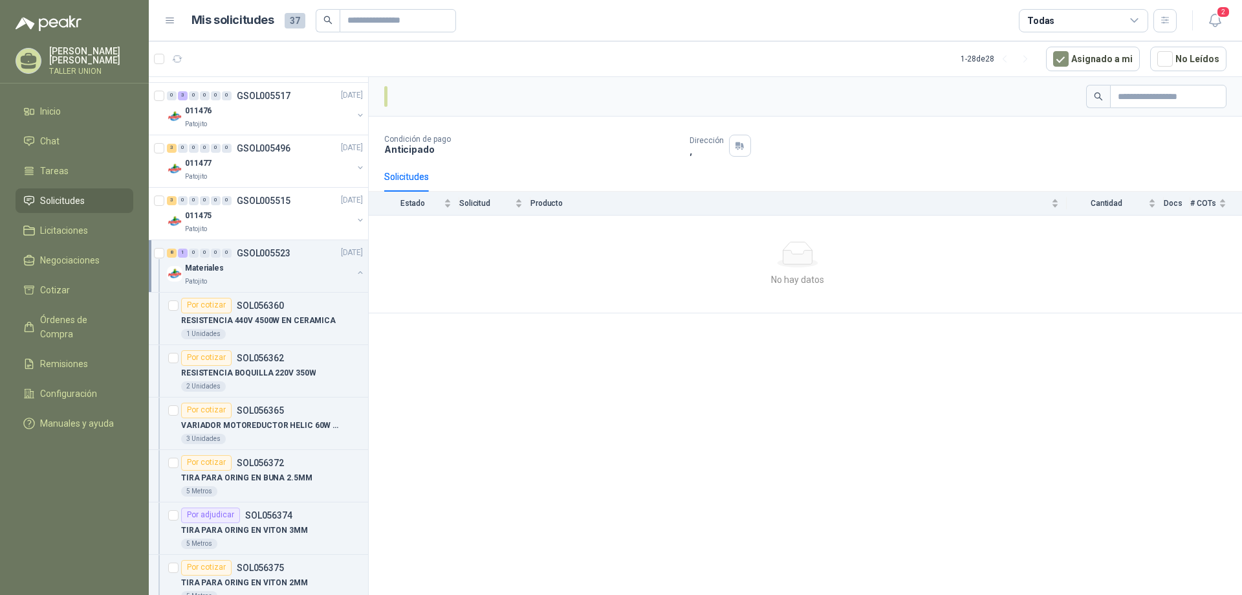
click at [262, 282] on div "Patojito" at bounding box center [269, 281] width 168 height 10
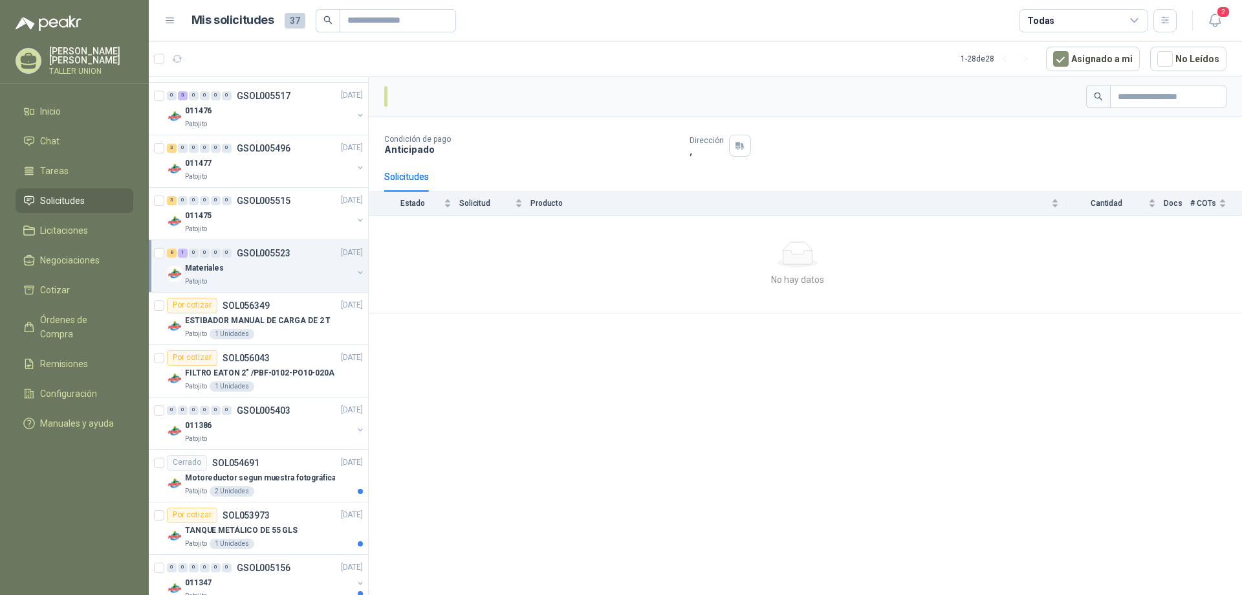
click at [275, 271] on div "Materiales" at bounding box center [269, 269] width 168 height 16
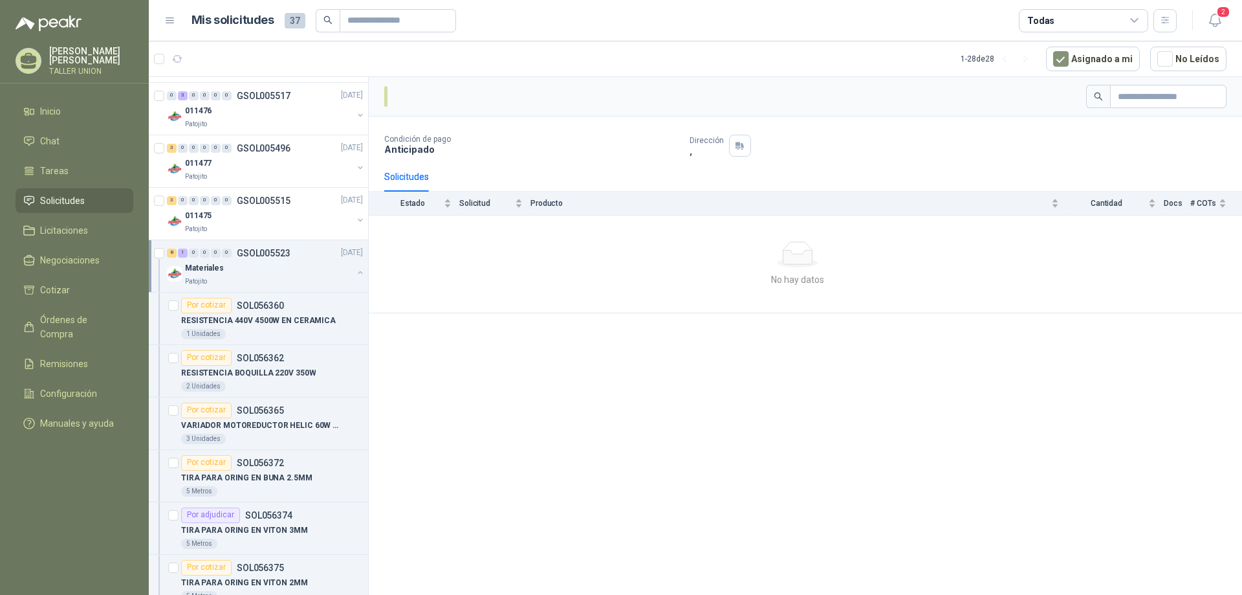
click at [275, 271] on div "Materiales" at bounding box center [269, 269] width 168 height 16
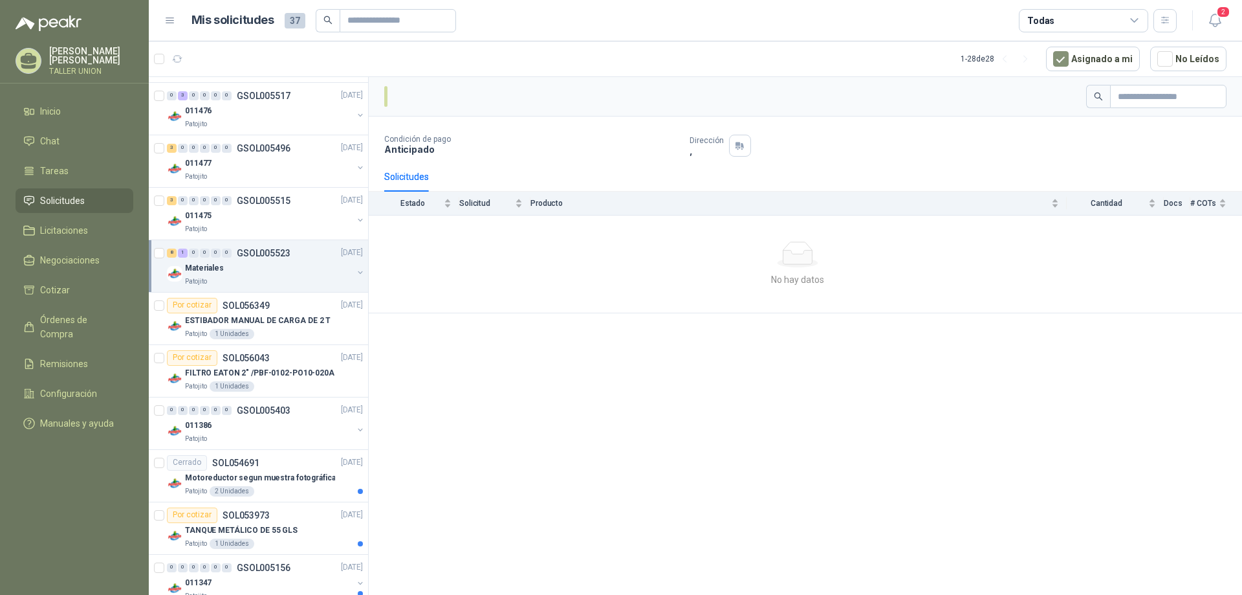
click at [275, 271] on div "Materiales" at bounding box center [269, 269] width 168 height 16
click at [272, 317] on p "ESTIBADOR MANUAL DE CARGA DE 2 T" at bounding box center [258, 320] width 146 height 12
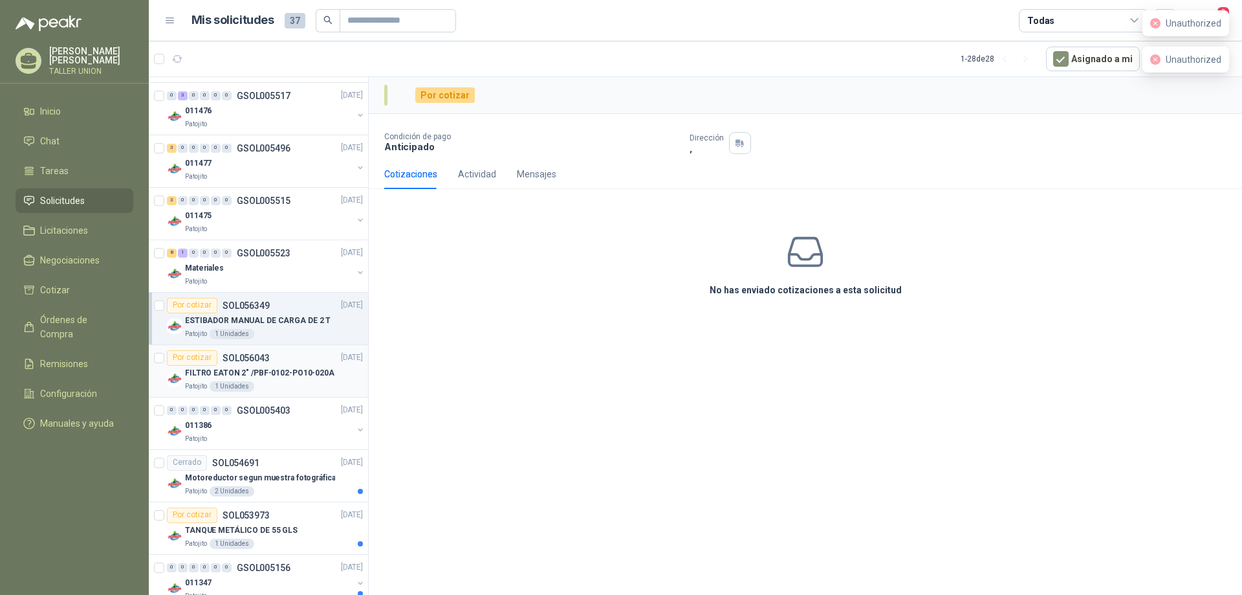
click at [270, 362] on div "Por cotizar SOL056043 [DATE]" at bounding box center [265, 358] width 196 height 16
click at [254, 433] on div "011386" at bounding box center [269, 426] width 168 height 16
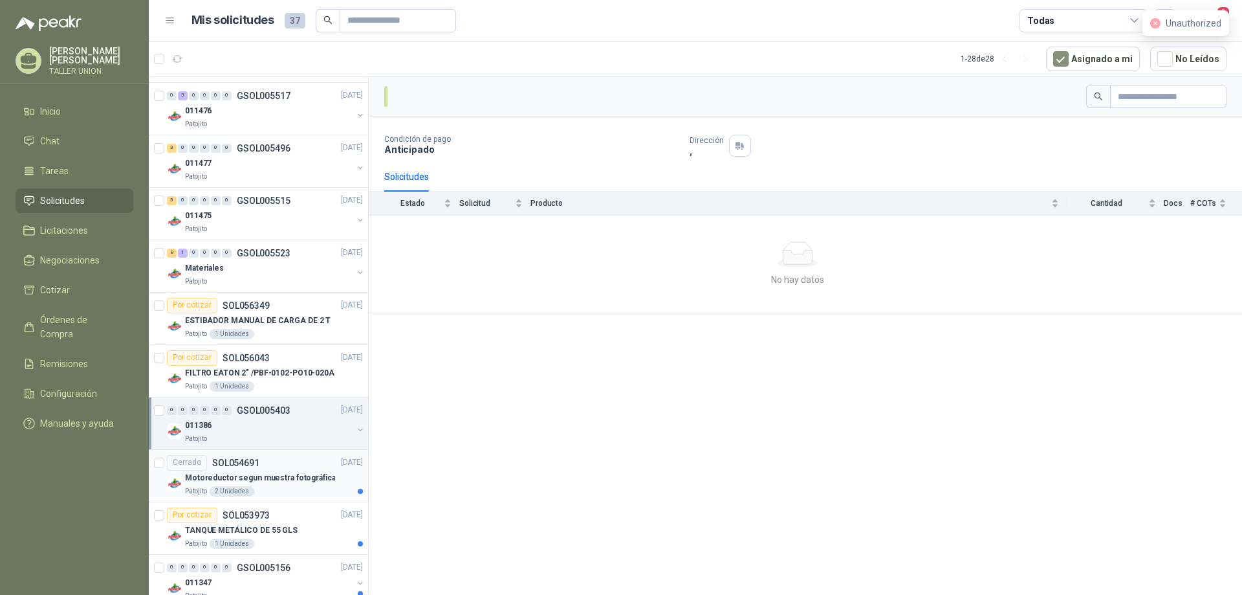
click at [276, 477] on p "Motoreductor segun muestra fotográfica" at bounding box center [260, 478] width 150 height 12
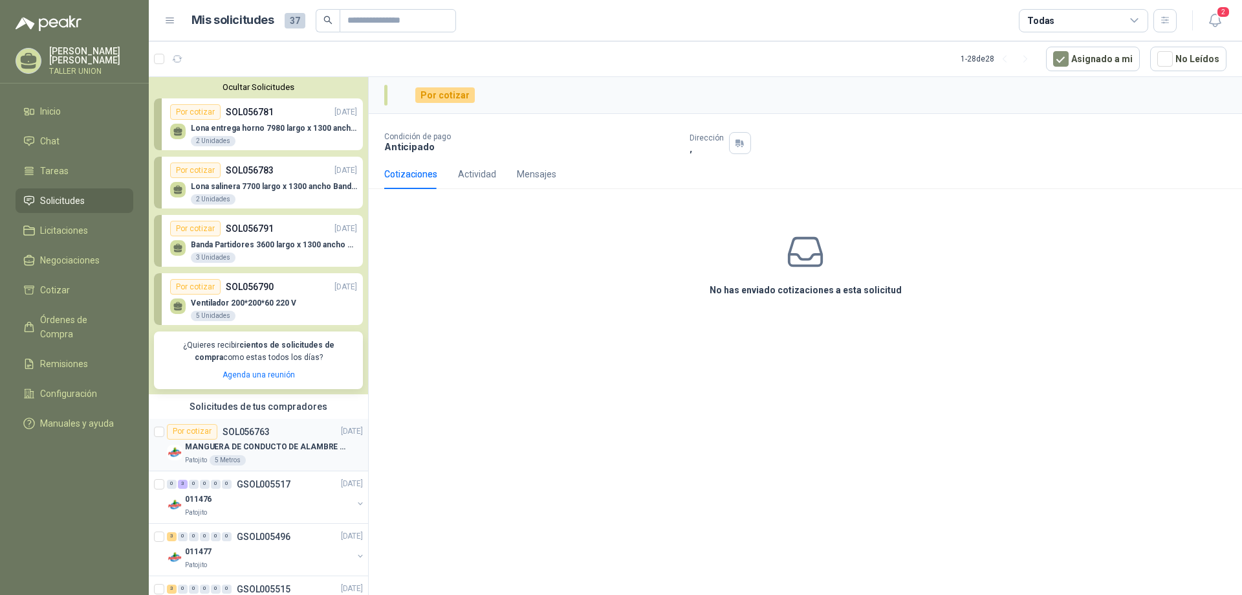
click at [252, 433] on p "SOL056763" at bounding box center [246, 431] width 47 height 9
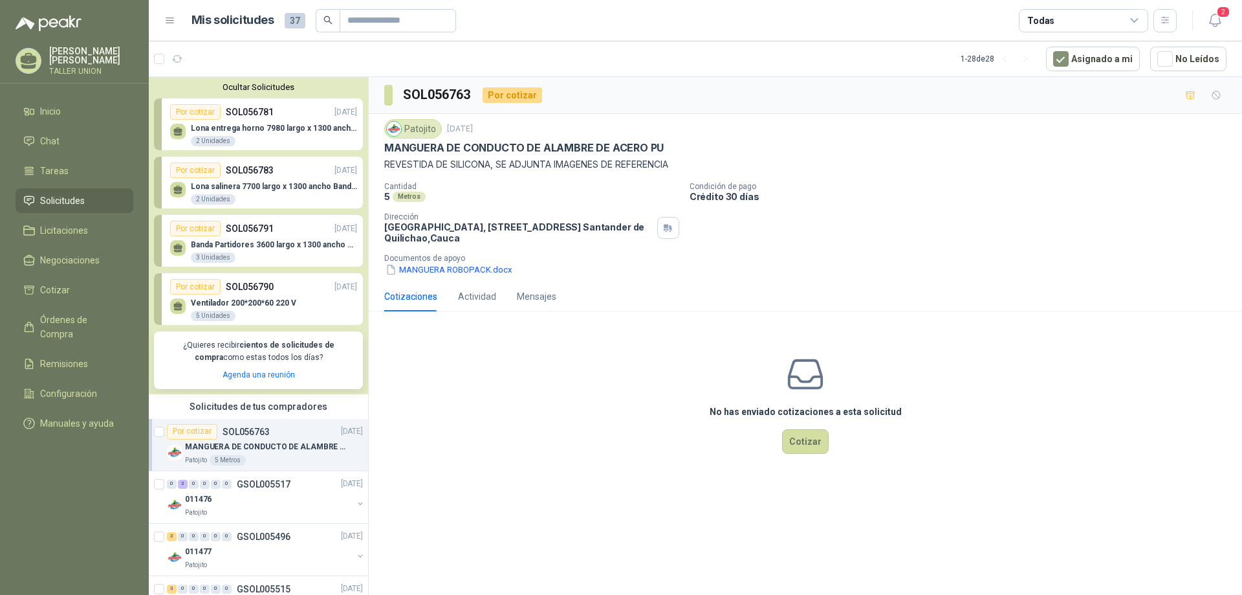
scroll to position [65, 0]
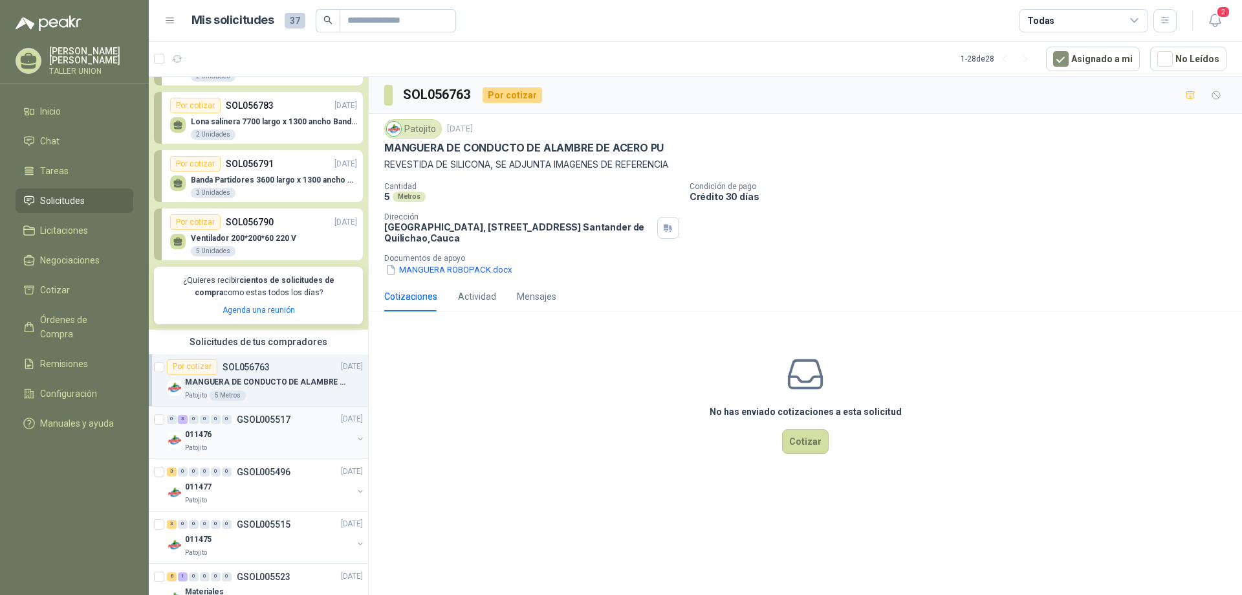
click at [266, 437] on div "011476" at bounding box center [269, 435] width 168 height 16
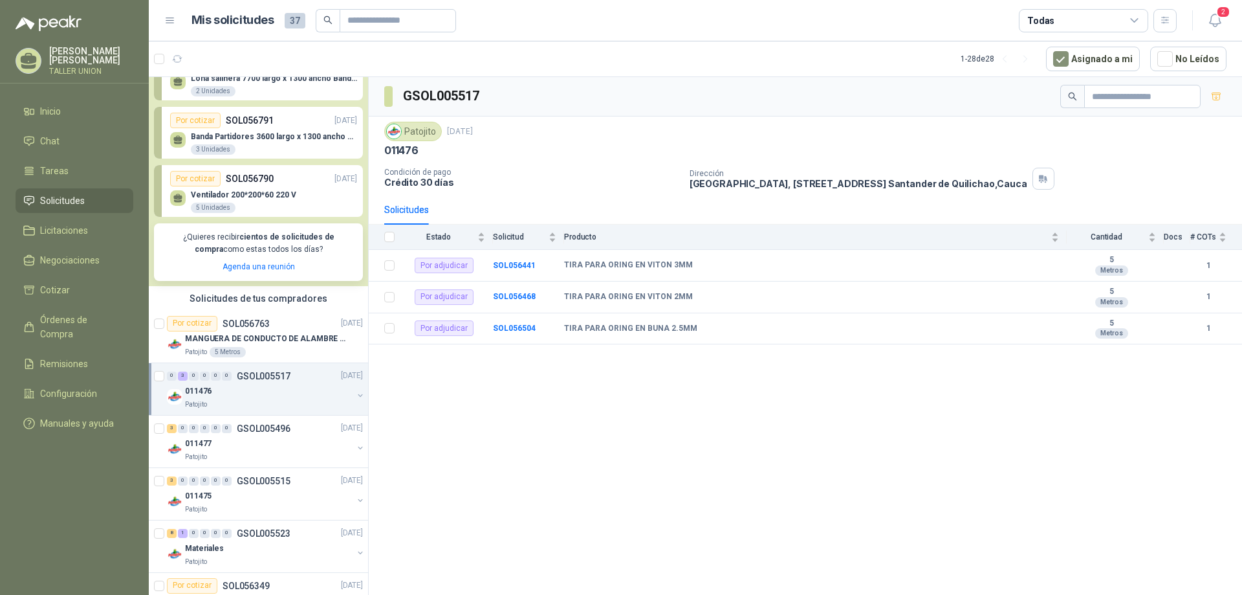
scroll to position [129, 0]
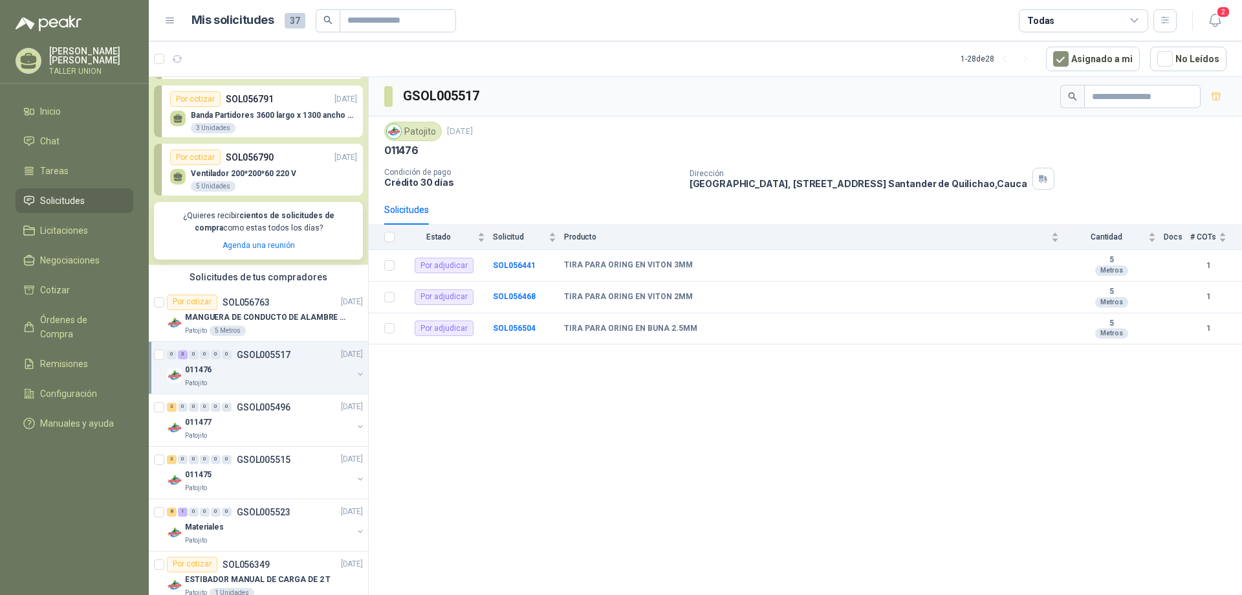
click at [294, 430] on div "011477" at bounding box center [269, 423] width 168 height 16
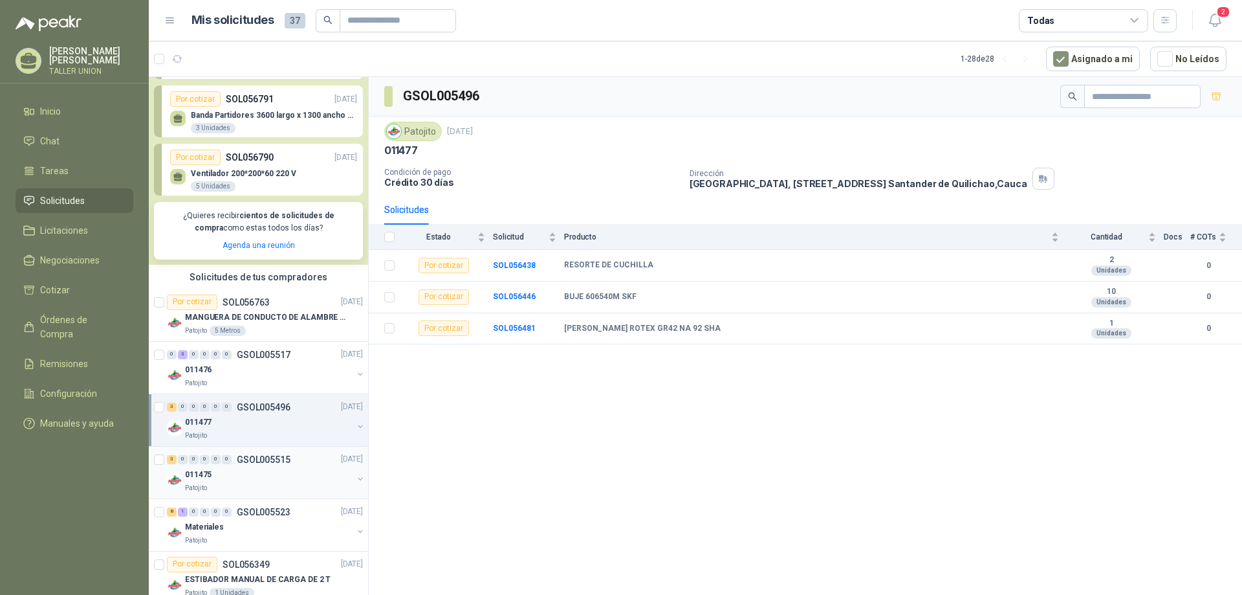
click at [294, 474] on div "011475" at bounding box center [269, 475] width 168 height 16
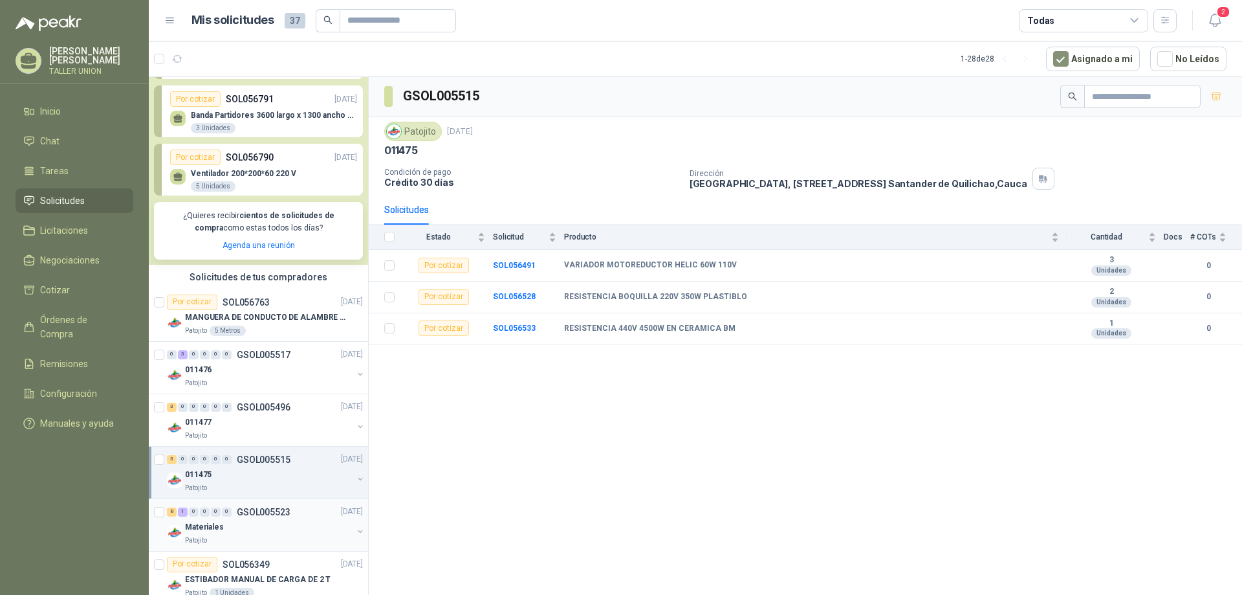
click at [279, 518] on div "8 1 0 0 0 0 GSOL005523 [DATE]" at bounding box center [266, 512] width 199 height 16
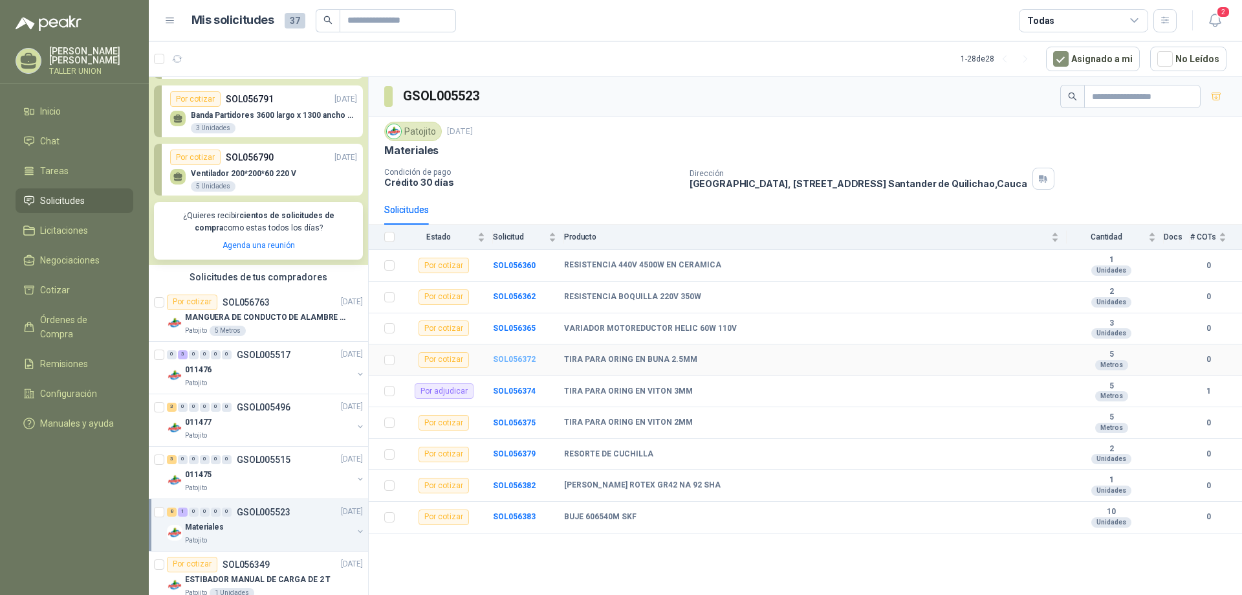
click at [520, 356] on b "SOL056372" at bounding box center [514, 359] width 43 height 9
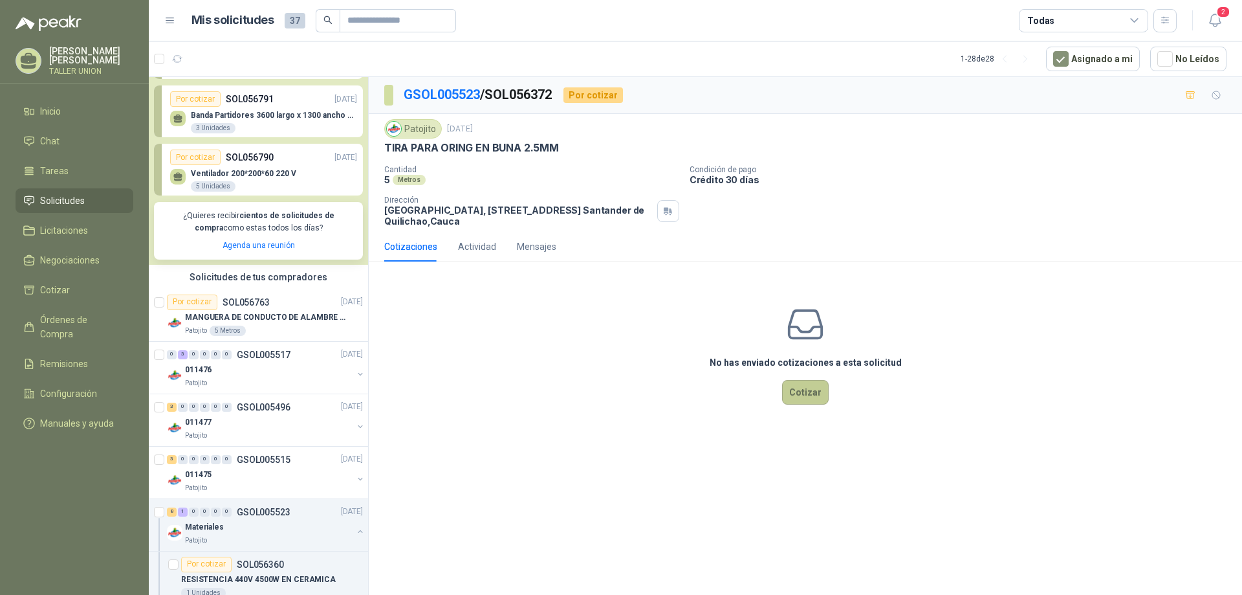
click at [816, 395] on button "Cotizar" at bounding box center [805, 392] width 47 height 25
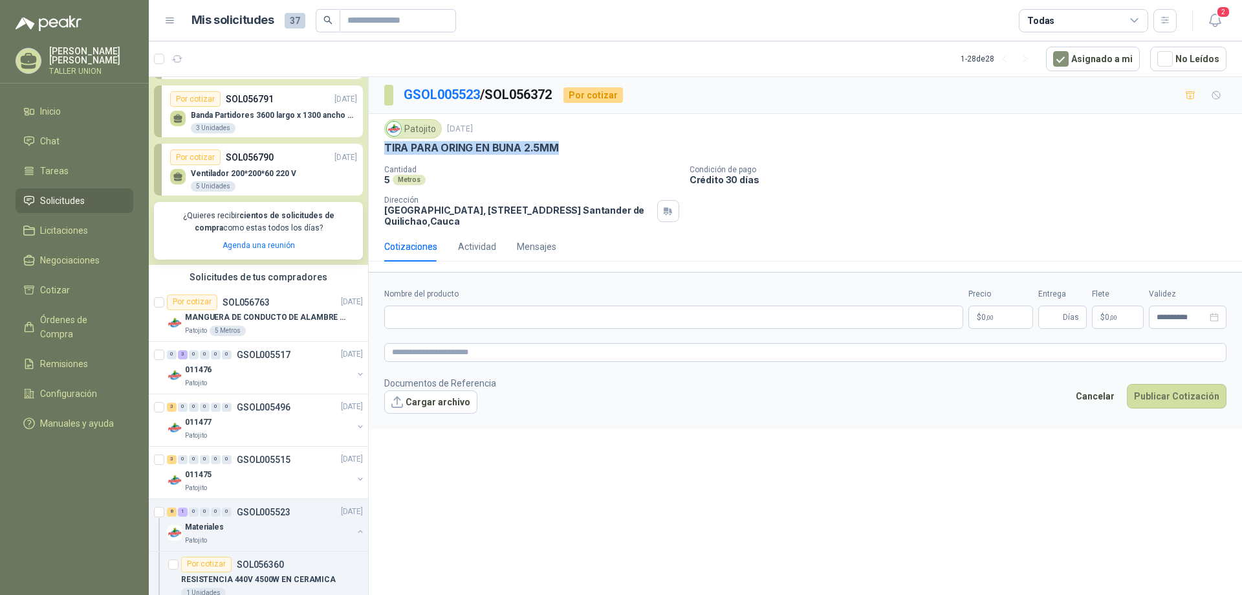
drag, startPoint x: 560, startPoint y: 148, endPoint x: 386, endPoint y: 158, distance: 175.0
click at [386, 158] on div "Patojito [DATE] TIRA PARA ORING EN BUNA 2.5MM Cantidad 5 Metros Condición de pa…" at bounding box center [805, 172] width 842 height 107
copy p "TIRA PARA ORING EN BUNA 2.5MM"
click at [642, 315] on input "Nombre del producto" at bounding box center [673, 316] width 579 height 23
paste input "**********"
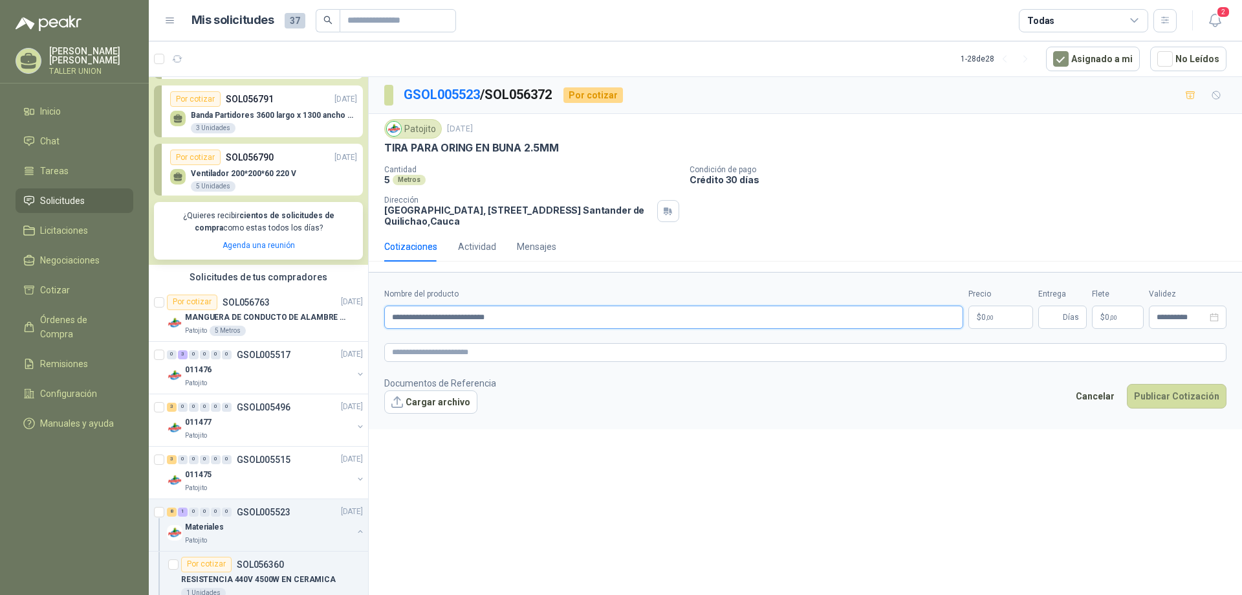
type input "**********"
click at [1002, 314] on p "$ 0 ,00" at bounding box center [1001, 316] width 65 height 23
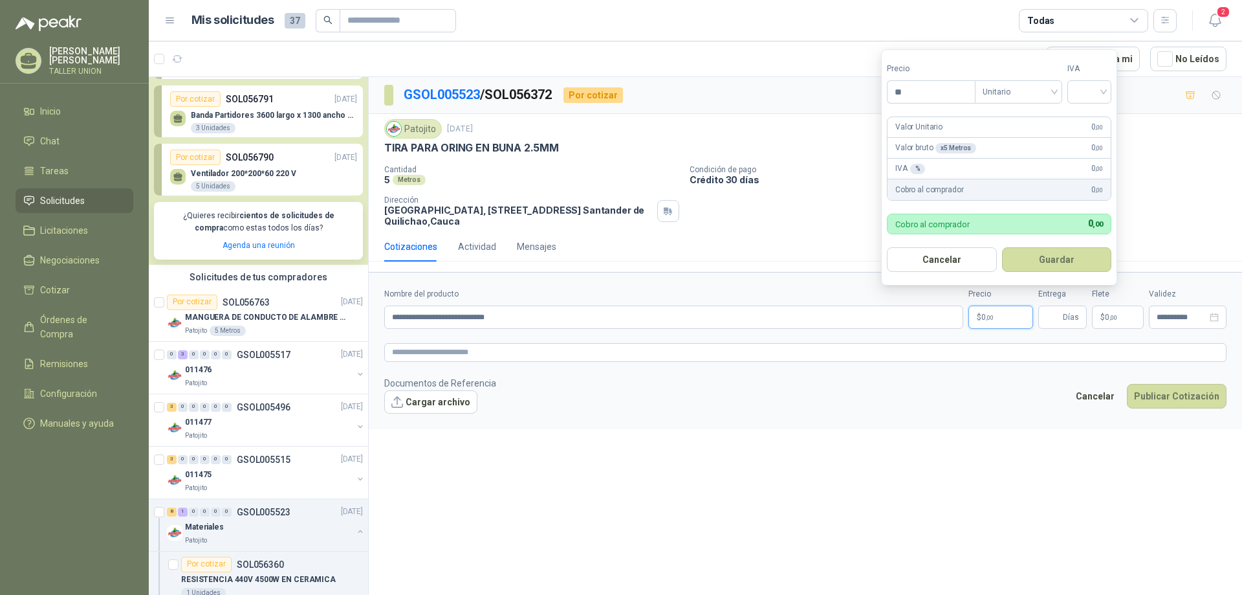
type input "*"
click at [948, 96] on input "Precio" at bounding box center [931, 92] width 87 height 22
click at [1022, 90] on span "Unitario" at bounding box center [1019, 91] width 72 height 19
type input "*******"
click at [1083, 91] on input "search" at bounding box center [1089, 90] width 28 height 19
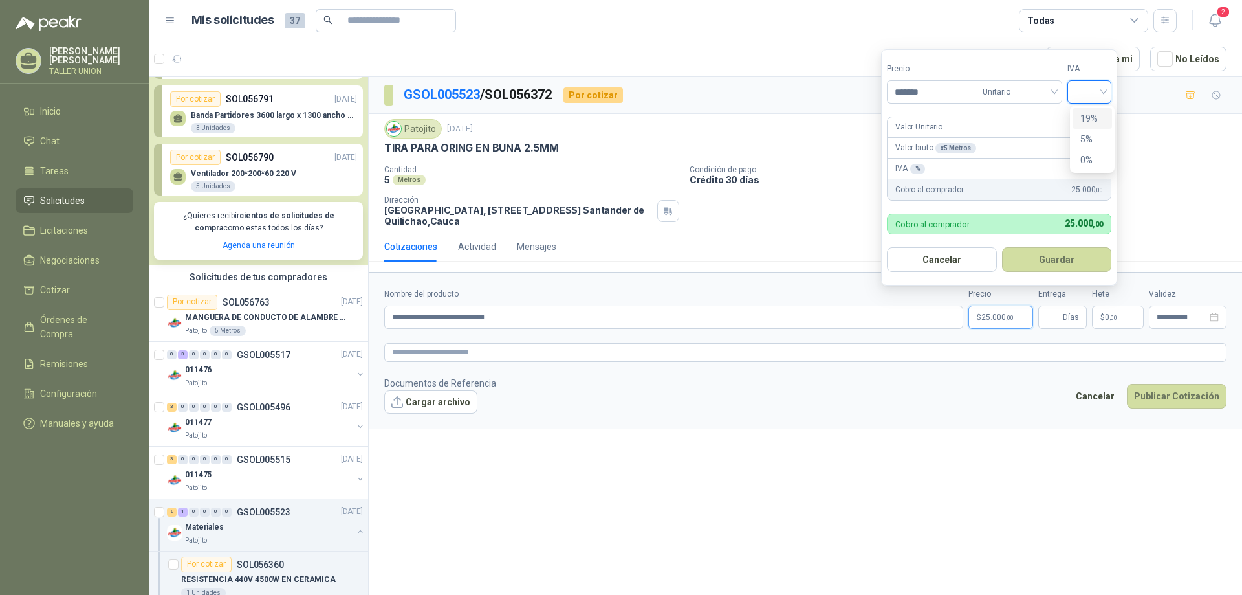
click at [1092, 113] on div "19%" at bounding box center [1093, 118] width 24 height 14
click at [1065, 259] on button "Guardar" at bounding box center [1059, 259] width 111 height 25
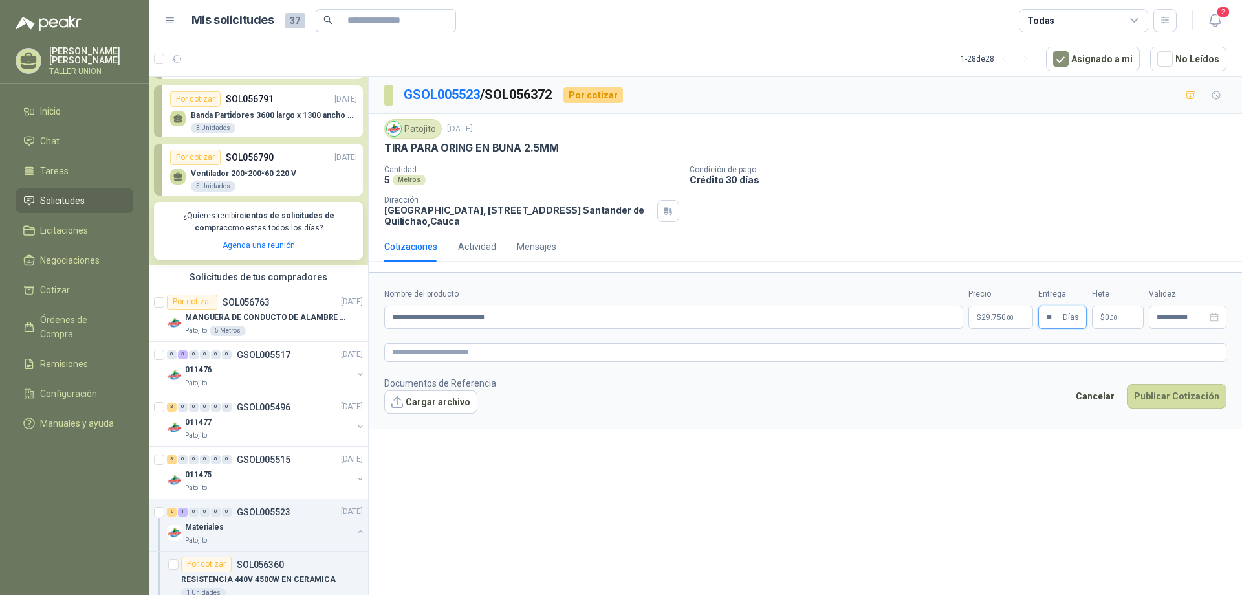
type input "**"
click at [1110, 317] on span ",00" at bounding box center [1114, 317] width 8 height 7
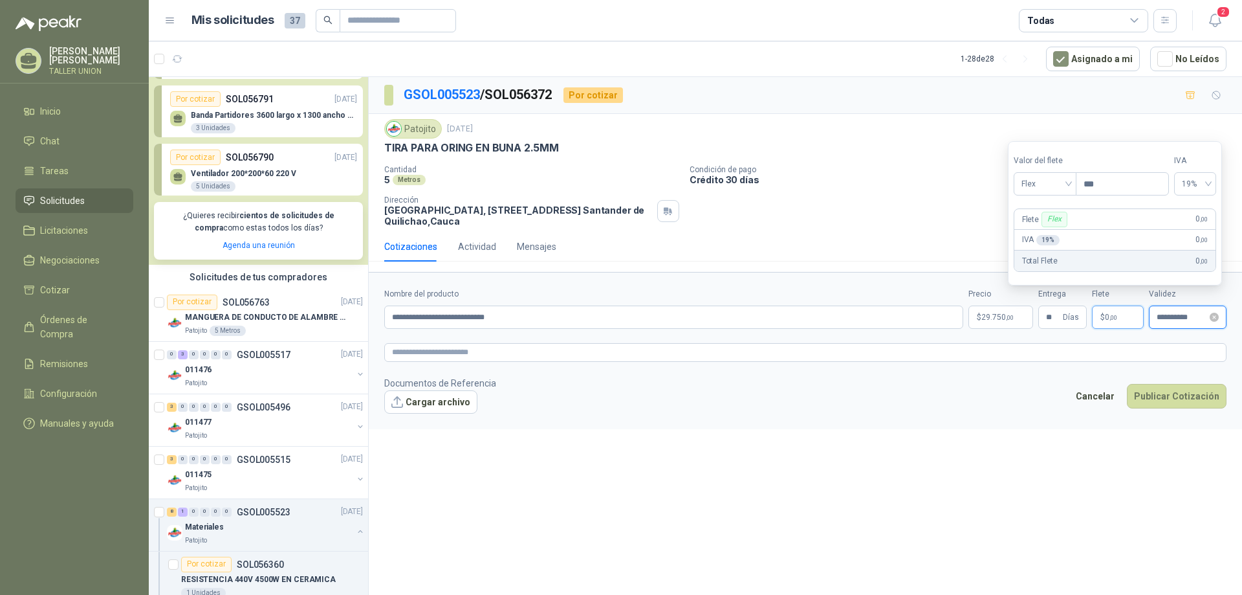
click at [1178, 321] on input "**********" at bounding box center [1182, 317] width 50 height 8
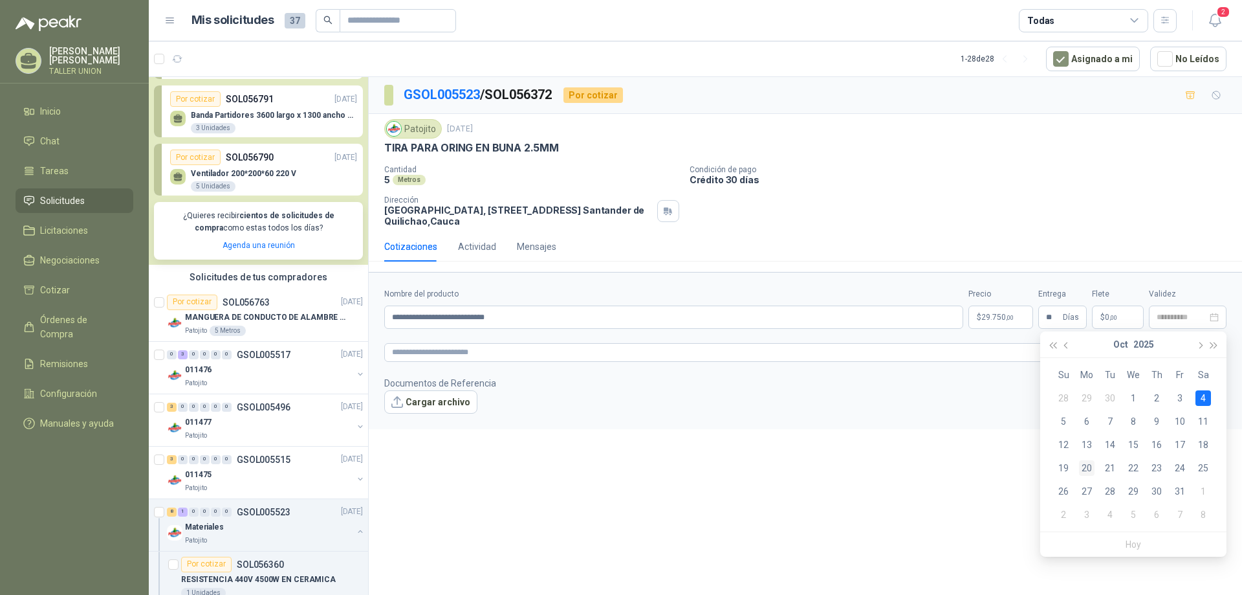
click at [1090, 470] on div "20" at bounding box center [1087, 468] width 16 height 16
type input "**********"
click at [1185, 397] on button "Publicar Cotización" at bounding box center [1177, 396] width 100 height 25
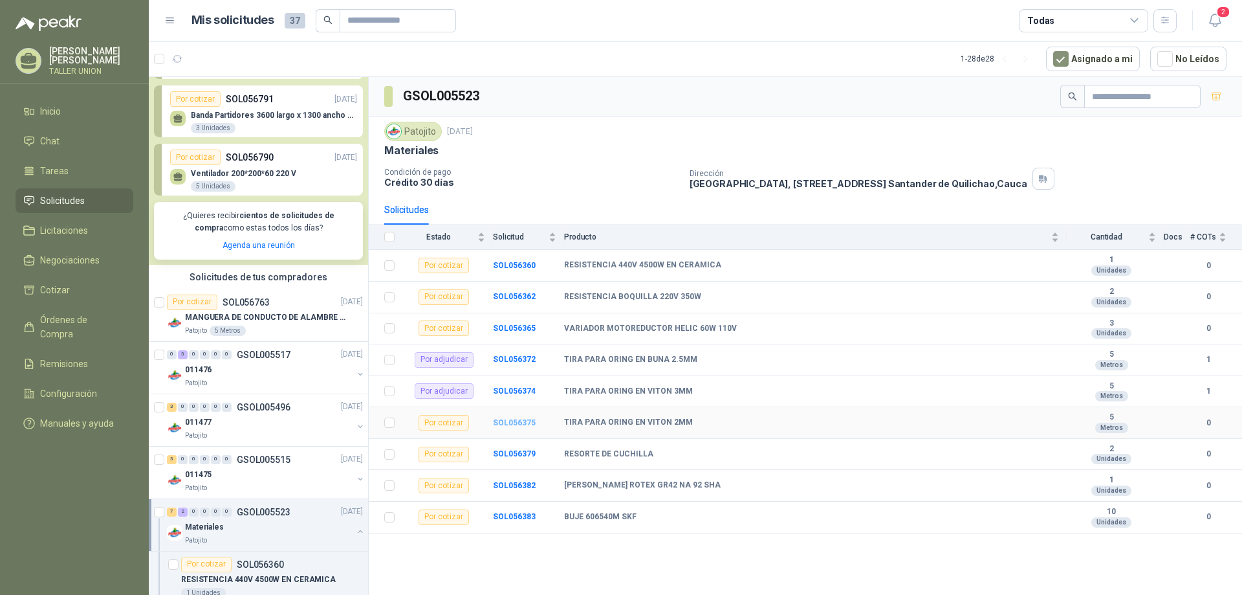
click at [525, 419] on b "SOL056375" at bounding box center [514, 422] width 43 height 9
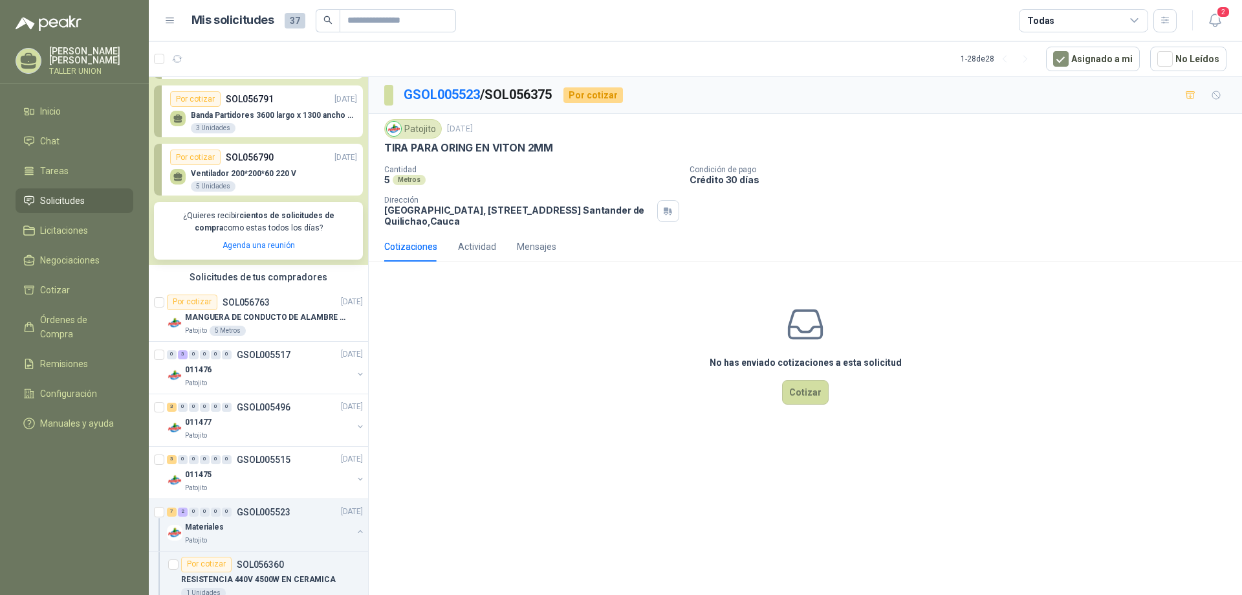
click at [807, 378] on div "No has enviado cotizaciones a esta solicitud Cotizar" at bounding box center [805, 354] width 873 height 165
click at [809, 386] on button "Cotizar" at bounding box center [805, 392] width 47 height 25
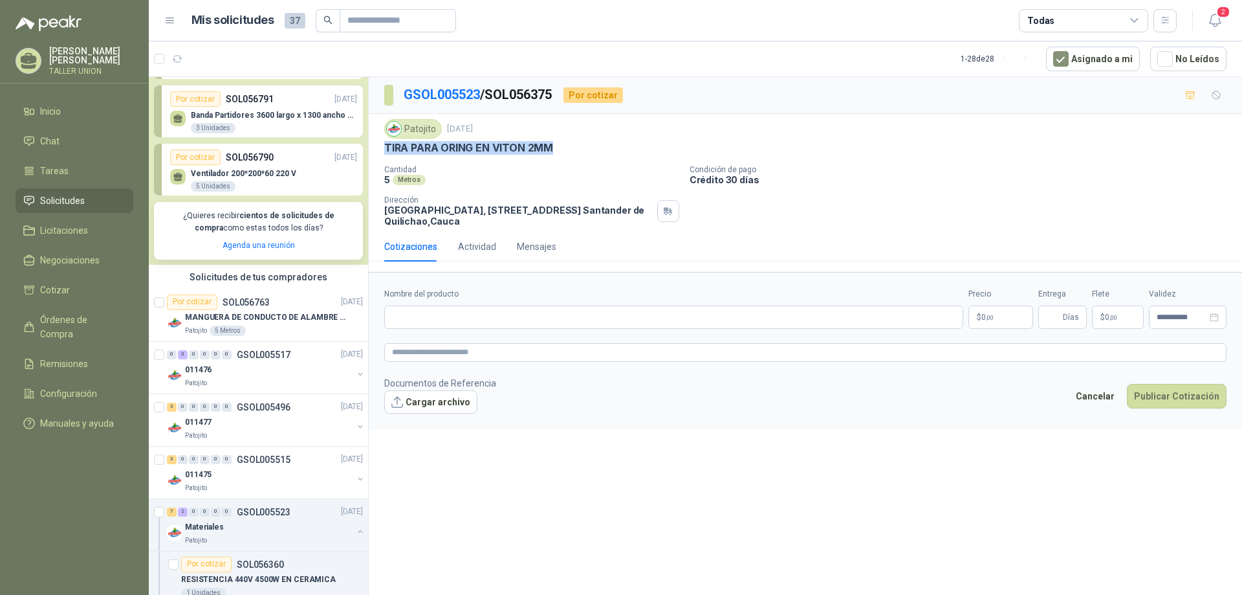
drag, startPoint x: 555, startPoint y: 149, endPoint x: 381, endPoint y: 149, distance: 174.0
click at [381, 149] on div "Patojito [DATE] TIRA PARA ORING EN VITON 2MM Cantidad 5 Metros Condición de pag…" at bounding box center [805, 173] width 873 height 118
copy p "TIRA PARA ORING EN VITON 2MM"
click at [426, 318] on input "Nombre del producto" at bounding box center [673, 316] width 579 height 23
paste input "**********"
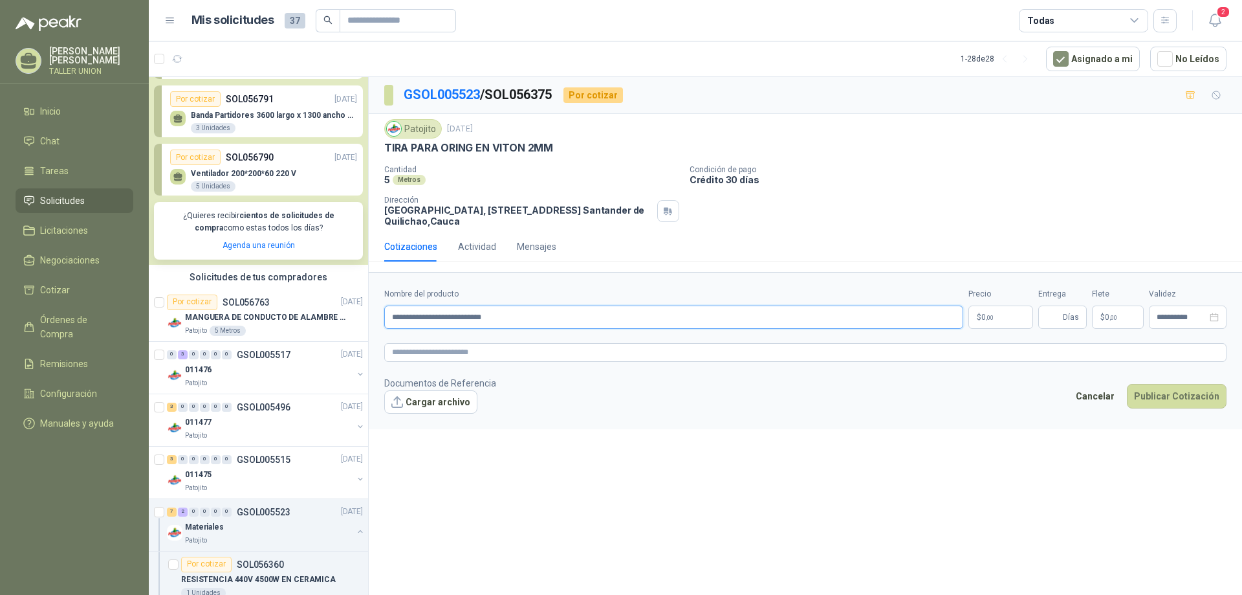
type input "**********"
click at [993, 316] on span ",00" at bounding box center [990, 317] width 8 height 7
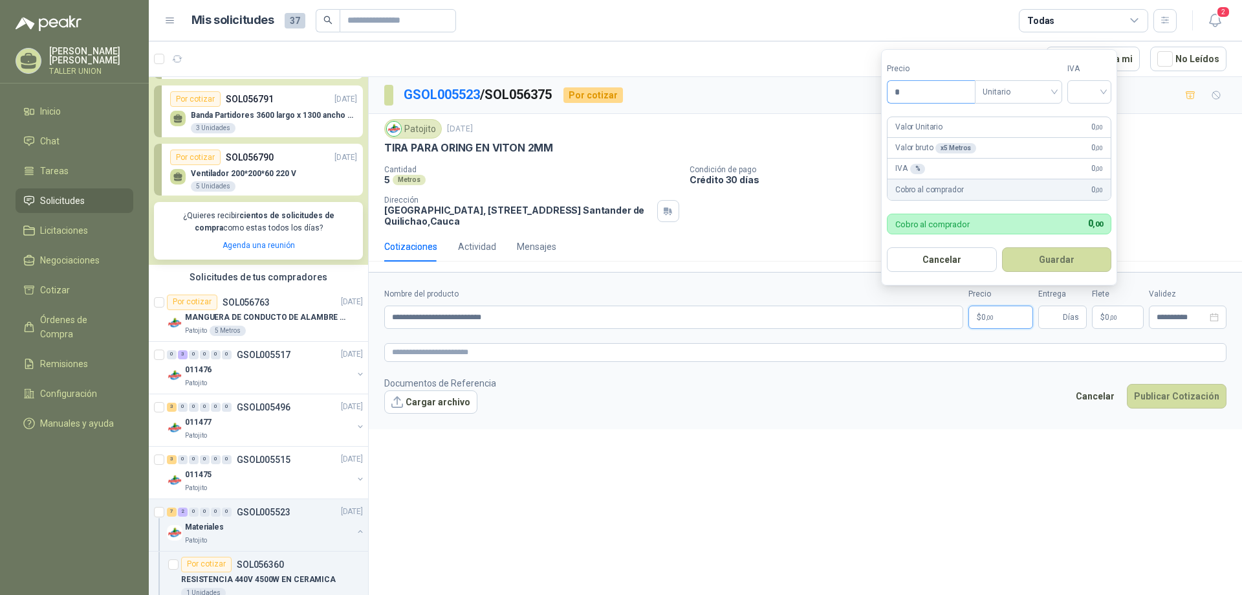
click at [912, 91] on input "*" at bounding box center [931, 92] width 87 height 22
type input "*******"
click at [775, 397] on footer "Documentos de Referencia Cargar archivo Cancelar Publicar Cotización" at bounding box center [805, 395] width 842 height 38
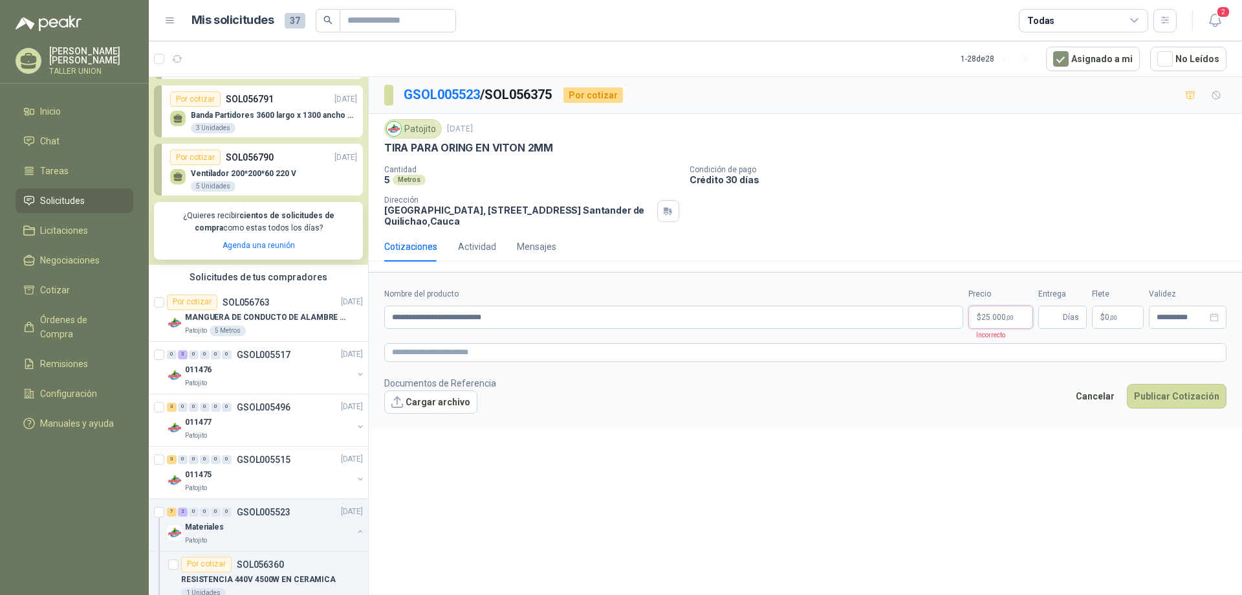
click at [1000, 319] on span "25.000 ,00" at bounding box center [998, 317] width 32 height 8
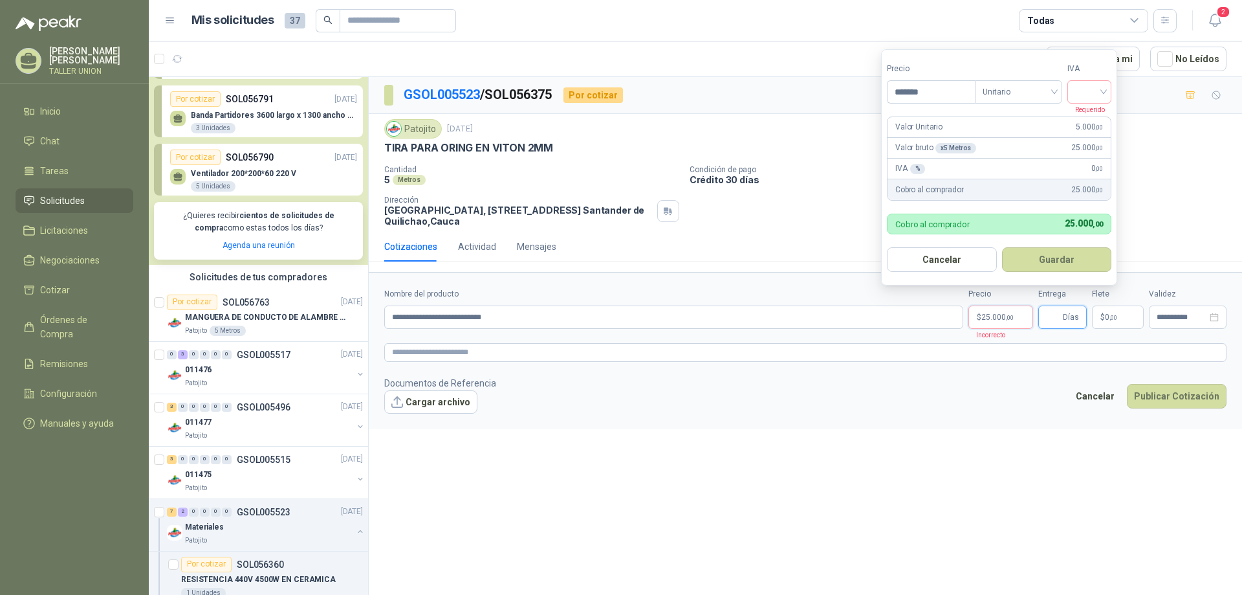
click at [1058, 322] on input "Entrega" at bounding box center [1053, 317] width 14 height 22
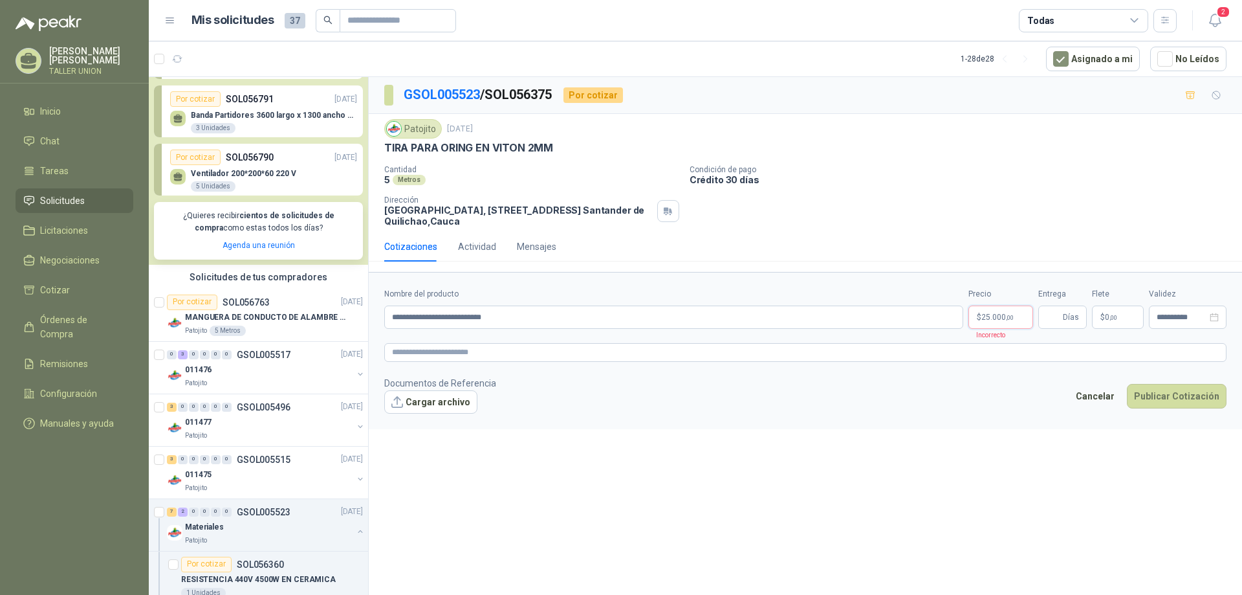
click at [999, 322] on p "$ 25.000 ,00" at bounding box center [1001, 316] width 65 height 23
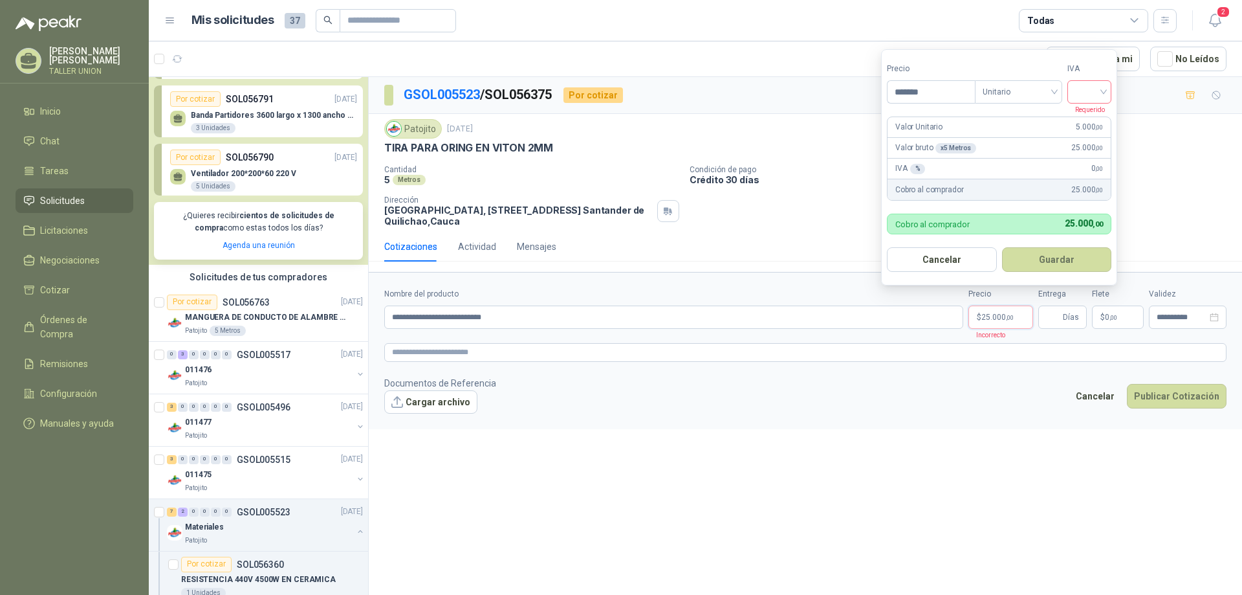
click at [1093, 93] on input "search" at bounding box center [1089, 90] width 28 height 19
click at [1099, 117] on div "19%" at bounding box center [1093, 118] width 24 height 14
click at [1017, 263] on button "Guardar" at bounding box center [1059, 259] width 111 height 25
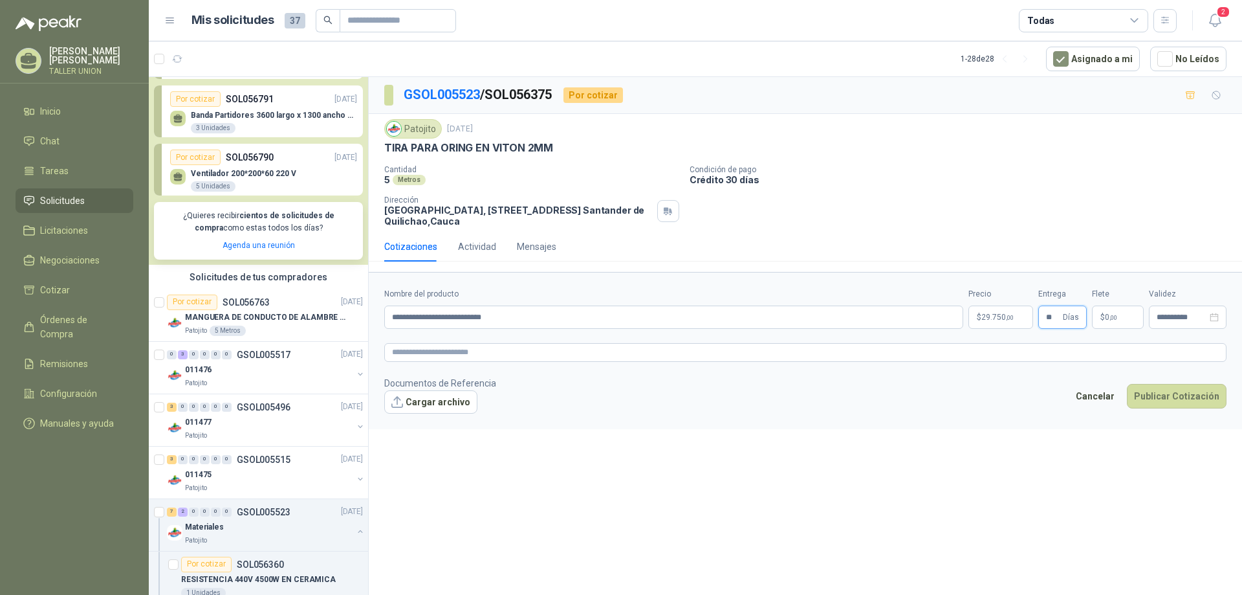
type input "**"
click at [1104, 317] on span "$" at bounding box center [1103, 317] width 5 height 8
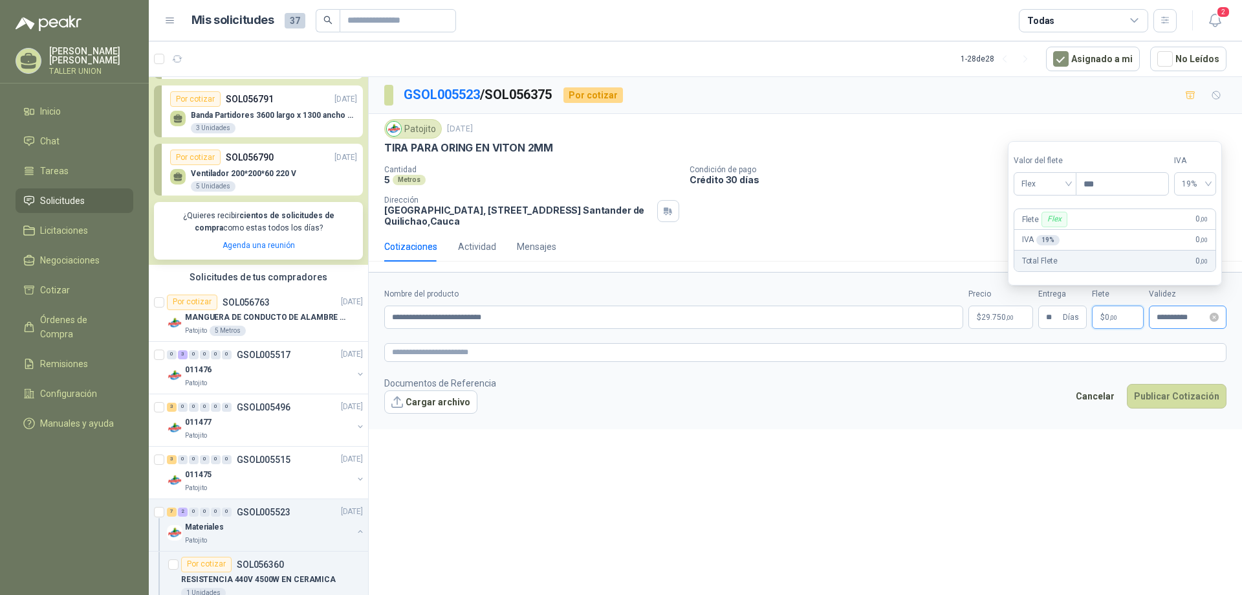
click at [1187, 325] on div "**********" at bounding box center [1188, 316] width 78 height 23
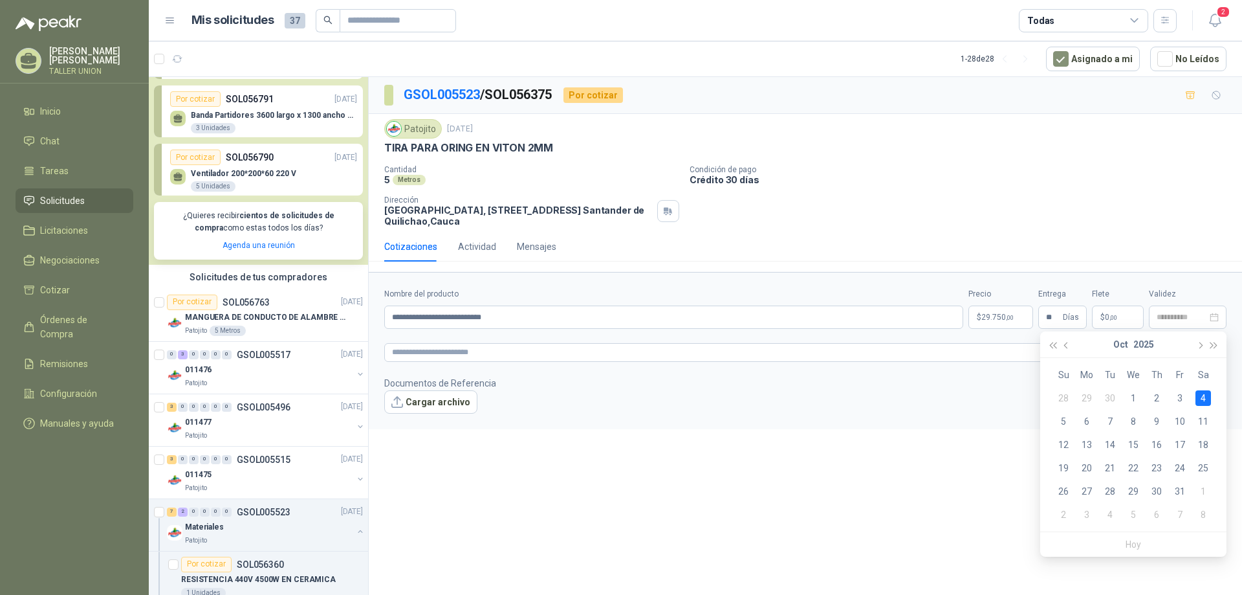
click at [1204, 396] on div "4" at bounding box center [1204, 398] width 16 height 16
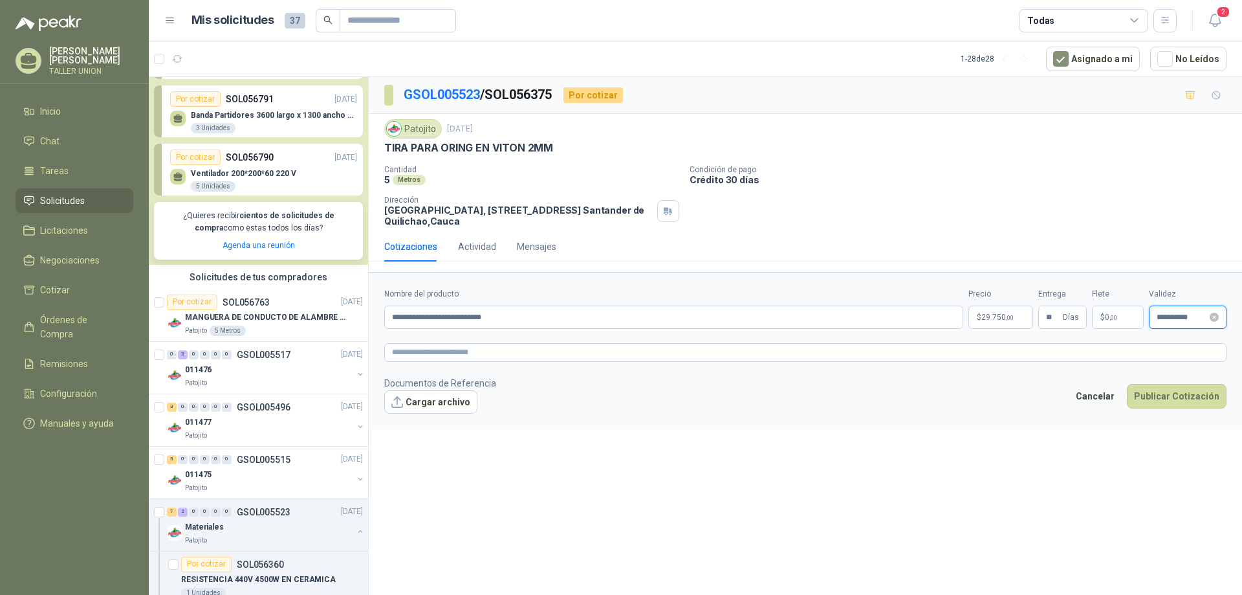
click at [1199, 319] on input "**********" at bounding box center [1182, 317] width 50 height 8
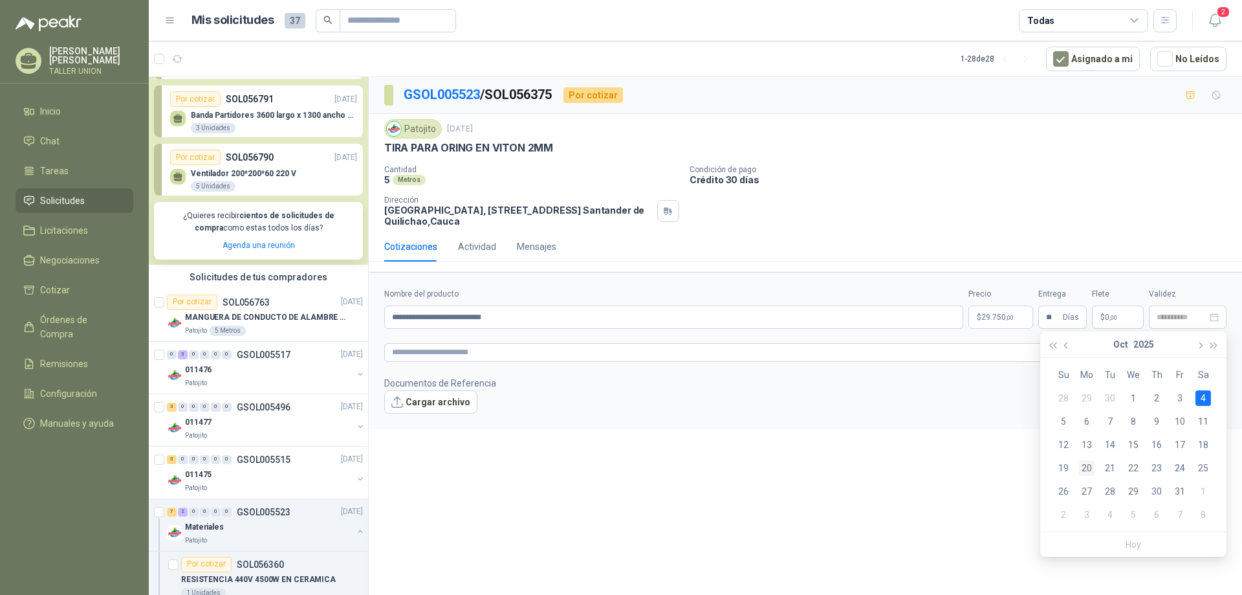
click at [1090, 466] on div "20" at bounding box center [1087, 468] width 16 height 16
type input "**********"
click at [1184, 388] on button "Publicar Cotización" at bounding box center [1177, 396] width 100 height 25
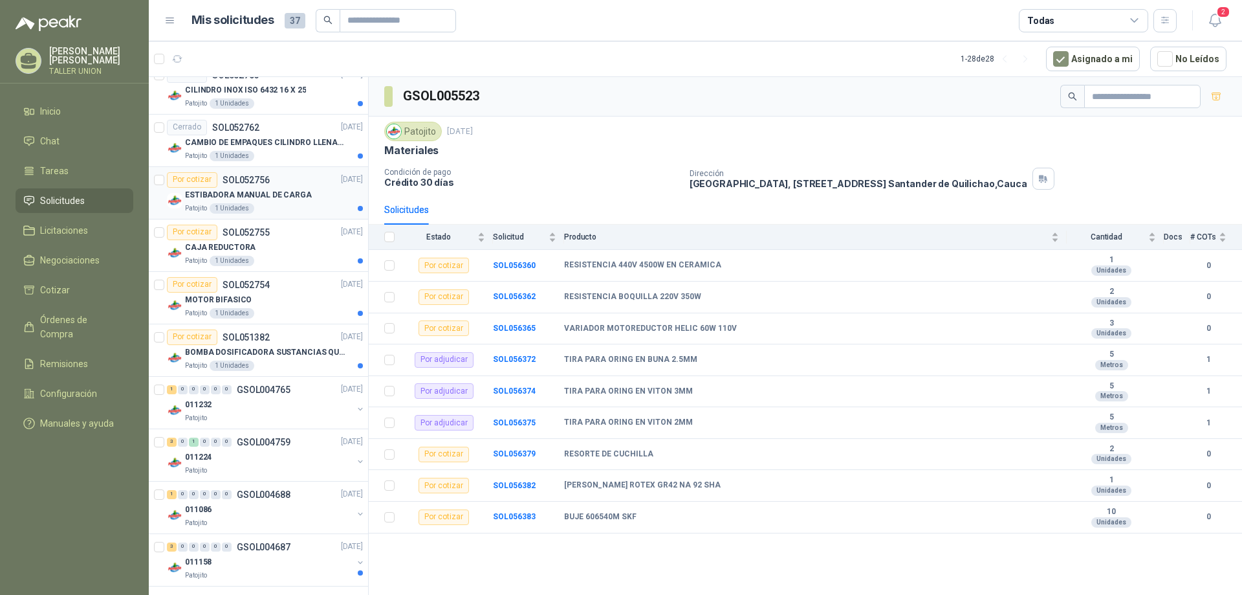
scroll to position [1777, 0]
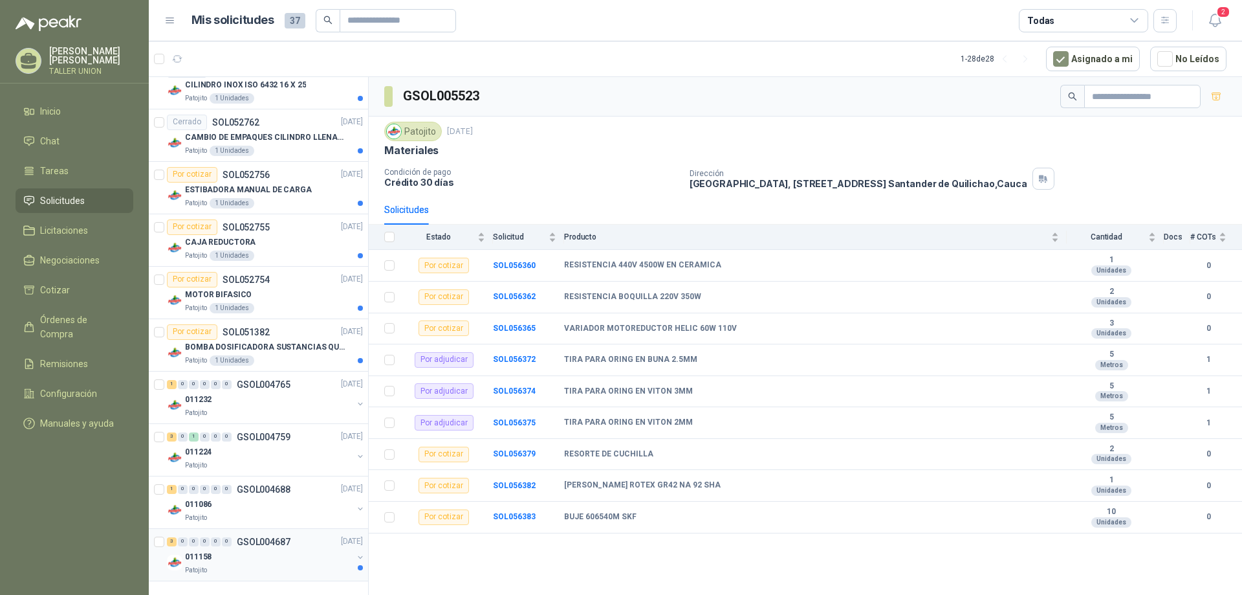
click at [258, 543] on p "GSOL004687" at bounding box center [264, 541] width 54 height 9
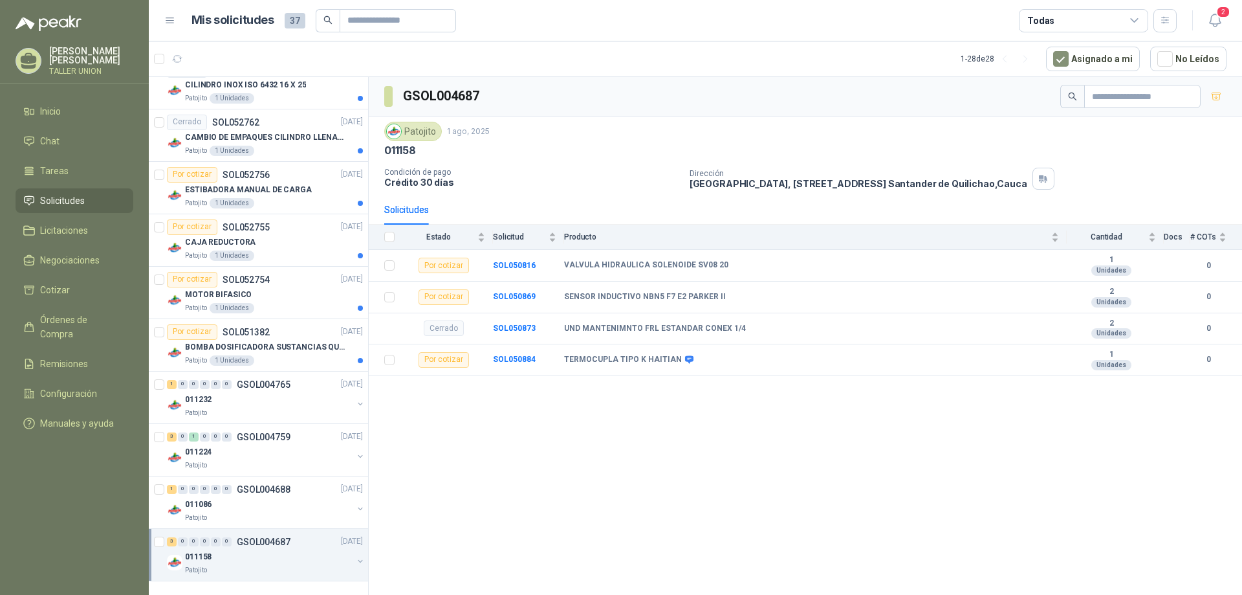
click at [355, 558] on button "button" at bounding box center [360, 561] width 10 height 10
click at [355, 563] on button "button" at bounding box center [360, 560] width 10 height 10
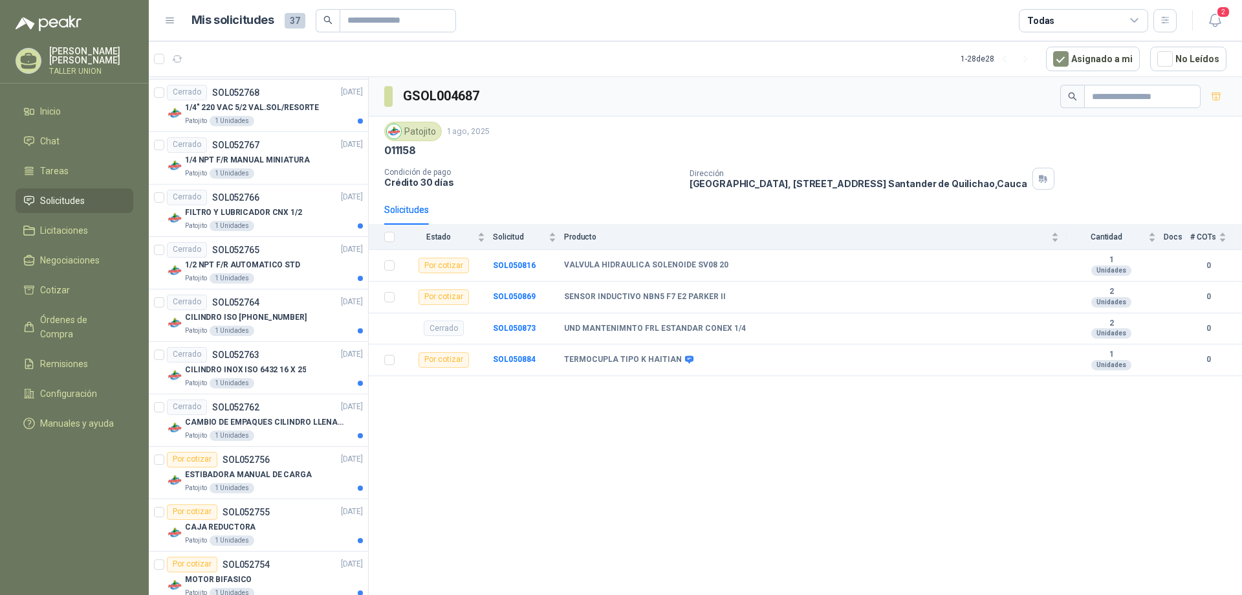
scroll to position [1454, 0]
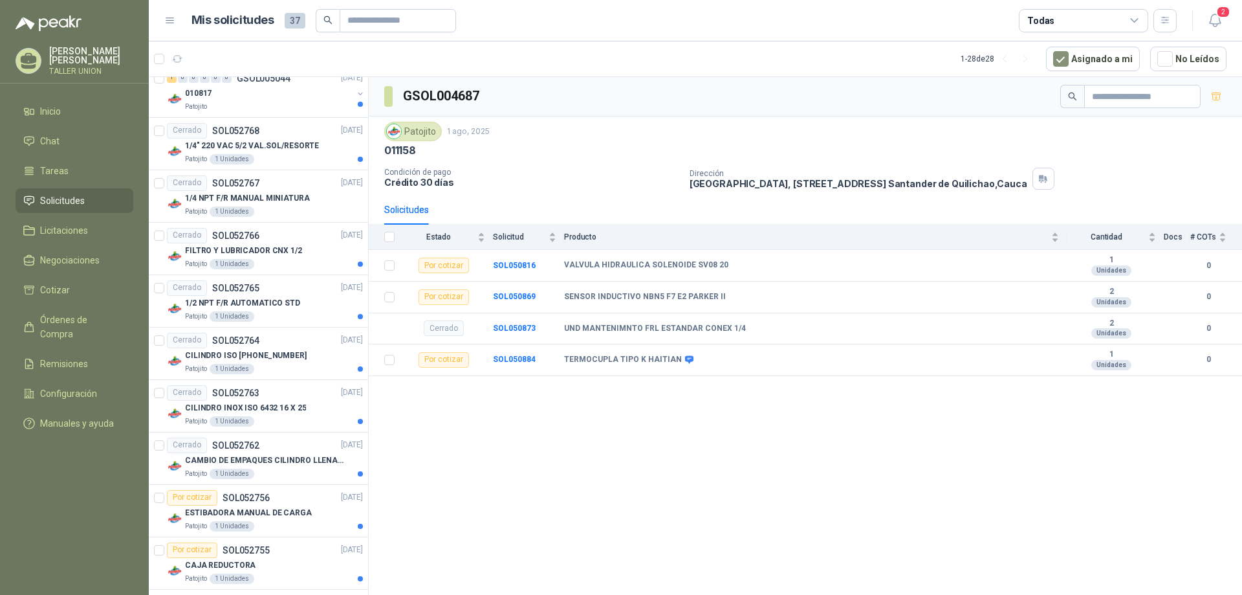
click at [292, 23] on span "37" at bounding box center [295, 21] width 21 height 16
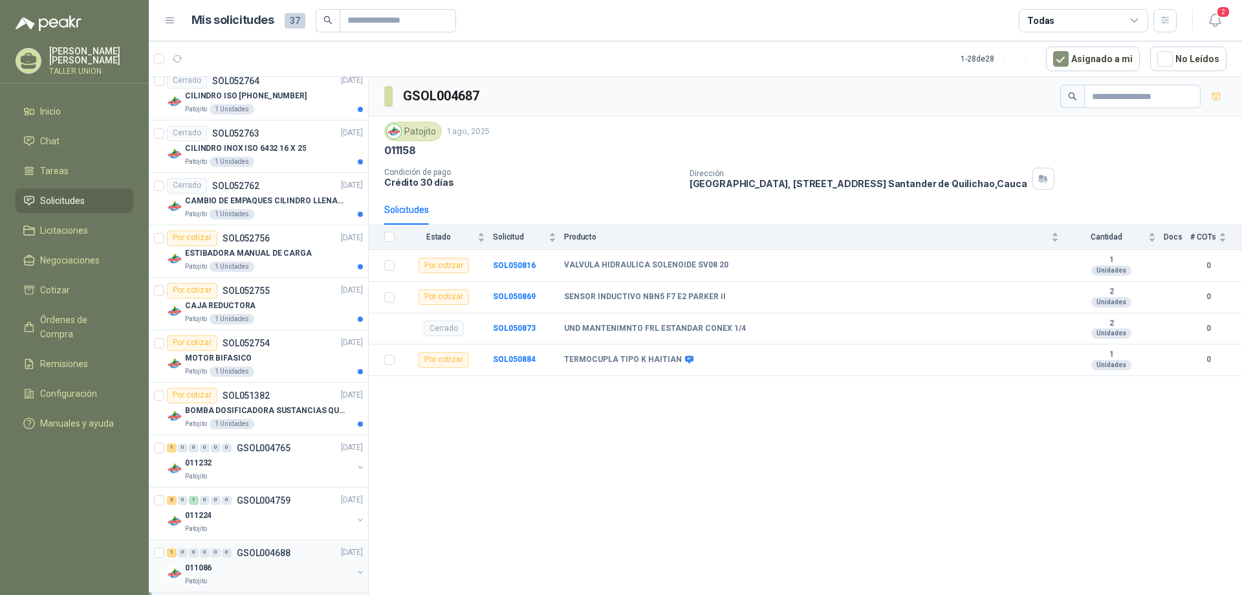
scroll to position [1777, 0]
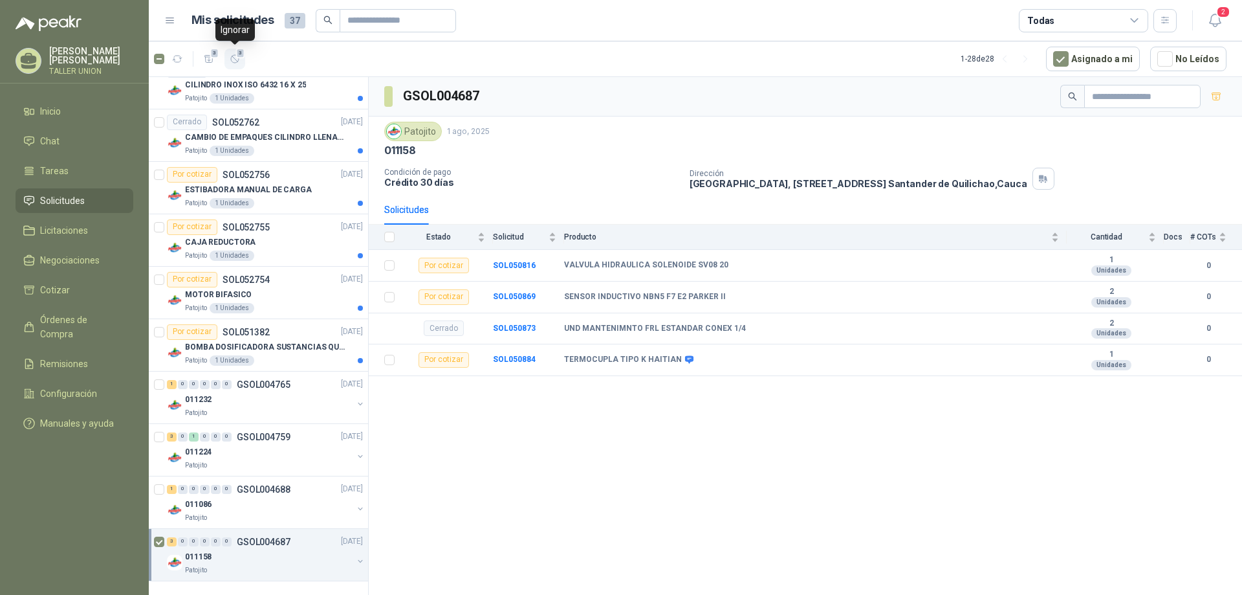
click at [237, 58] on span "3" at bounding box center [240, 53] width 9 height 10
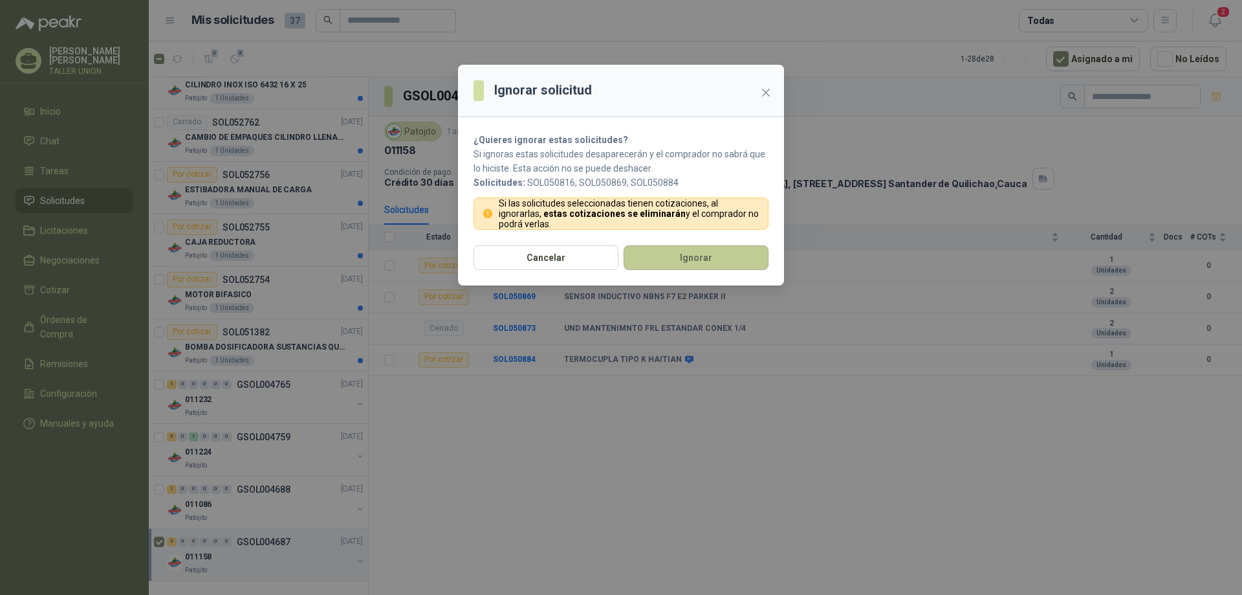
click at [685, 258] on button "Ignorar" at bounding box center [696, 257] width 145 height 25
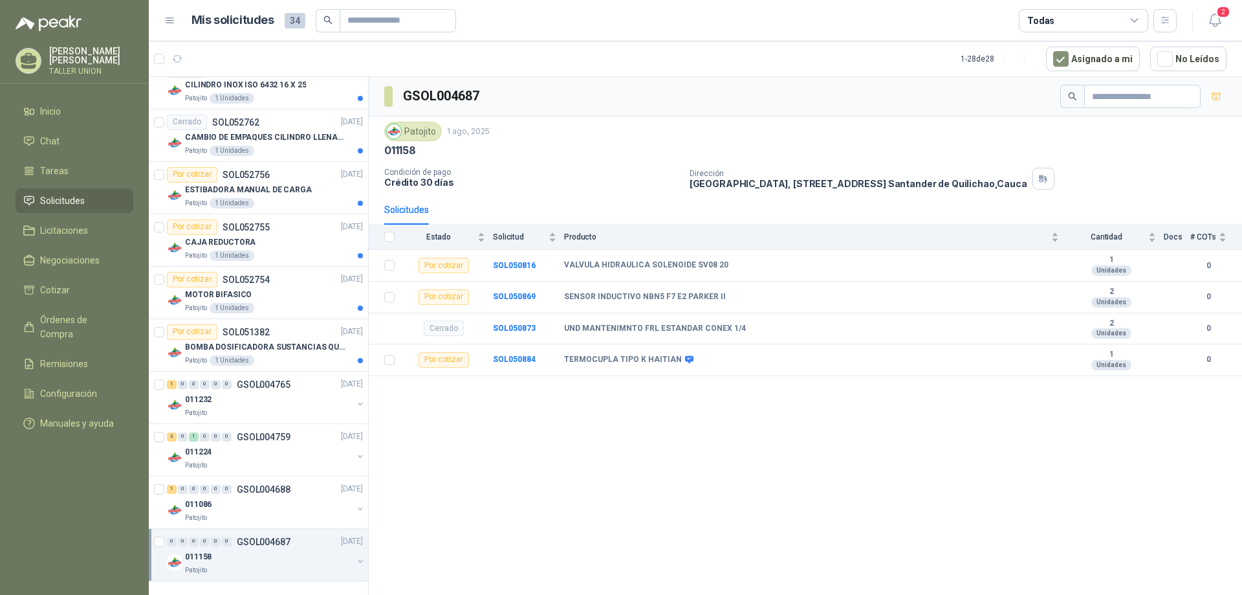
click at [261, 557] on div "011158" at bounding box center [269, 557] width 168 height 16
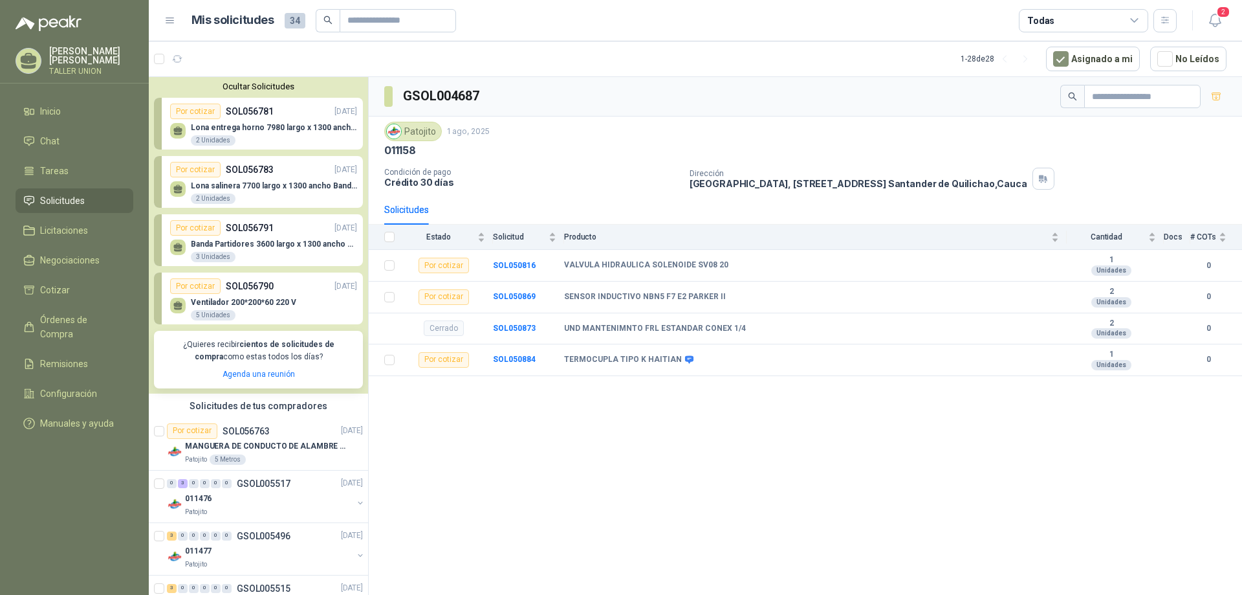
scroll to position [0, 0]
click at [241, 131] on p "Lona entrega horno 7980 largo x 1300 ancho Banda tipo wafer" at bounding box center [274, 128] width 166 height 9
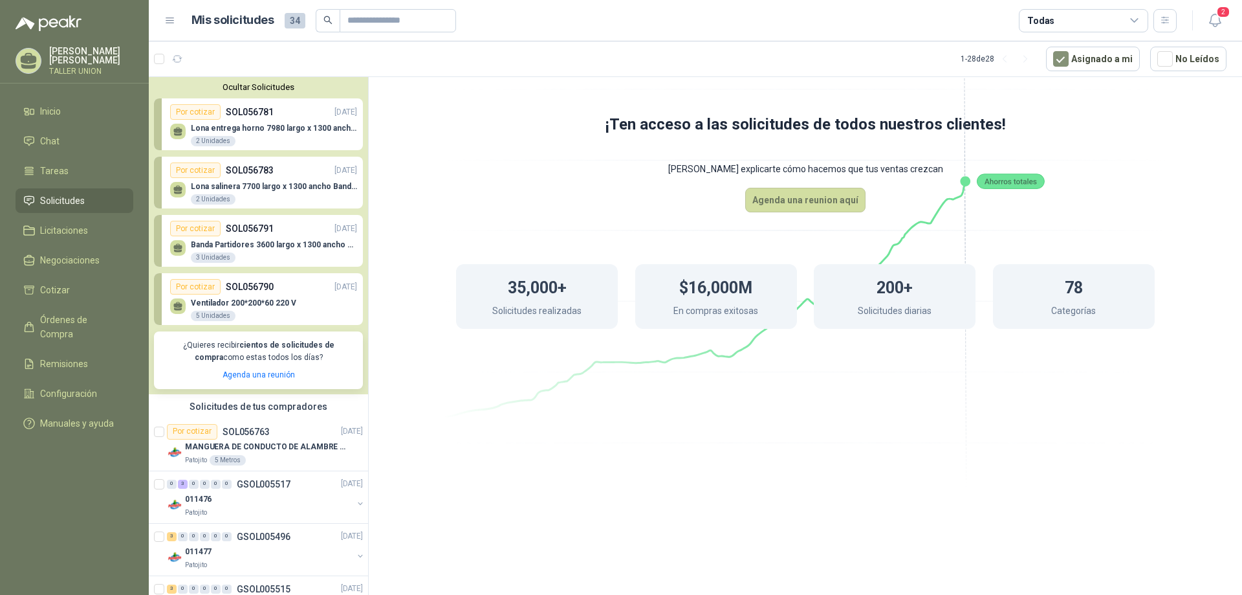
click at [237, 175] on p "SOL056783" at bounding box center [250, 170] width 48 height 14
click at [291, 187] on p "Lona salinera 7700 largo x 1300 ancho Banda tipo wafer" at bounding box center [274, 186] width 166 height 9
click at [282, 186] on p "Lona salinera 7700 largo x 1300 ancho Banda tipo wafer" at bounding box center [274, 186] width 166 height 9
click at [197, 287] on div "Por cotizar" at bounding box center [195, 287] width 50 height 16
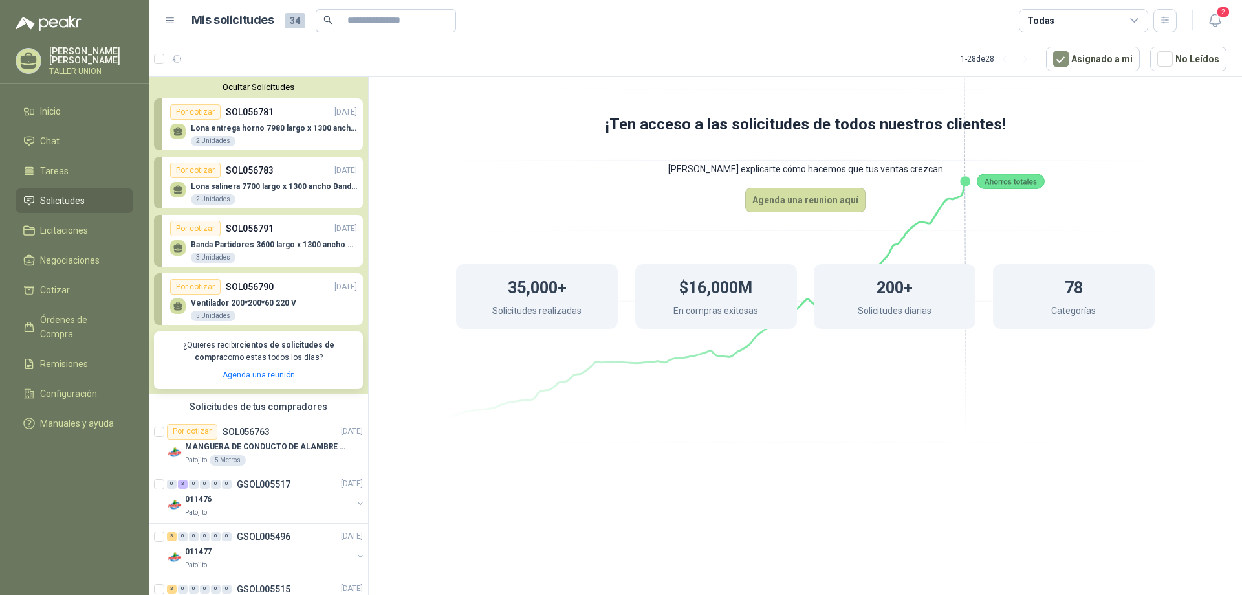
click at [241, 250] on div "Banda Partidores 3600 largo x 1300 ancho BANDA DELGADA T10 (POLIURETANO)  3 Un…" at bounding box center [274, 251] width 166 height 23
click at [43, 294] on span "Cotizar" at bounding box center [55, 290] width 30 height 14
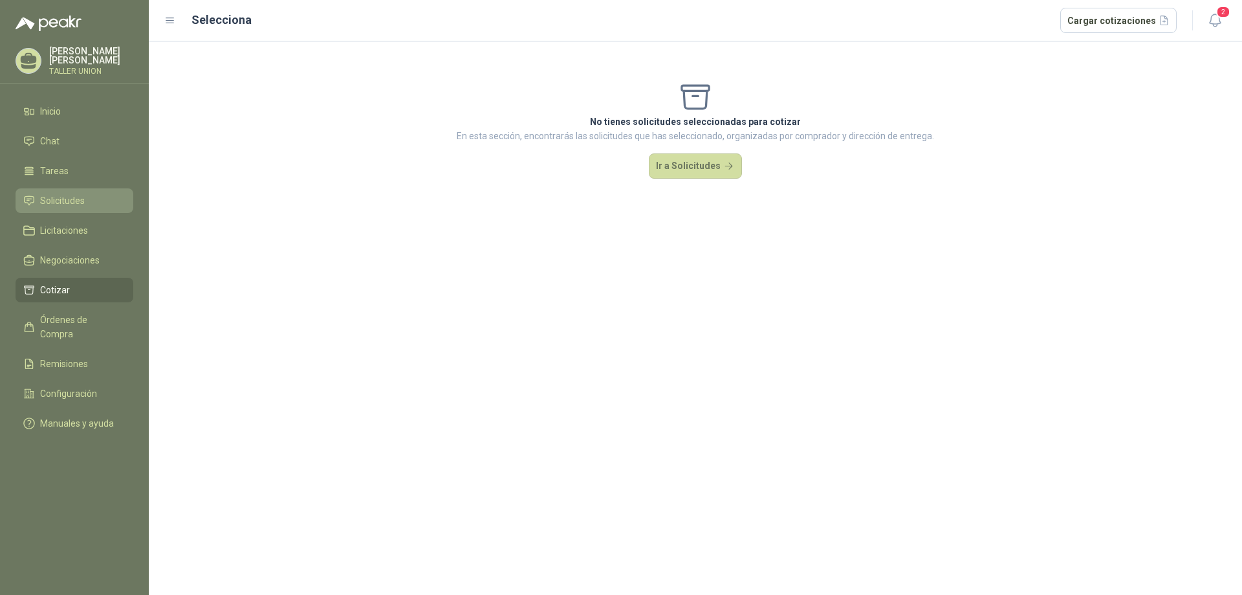
click at [69, 193] on span "Solicitudes" at bounding box center [62, 200] width 45 height 14
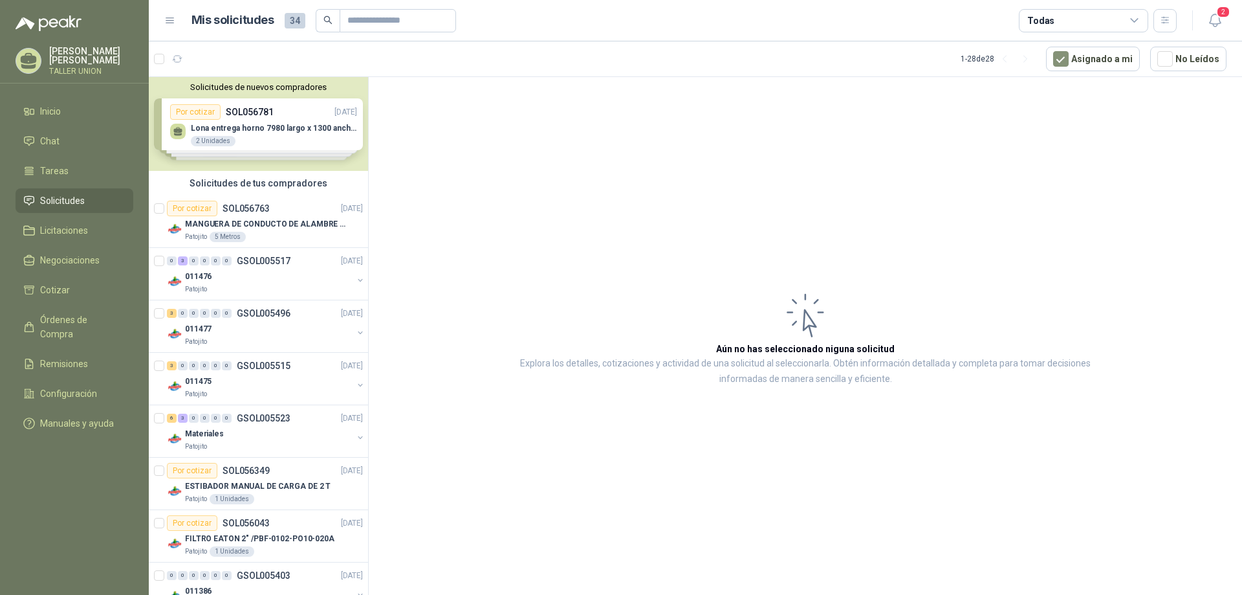
click at [257, 124] on div "Solicitudes de nuevos compradores Por cotizar SOL056781 [DATE] Lona entrega hor…" at bounding box center [258, 124] width 219 height 94
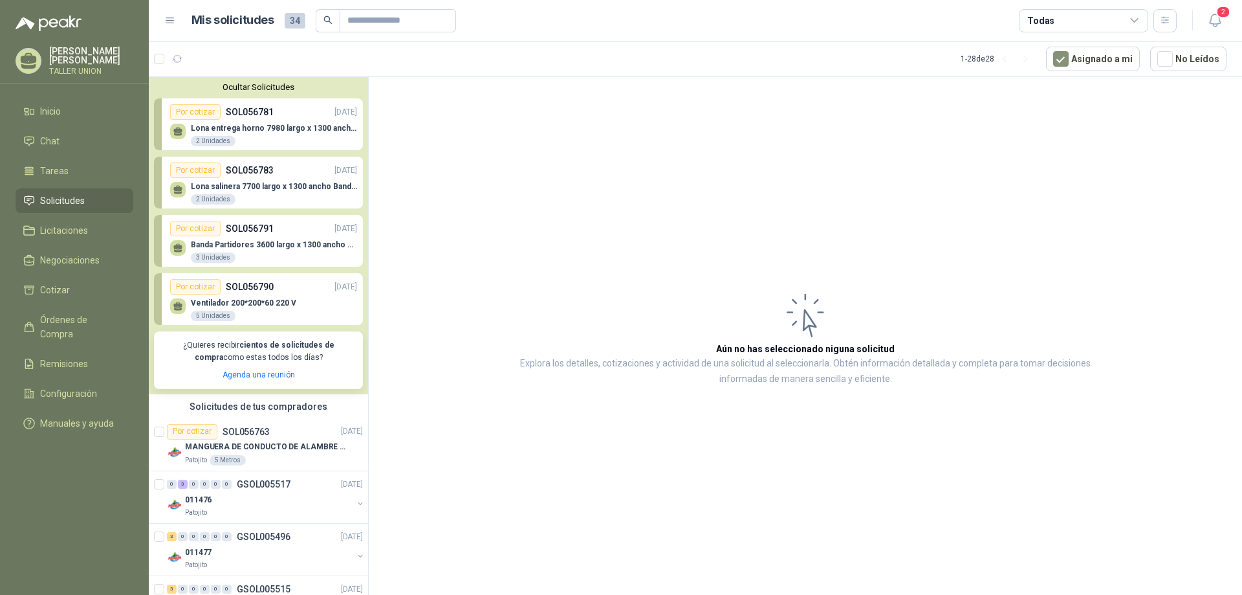
click at [257, 124] on p "Lona entrega horno 7980 largo x 1300 ancho Banda tipo wafer" at bounding box center [274, 128] width 166 height 9
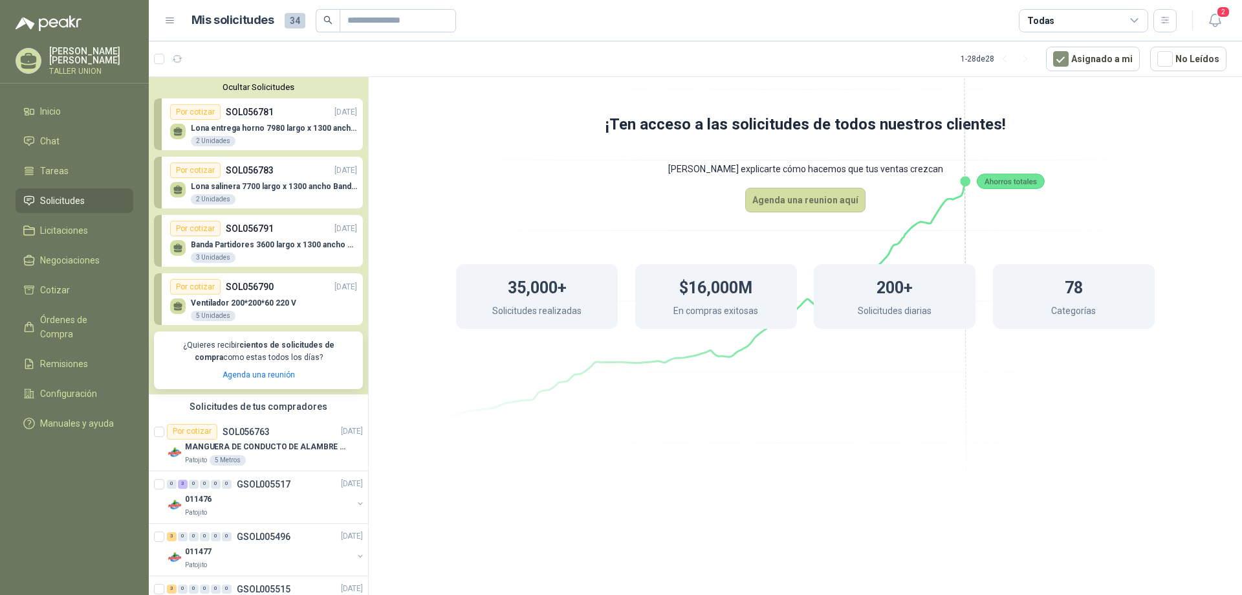
click at [267, 127] on p "Lona entrega horno 7980 largo x 1300 ancho Banda tipo wafer" at bounding box center [274, 128] width 166 height 9
click at [263, 174] on p "SOL056783" at bounding box center [250, 170] width 48 height 14
click at [61, 287] on span "Cotizar" at bounding box center [55, 290] width 30 height 14
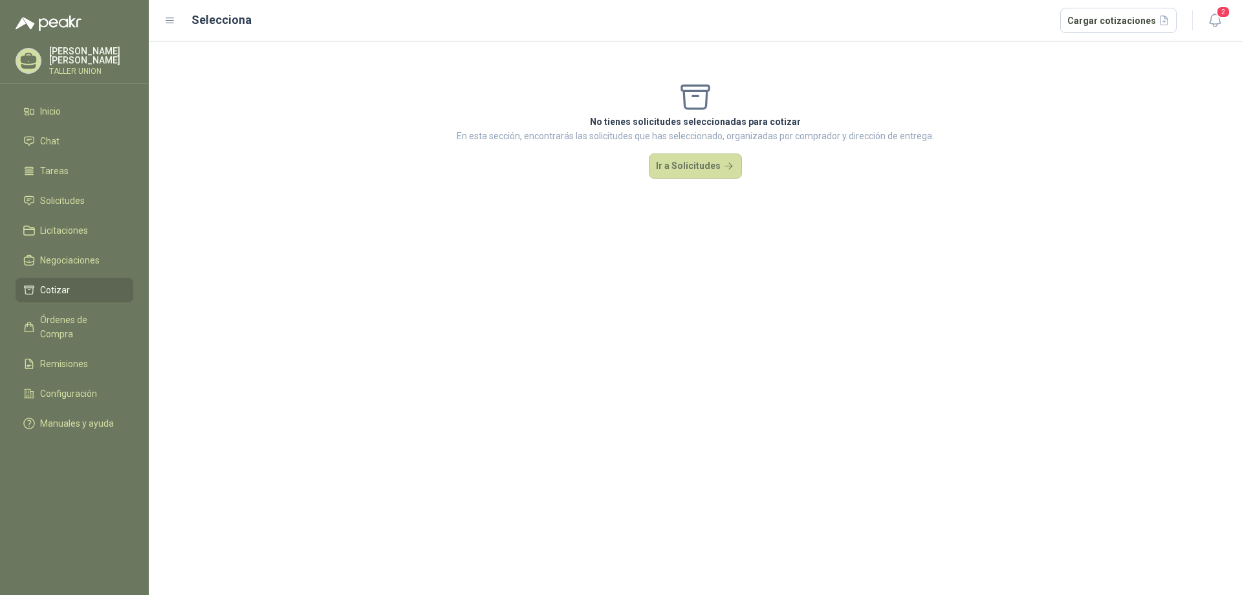
click at [41, 287] on span "Cotizar" at bounding box center [55, 290] width 30 height 14
click at [168, 22] on icon at bounding box center [170, 21] width 12 height 12
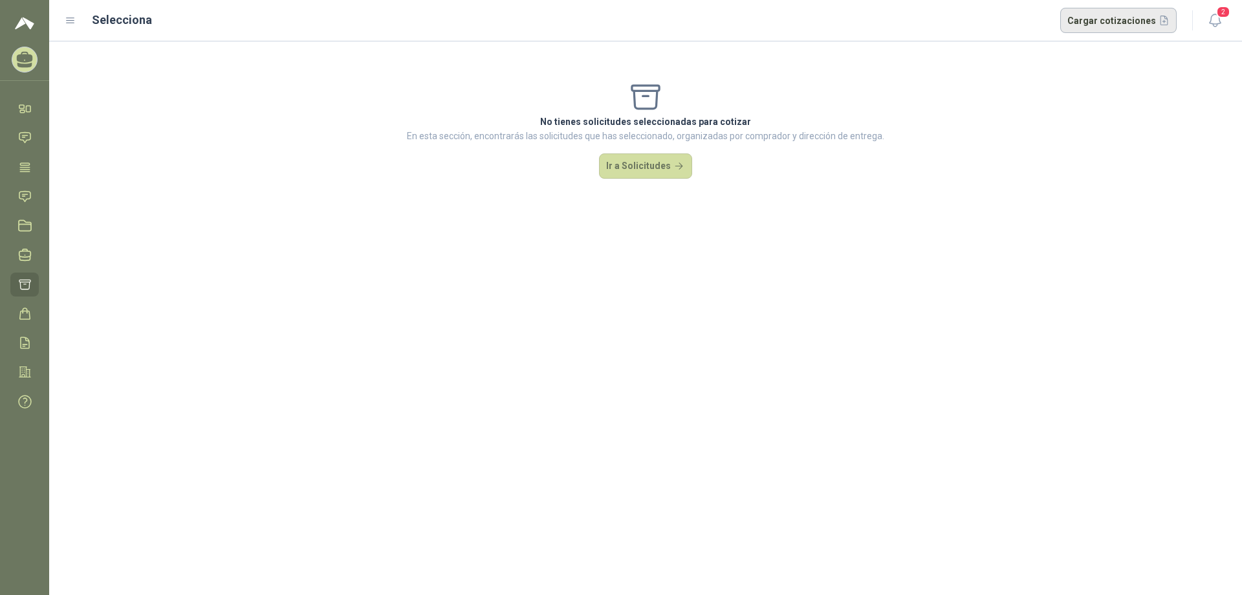
click at [1125, 22] on button "Cargar cotizaciones" at bounding box center [1118, 21] width 117 height 26
click at [67, 23] on icon at bounding box center [71, 21] width 12 height 12
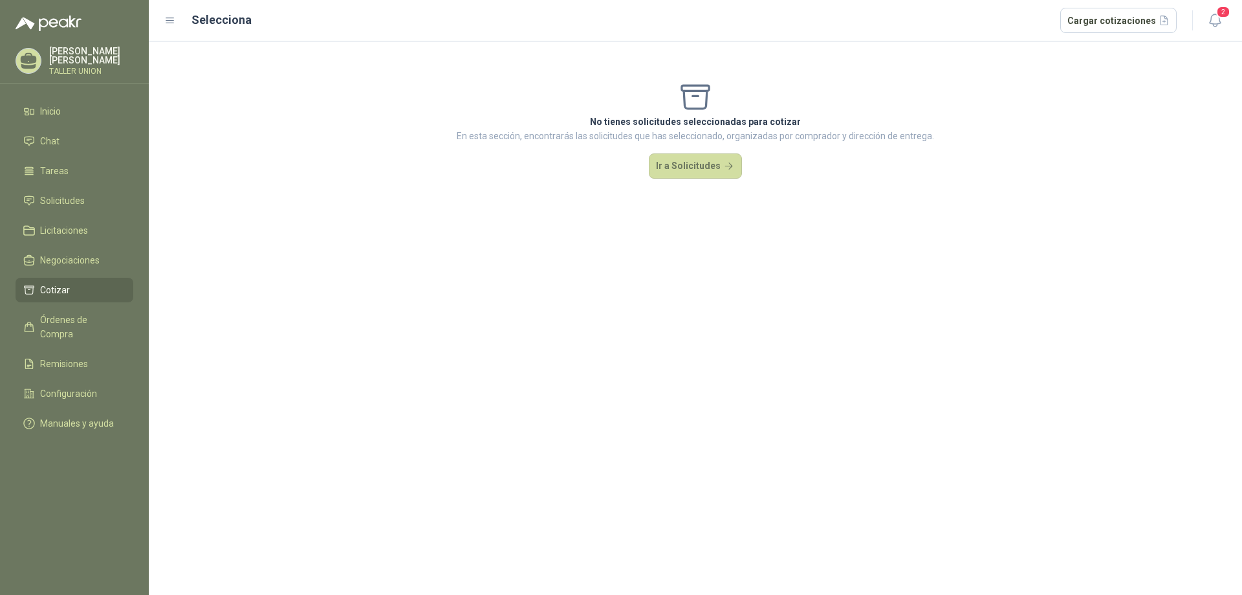
click at [50, 285] on span "Cotizar" at bounding box center [55, 290] width 30 height 14
click at [69, 198] on span "Solicitudes" at bounding box center [62, 200] width 45 height 14
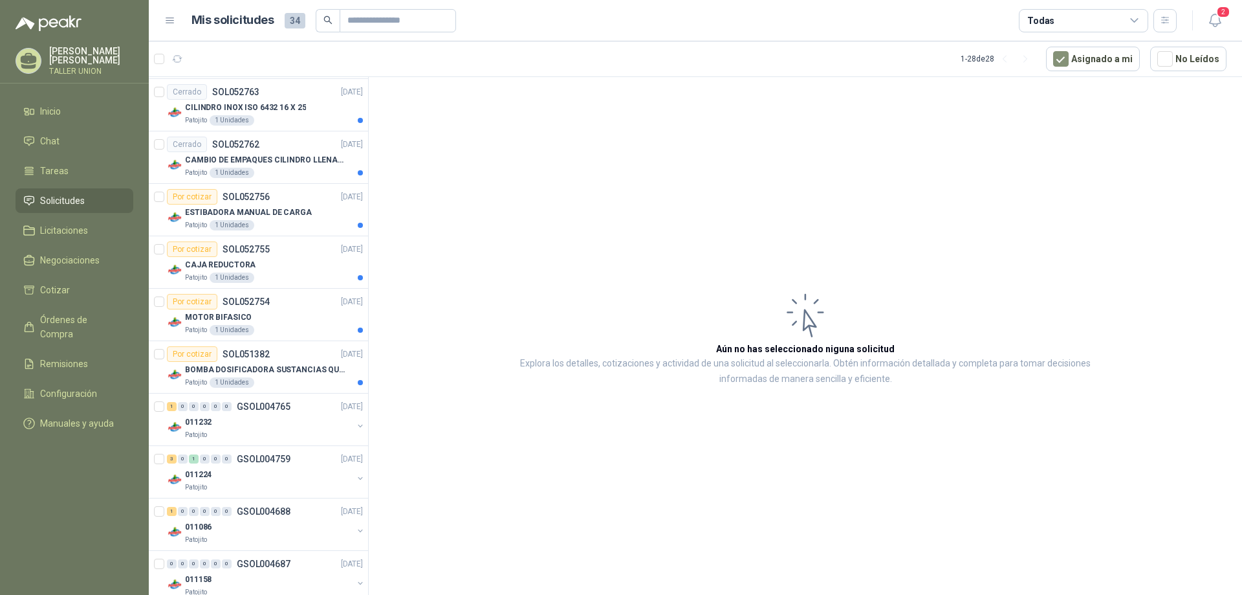
scroll to position [1082, 0]
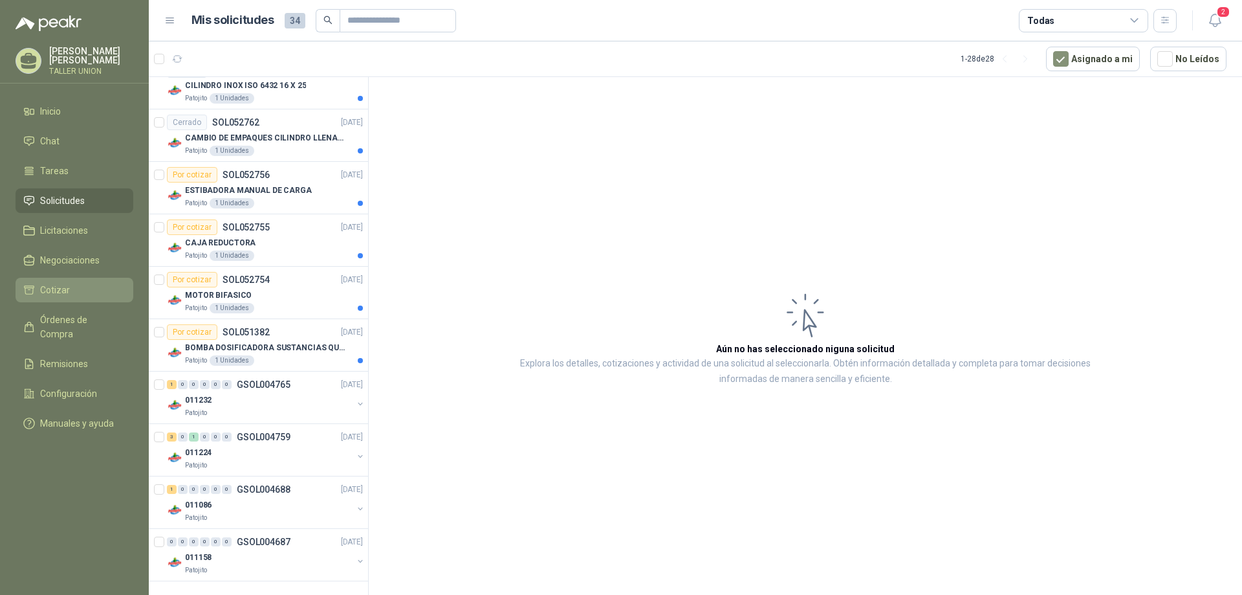
click at [67, 284] on span "Cotizar" at bounding box center [55, 290] width 30 height 14
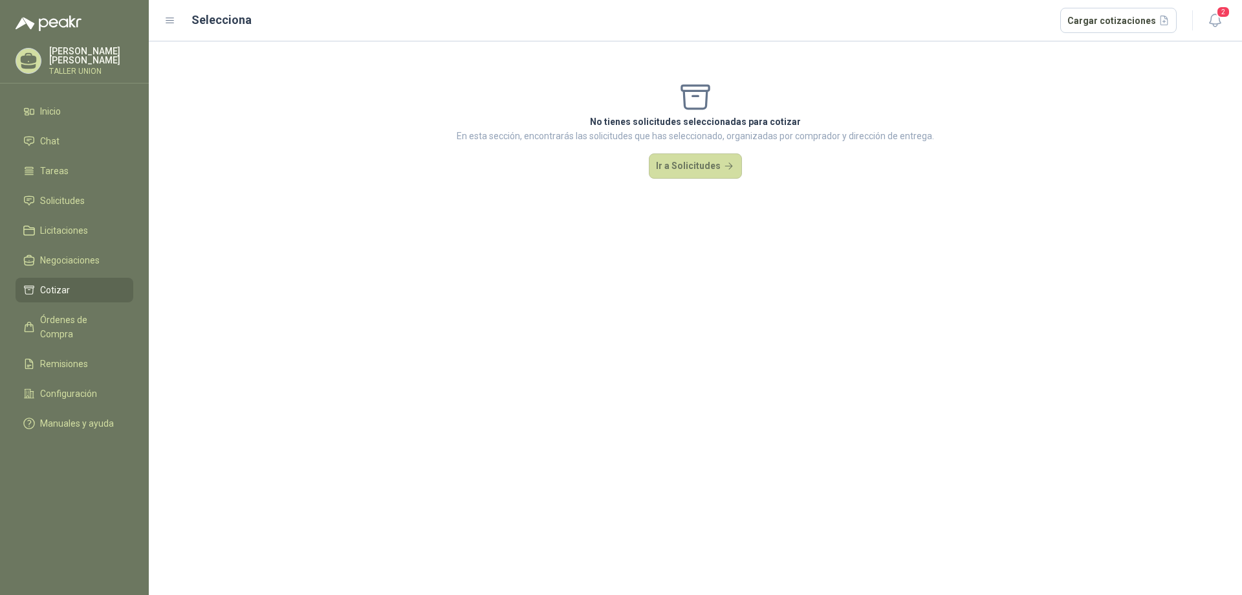
click at [68, 284] on span "Cotizar" at bounding box center [55, 290] width 30 height 14
click at [67, 201] on span "Solicitudes" at bounding box center [62, 200] width 45 height 14
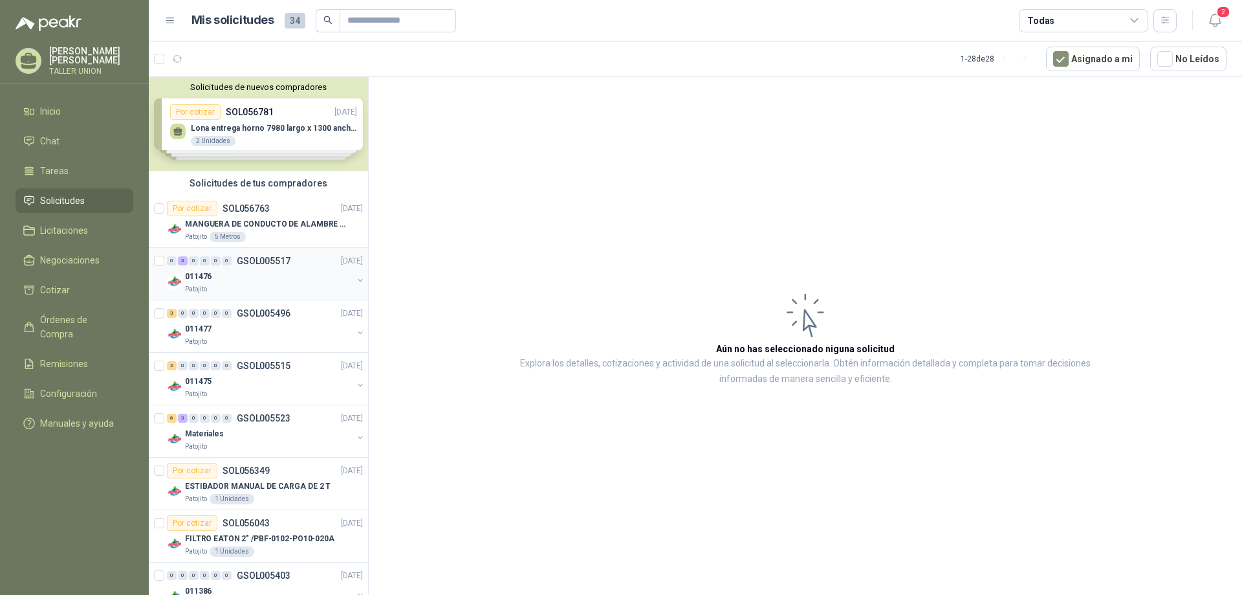
click at [271, 267] on div "0 3 0 0 0 0 GSOL005517 [DATE]" at bounding box center [266, 261] width 199 height 16
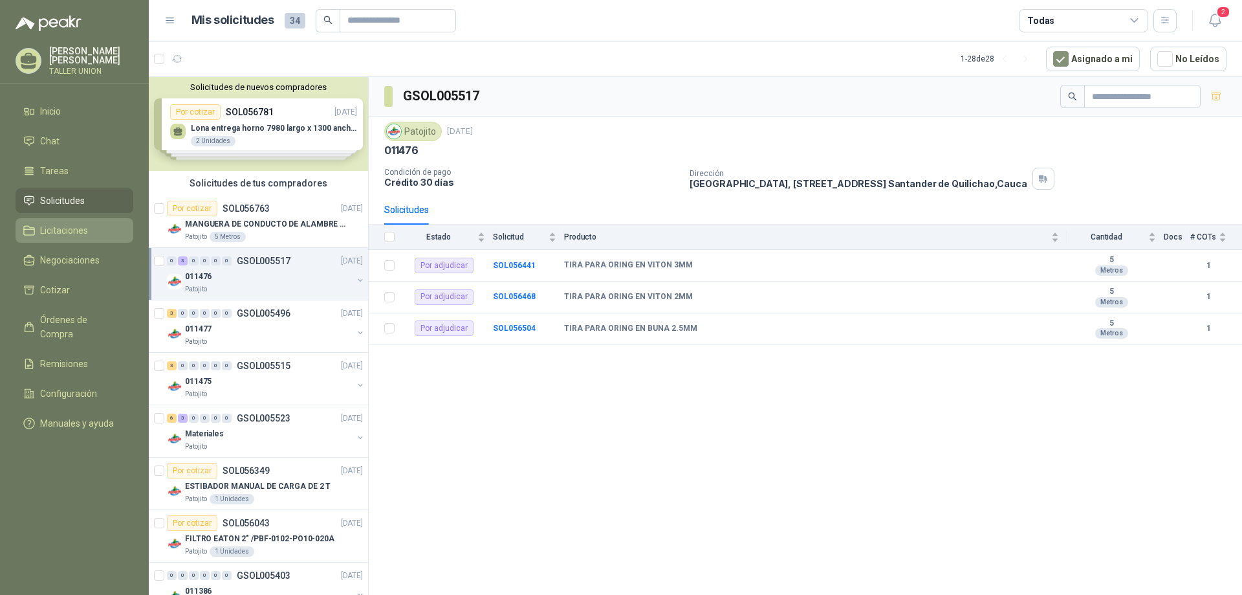
click at [80, 234] on span "Licitaciones" at bounding box center [64, 230] width 48 height 14
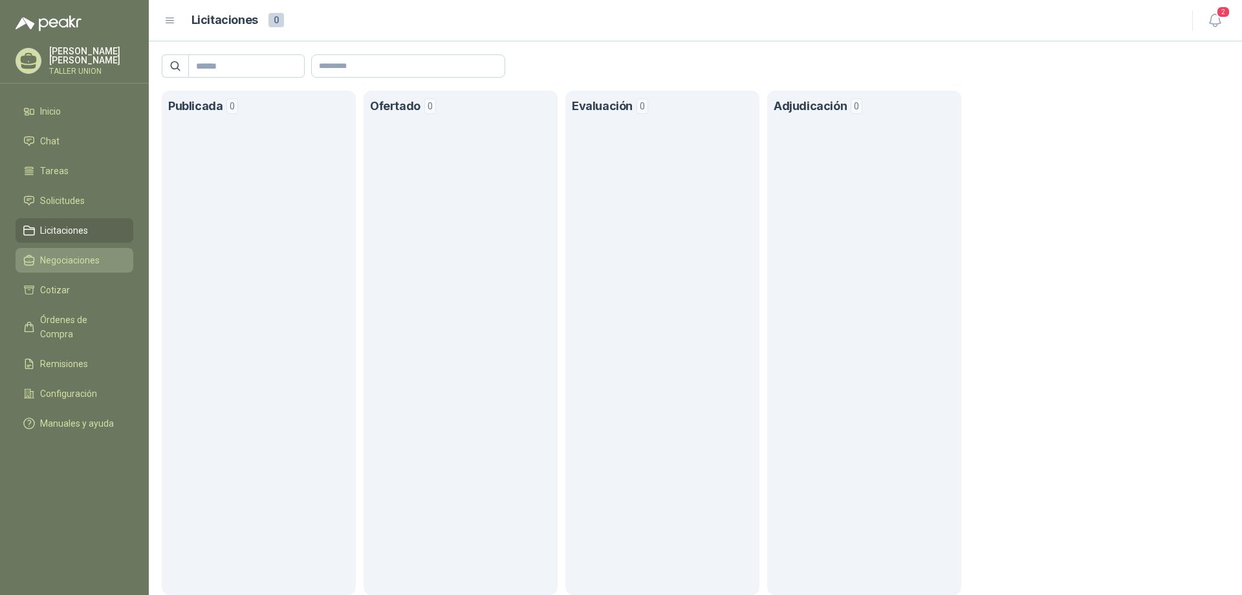
click at [85, 253] on span "Negociaciones" at bounding box center [70, 260] width 60 height 14
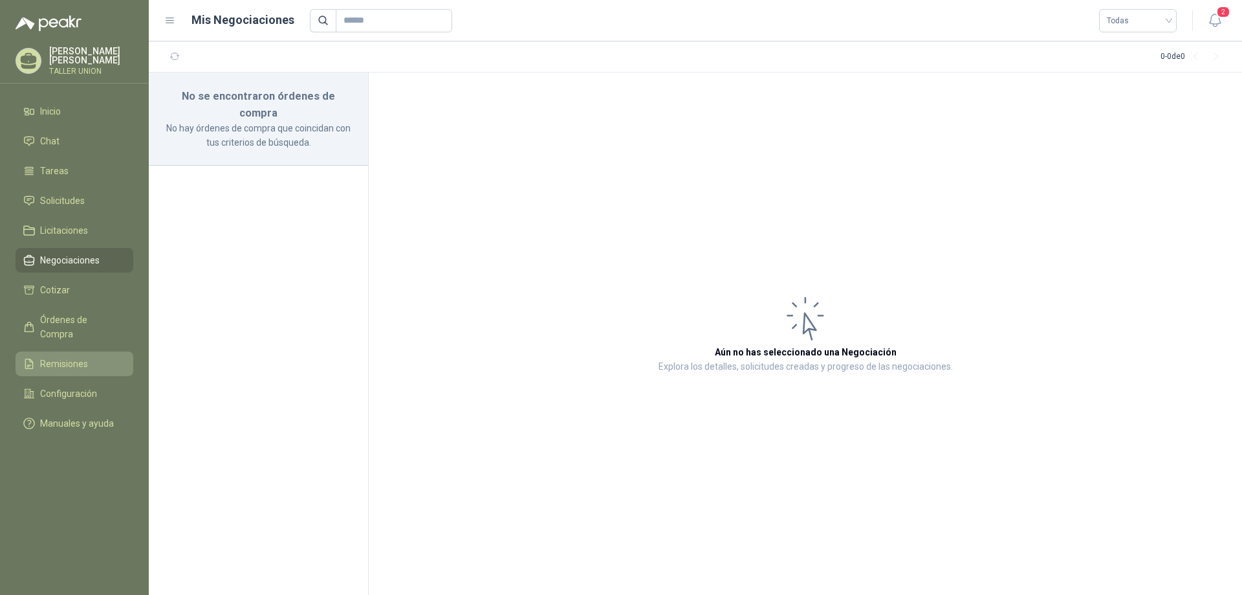
click at [86, 357] on span "Remisiones" at bounding box center [64, 364] width 48 height 14
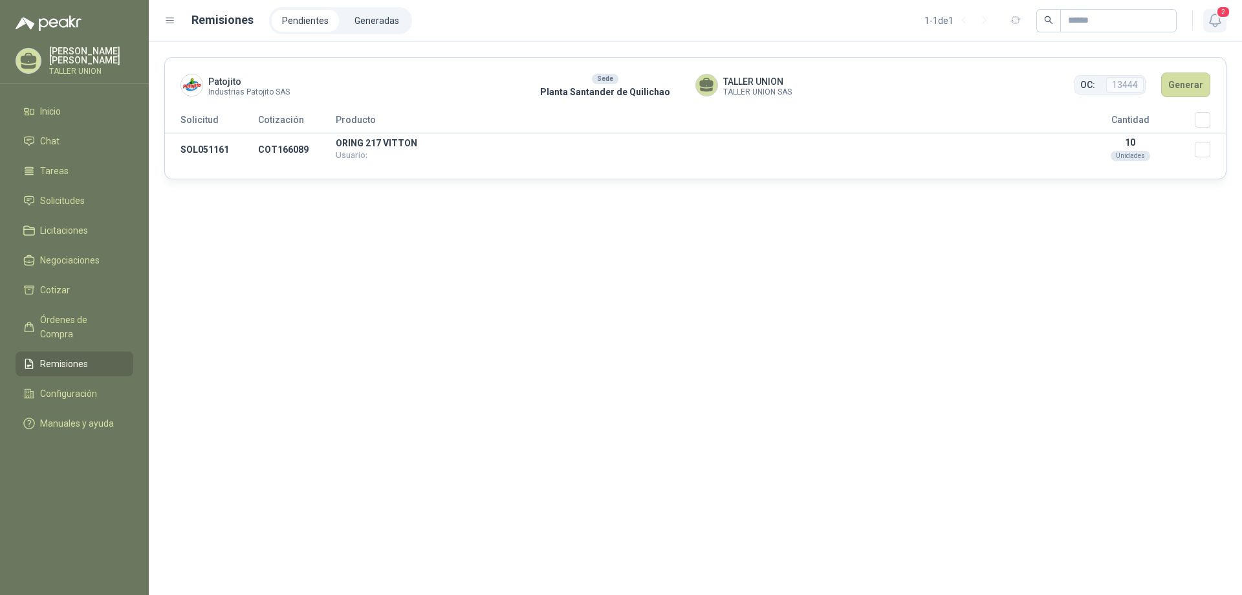
click at [1218, 18] on span "2" at bounding box center [1223, 12] width 14 height 12
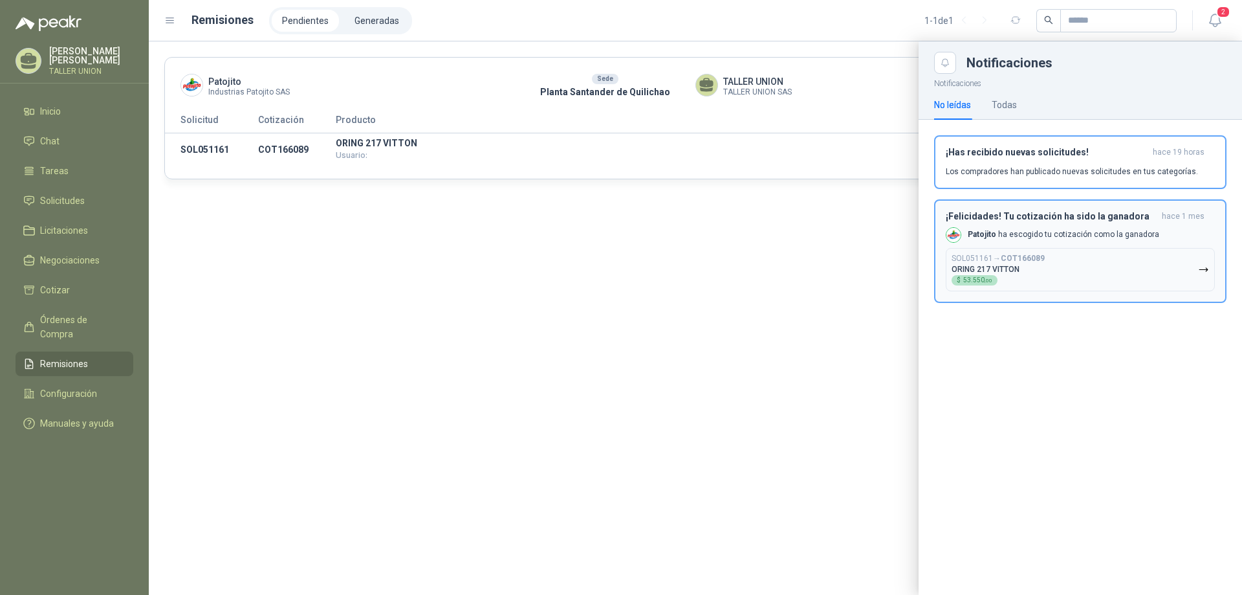
click at [1070, 223] on div "¡Felicidades! Tu cotización ha sido la ganadora [DATE] Patojito ha escogido tu …" at bounding box center [1080, 251] width 269 height 80
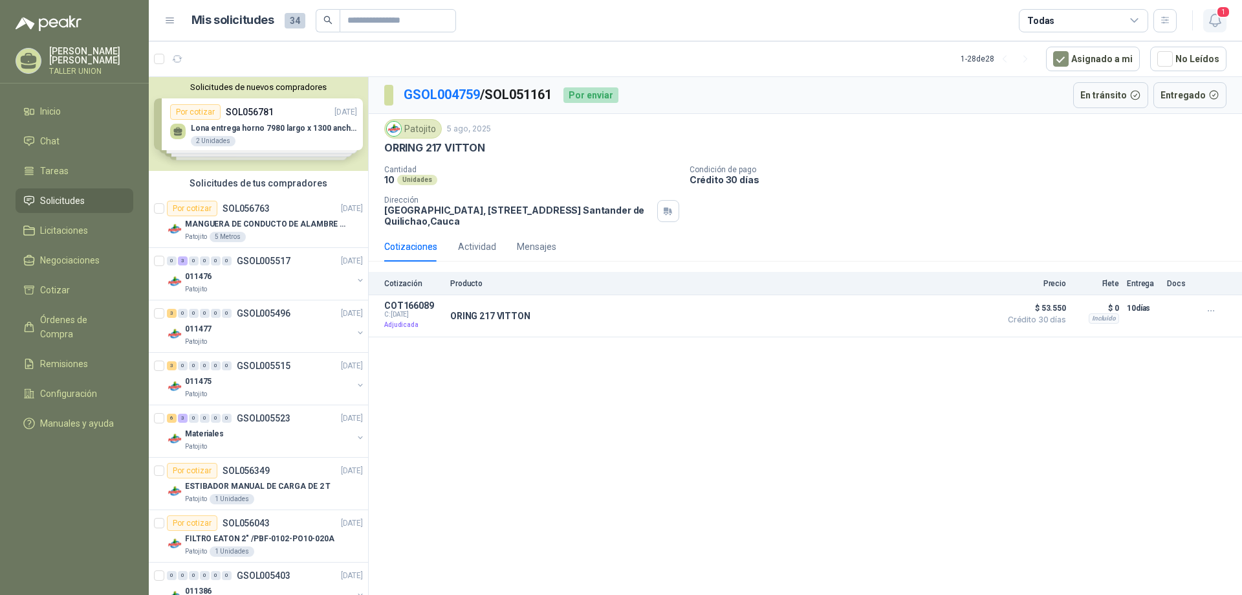
click at [1225, 11] on span "1" at bounding box center [1223, 12] width 14 height 12
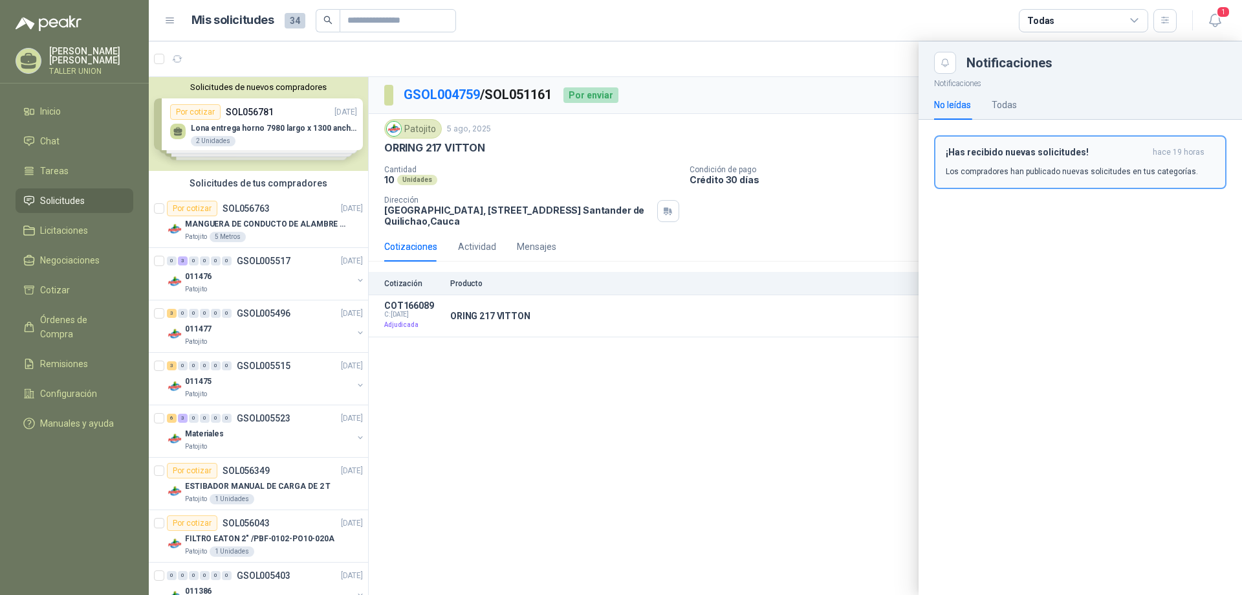
click at [1037, 182] on button "¡Has recibido nuevas solicitudes! hace 19 horas Los compradores han publicado n…" at bounding box center [1080, 162] width 292 height 54
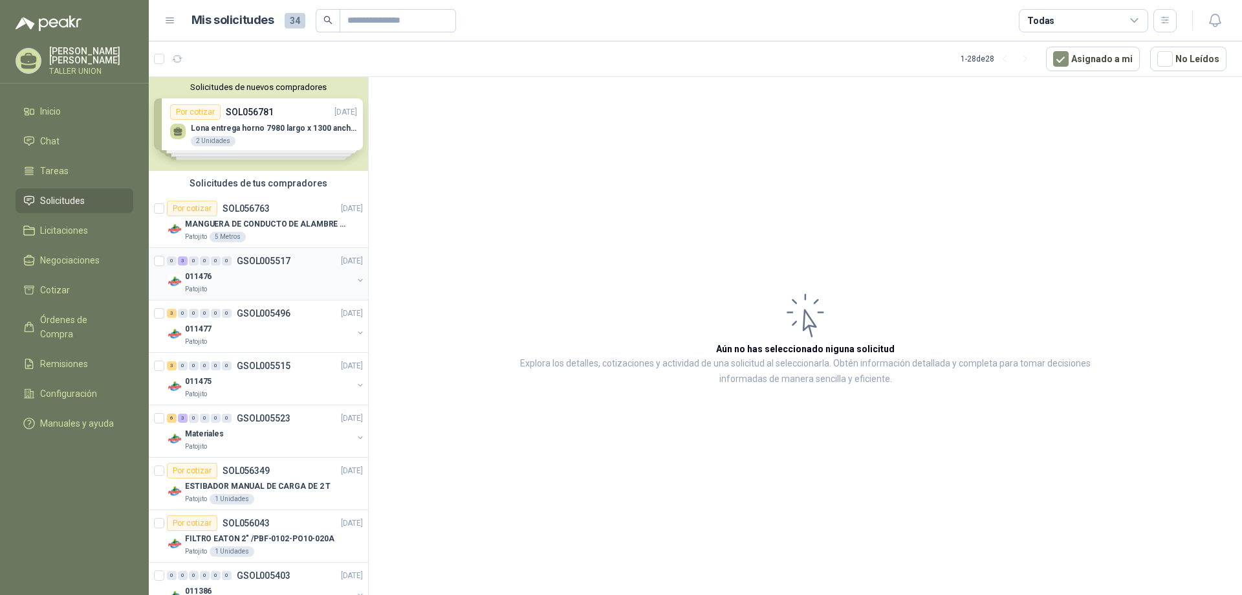
click at [247, 260] on p "GSOL005517" at bounding box center [264, 260] width 54 height 9
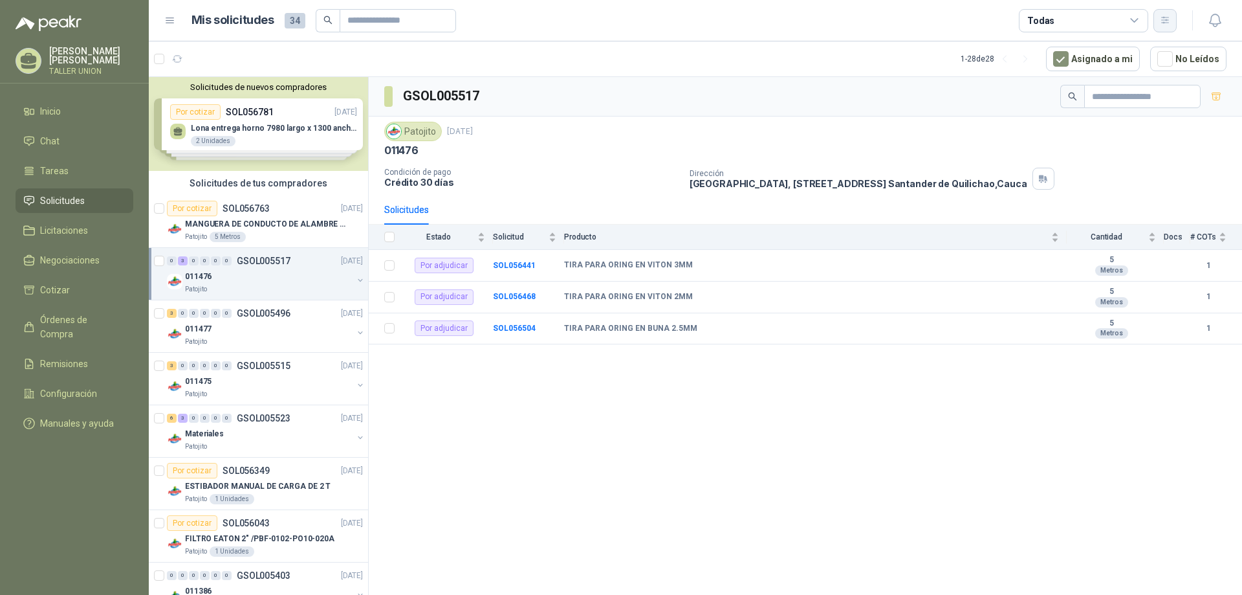
click at [1172, 21] on button "button" at bounding box center [1165, 20] width 23 height 23
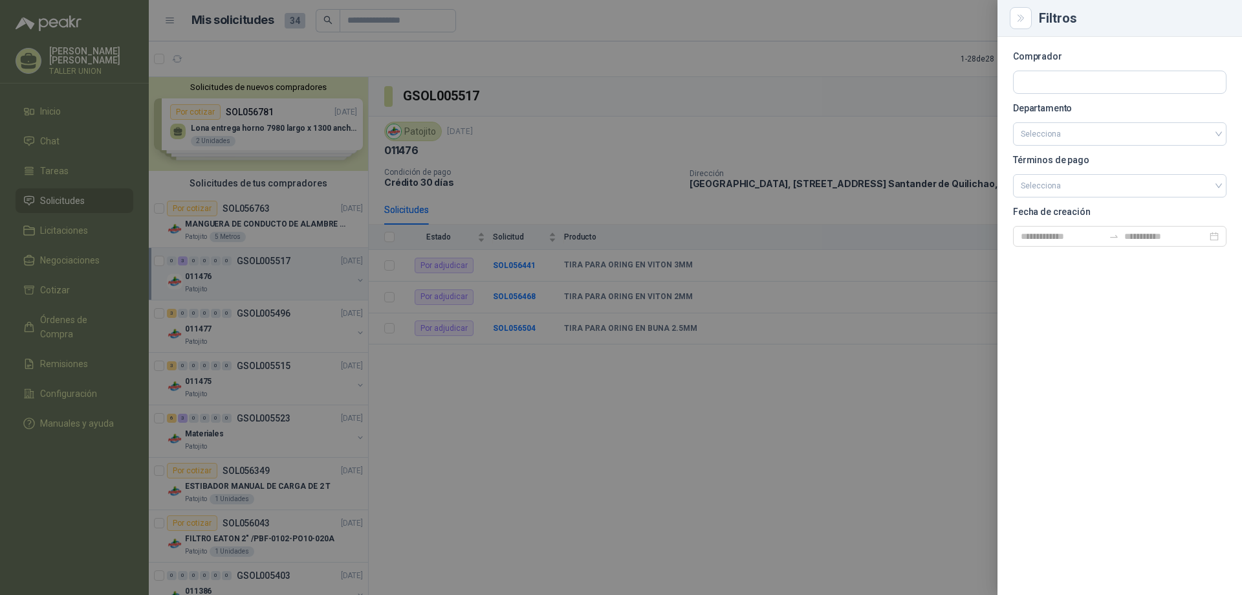
click at [39, 58] on div at bounding box center [621, 297] width 1242 height 595
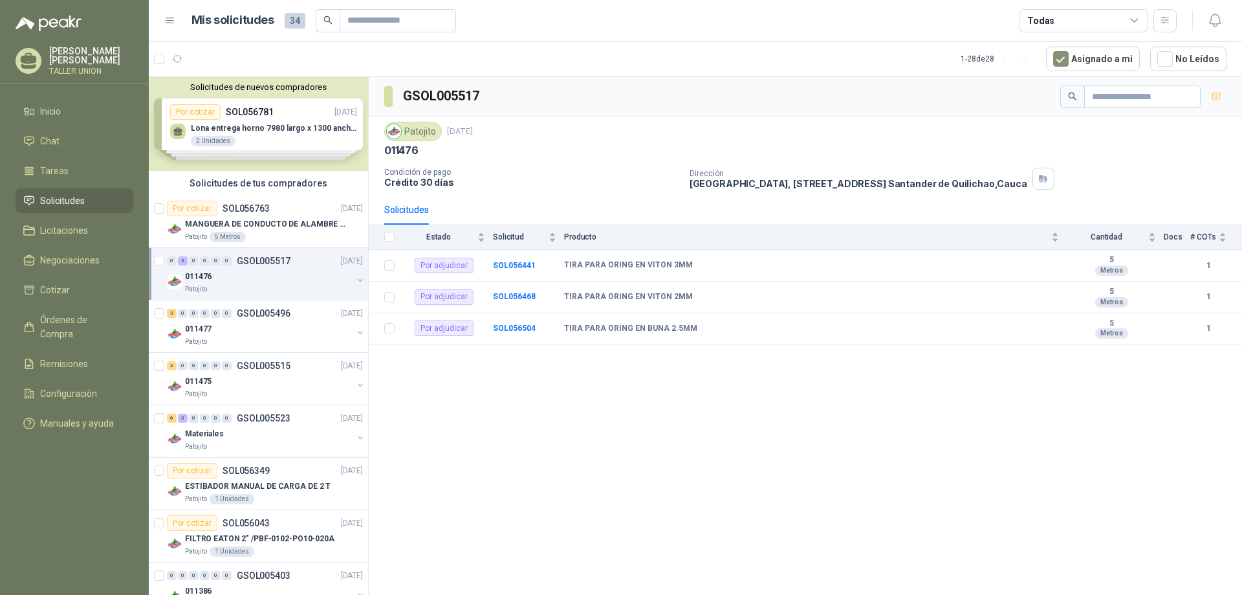
click at [74, 67] on p "TALLER UNION" at bounding box center [91, 71] width 84 height 8
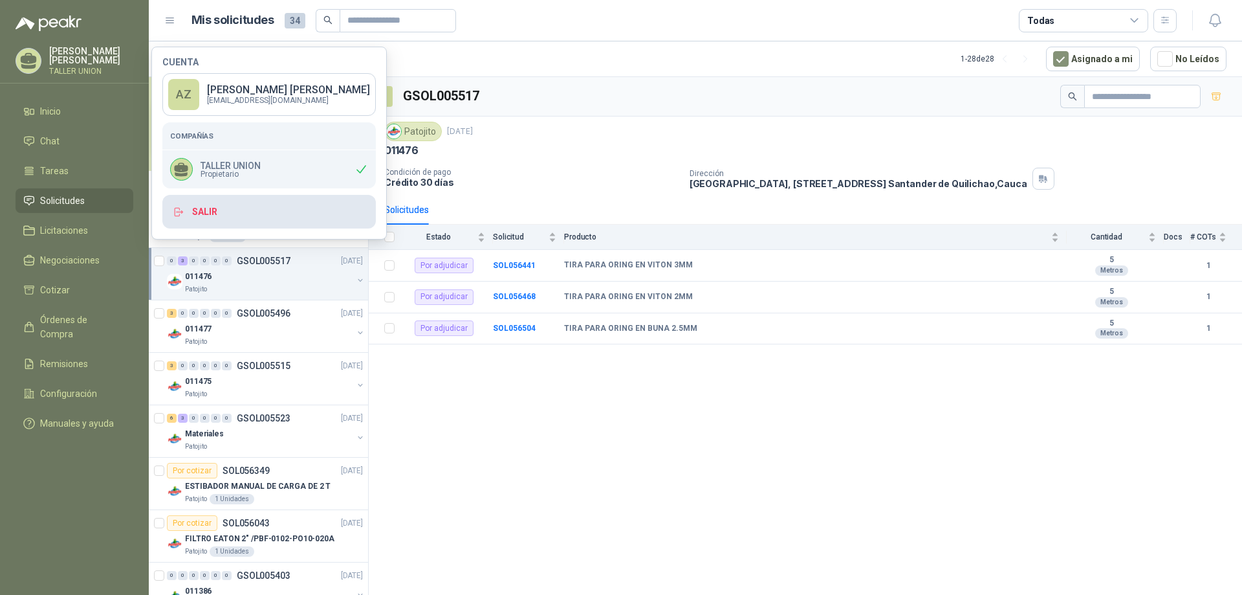
click at [202, 210] on button "Salir" at bounding box center [269, 212] width 214 height 34
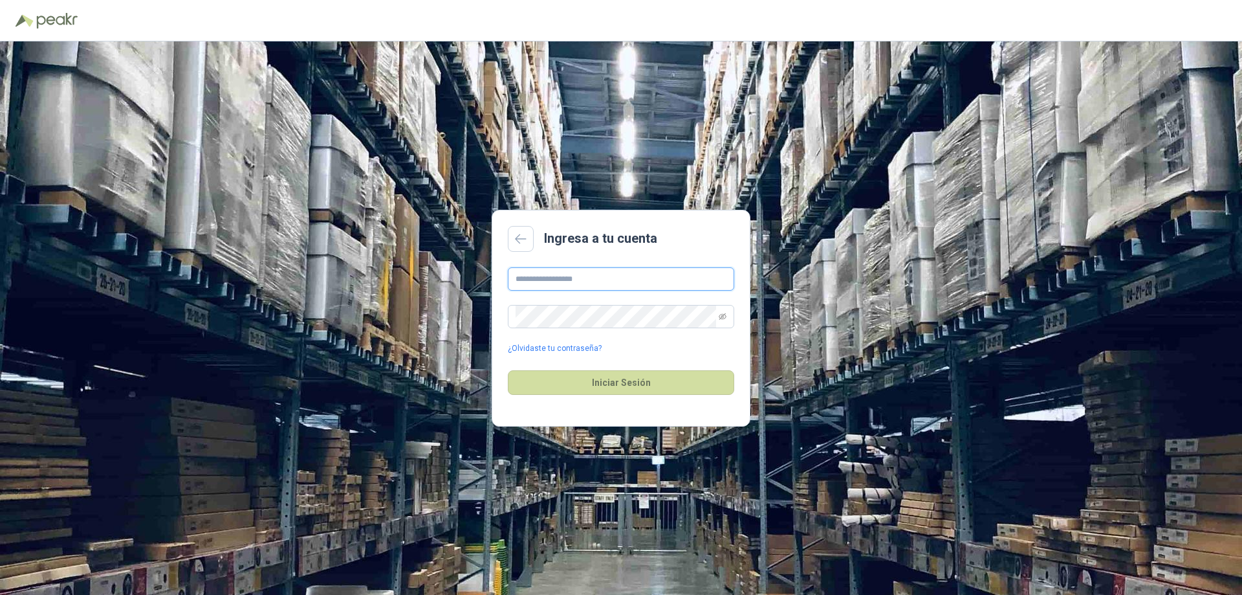
type input "**********"
